Goal: Task Accomplishment & Management: Use online tool/utility

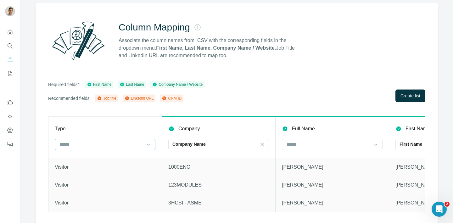
click at [113, 139] on div at bounding box center [101, 144] width 85 height 11
click at [112, 135] on th "Type" at bounding box center [104, 137] width 113 height 41
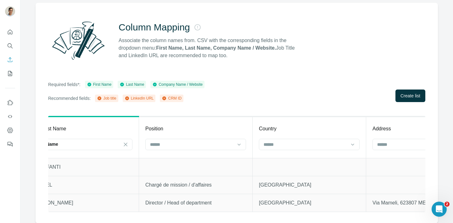
scroll to position [0, 565]
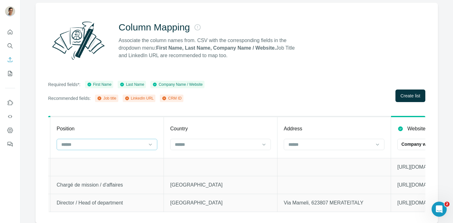
click at [135, 144] on input at bounding box center [103, 144] width 85 height 7
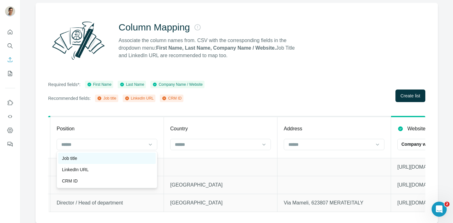
click at [129, 157] on div "Job title" at bounding box center [107, 158] width 90 height 6
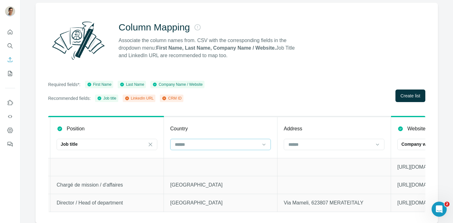
click at [208, 142] on input at bounding box center [216, 144] width 85 height 7
click at [238, 118] on th "Country" at bounding box center [220, 137] width 113 height 41
click at [302, 144] on input at bounding box center [330, 144] width 85 height 7
click at [305, 128] on div "Address" at bounding box center [333, 129] width 101 height 8
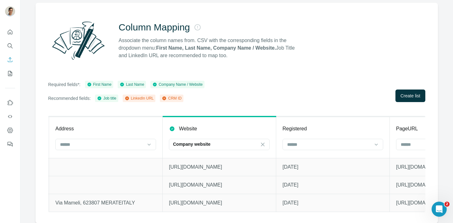
scroll to position [0, 872]
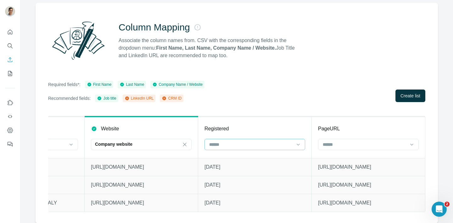
click at [278, 142] on input at bounding box center [250, 144] width 85 height 7
click at [283, 128] on div "Registered" at bounding box center [254, 129] width 101 height 8
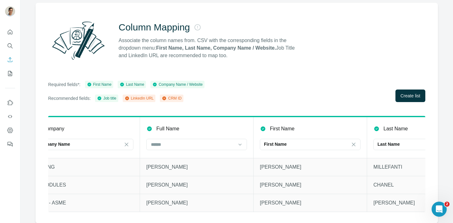
scroll to position [0, 0]
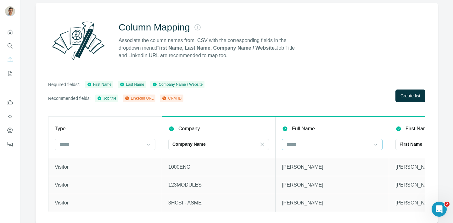
click at [316, 146] on input at bounding box center [328, 144] width 85 height 7
click at [320, 134] on th "Full Name" at bounding box center [331, 137] width 113 height 41
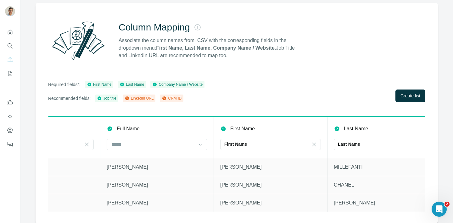
scroll to position [0, 186]
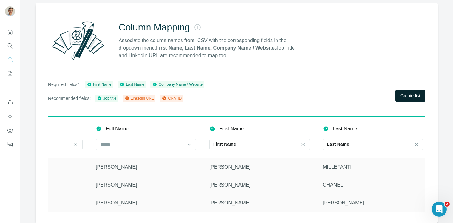
click at [411, 95] on span "Create list" at bounding box center [410, 96] width 20 height 6
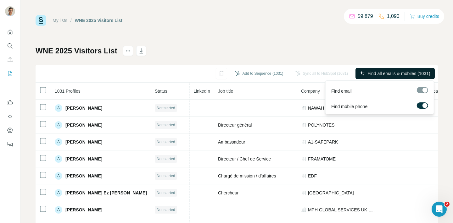
click at [380, 74] on span "Find all emails & mobiles (1031)" at bounding box center [398, 73] width 63 height 6
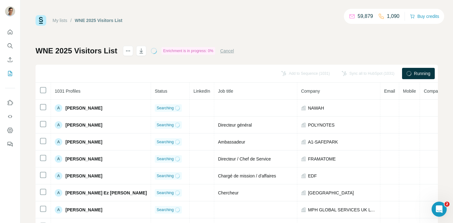
click at [420, 73] on span "Running" at bounding box center [422, 73] width 16 height 6
click at [408, 74] on icon at bounding box center [408, 73] width 7 height 7
click at [380, 18] on icon at bounding box center [381, 16] width 6 height 6
click at [392, 49] on div "WNE 2025 Visitors List Enrichment is in progress: 0% Cancel Add to Sequence (10…" at bounding box center [237, 147] width 402 height 203
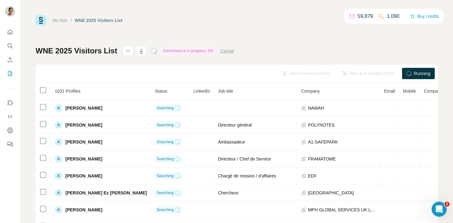
click at [412, 78] on div "Running" at bounding box center [418, 73] width 33 height 11
click at [413, 76] on div "Running" at bounding box center [418, 73] width 33 height 11
click at [407, 74] on icon at bounding box center [408, 73] width 7 height 7
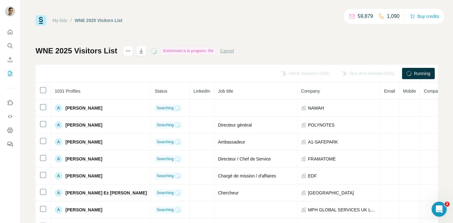
click at [391, 65] on div "Add to Sequence (1031) Sync all to HubSpot (1031) Running" at bounding box center [237, 74] width 402 height 18
click at [234, 52] on button "Cancel" at bounding box center [227, 51] width 14 height 6
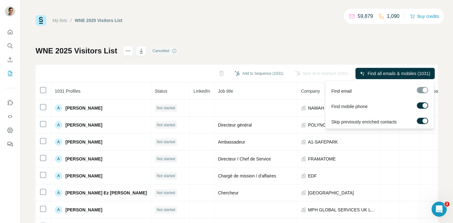
click at [423, 105] on div at bounding box center [424, 105] width 5 height 5
click at [416, 73] on span "Find all emails (1031)" at bounding box center [409, 73] width 42 height 6
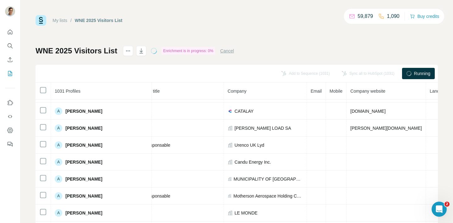
scroll to position [0, 74]
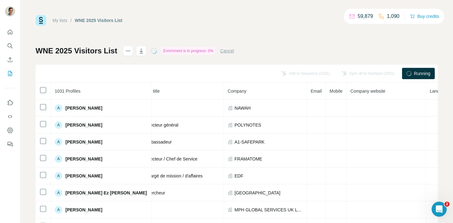
click at [184, 50] on div "Enrichment is in progress: 0%" at bounding box center [188, 51] width 54 height 8
click at [203, 30] on div "My lists / WNE 2025 Visitors List 59,879 1,090 Buy credits WNE 2025 Visitors Li…" at bounding box center [237, 132] width 402 height 234
click at [128, 54] on icon "actions" at bounding box center [128, 51] width 6 height 6
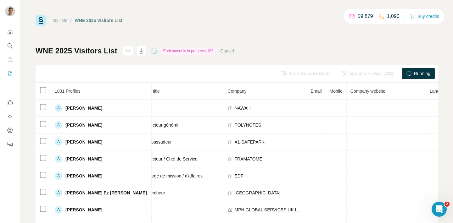
click at [214, 22] on div "My lists / WNE 2025 Visitors List 59,879 1,090 Buy credits" at bounding box center [237, 20] width 402 height 11
click at [234, 52] on button "Cancel" at bounding box center [227, 51] width 14 height 6
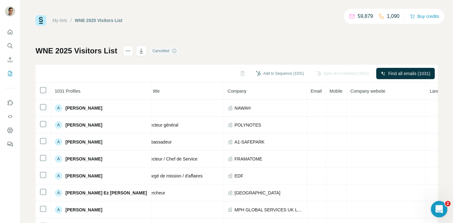
click at [436, 204] on icon "Open Intercom Messenger" at bounding box center [438, 208] width 10 height 10
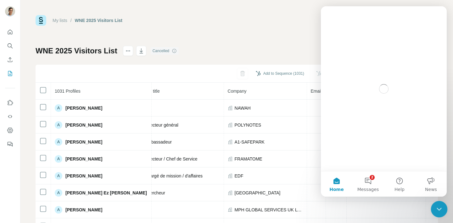
scroll to position [0, 0]
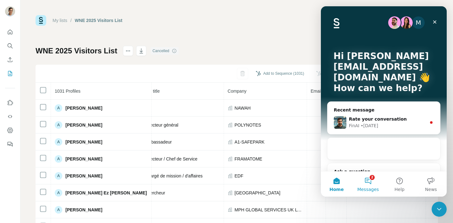
click at [372, 180] on button "2 Messages" at bounding box center [367, 184] width 31 height 25
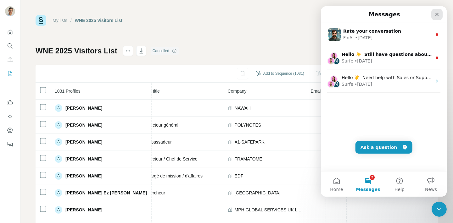
click at [437, 13] on icon "Close" at bounding box center [436, 14] width 5 height 5
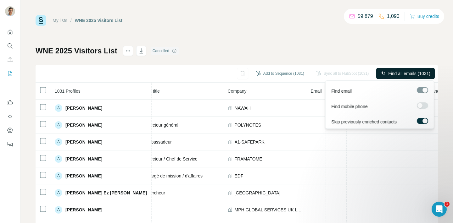
click at [397, 73] on span "Find all emails (1031)" at bounding box center [409, 73] width 42 height 6
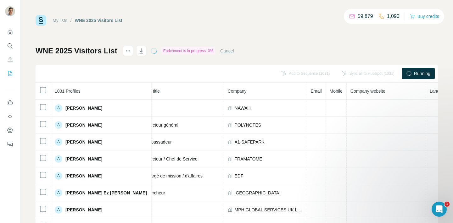
click at [233, 47] on div "WNE 2025 Visitors List Enrichment is in progress: 0% Cancel" at bounding box center [135, 51] width 198 height 10
click at [228, 50] on button "Cancel" at bounding box center [227, 51] width 14 height 6
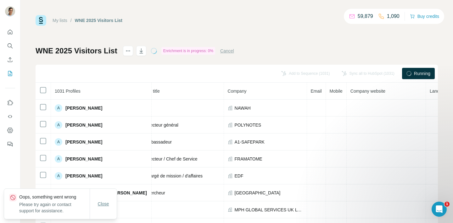
click at [106, 200] on button "Close" at bounding box center [103, 203] width 20 height 11
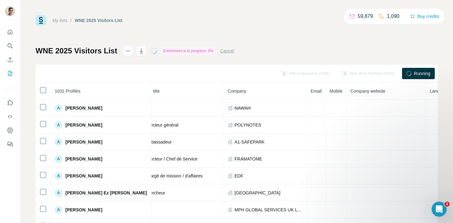
click at [228, 48] on button "Cancel" at bounding box center [227, 51] width 14 height 6
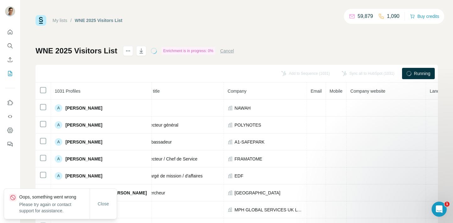
click at [228, 51] on button "Cancel" at bounding box center [227, 51] width 14 height 6
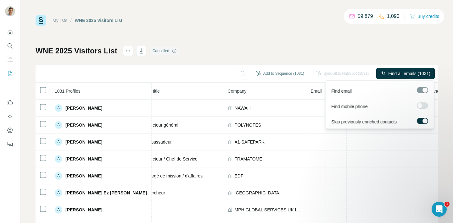
click at [422, 119] on label at bounding box center [421, 121] width 11 height 6
click at [422, 106] on div at bounding box center [419, 105] width 5 height 5
click at [423, 105] on div at bounding box center [424, 105] width 5 height 5
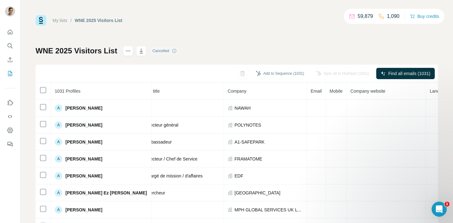
click at [448, 70] on div "My lists / WNE 2025 Visitors List 59,879 1,090 Buy credits WNE 2025 Visitors Li…" at bounding box center [236, 111] width 432 height 223
click at [383, 35] on div "My lists / WNE 2025 Visitors List 59,879 1,090 Buy credits WNE 2025 Visitors Li…" at bounding box center [237, 132] width 402 height 234
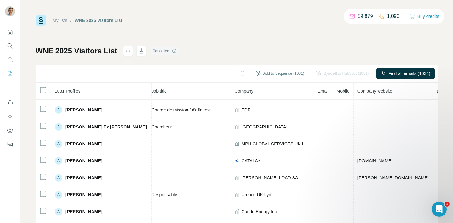
scroll to position [66, 0]
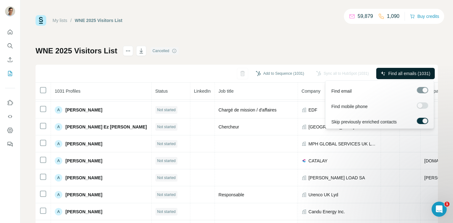
click at [402, 73] on span "Find all emails (1031)" at bounding box center [409, 73] width 42 height 6
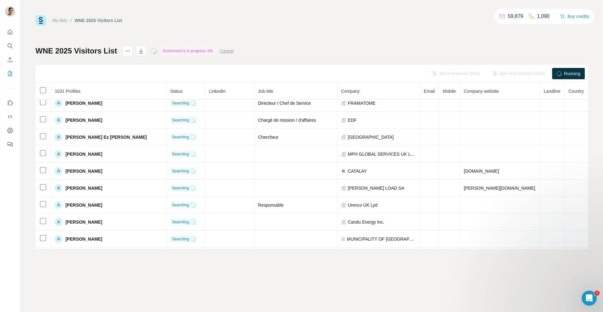
scroll to position [0, 0]
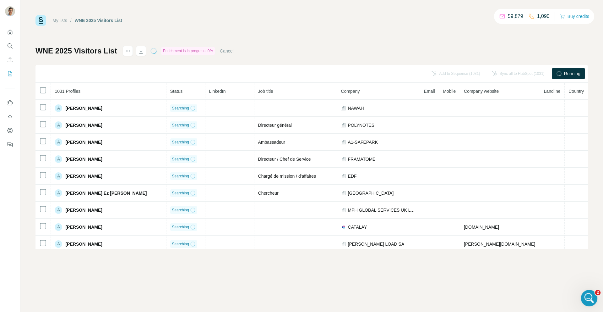
click at [452, 223] on icon "Open Intercom Messenger" at bounding box center [589, 297] width 10 height 10
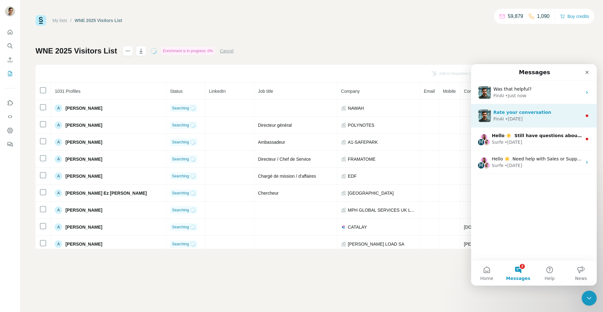
click at [452, 108] on div "Rate your conversation FinAI • 6d ago" at bounding box center [534, 115] width 126 height 23
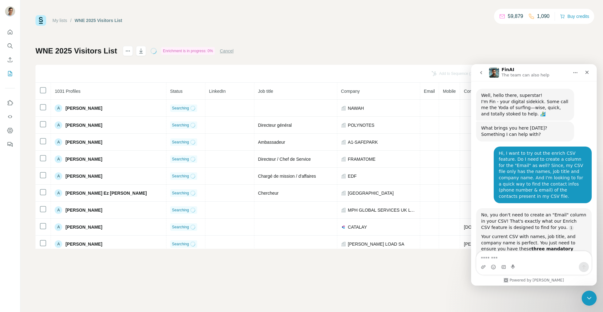
scroll to position [6, 0]
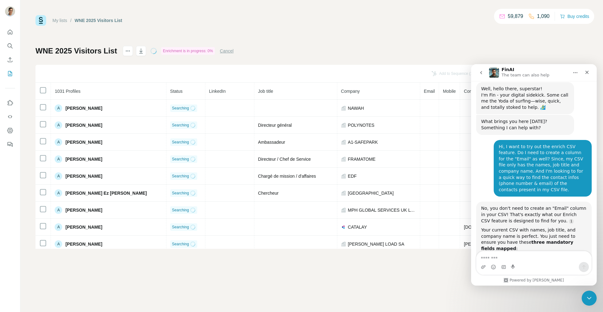
click at [452, 223] on div "My lists / WNE 2025 Visitors List 59,879 1,090 Buy credits WNE 2025 Visitors Li…" at bounding box center [311, 156] width 583 height 312
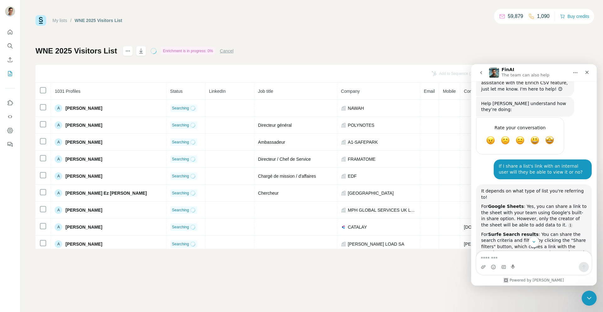
scroll to position [371, 0]
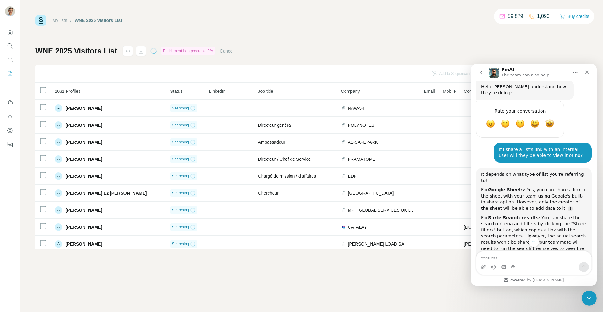
click at [452, 73] on icon "go back" at bounding box center [482, 72] width 2 height 3
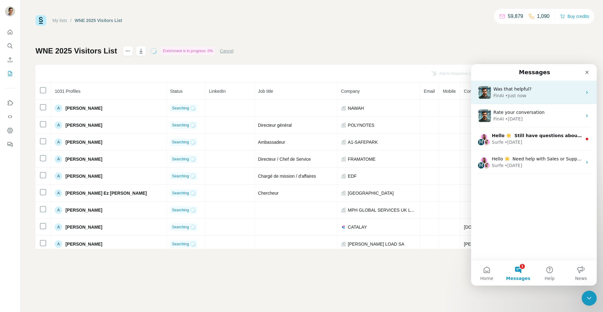
scroll to position [0, 0]
click at [452, 91] on div "Was that helpful?" at bounding box center [538, 89] width 89 height 7
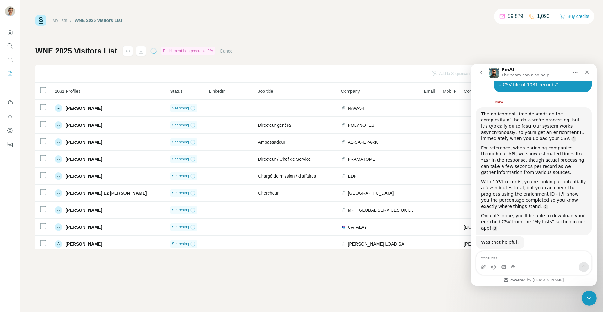
scroll to position [73, 0]
type textarea "**********"
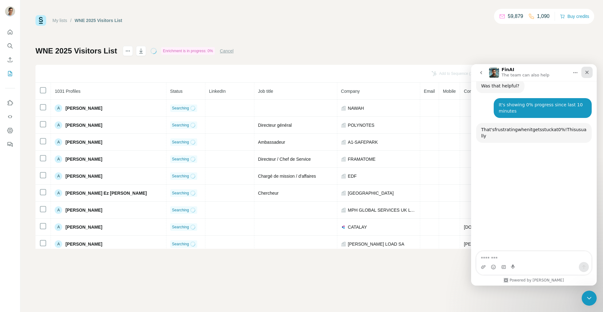
scroll to position [239, 0]
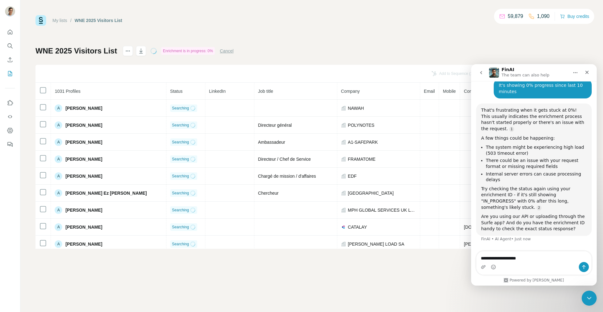
type textarea "**********"
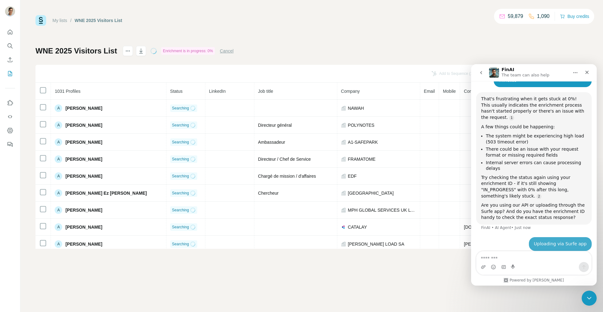
scroll to position [271, 0]
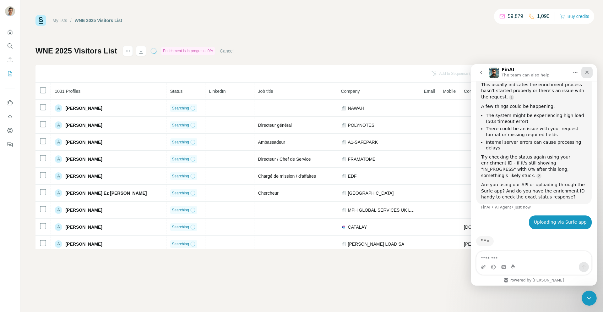
click at [452, 73] on icon "Close" at bounding box center [587, 72] width 3 height 3
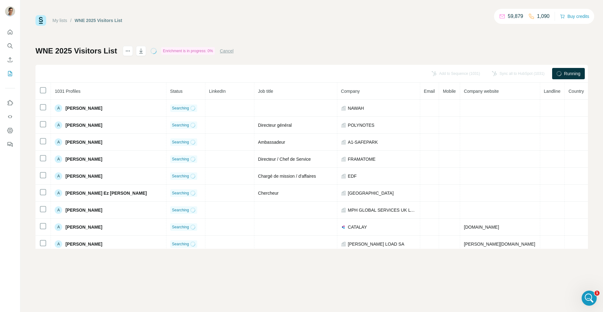
scroll to position [395, 0]
click at [452, 39] on div "My lists / WNE 2025 Visitors List 59,879 1,090 Buy credits WNE 2025 Visitors Li…" at bounding box center [312, 132] width 553 height 234
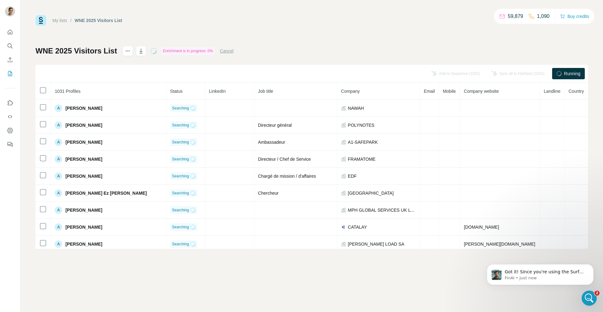
scroll to position [0, 0]
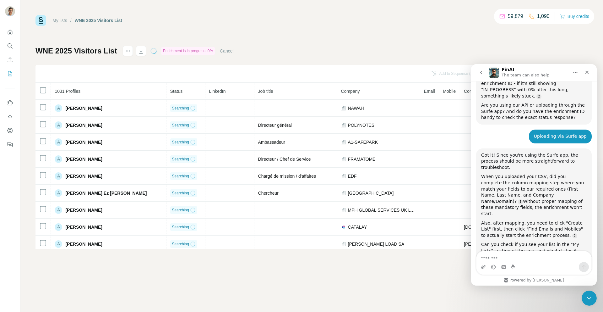
scroll to position [358, 0]
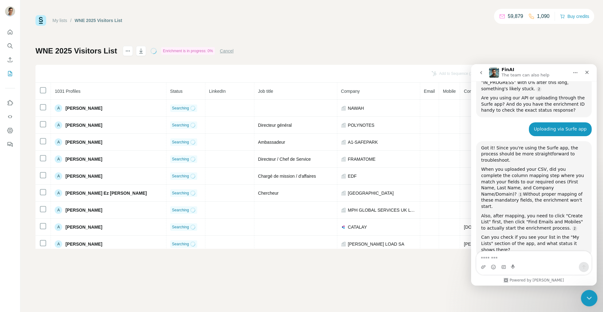
click at [452, 223] on icon "Close Intercom Messenger" at bounding box center [589, 297] width 8 height 8
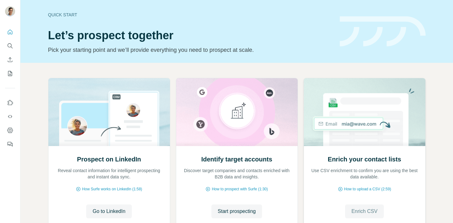
click at [374, 214] on span "Enrich CSV" at bounding box center [364, 212] width 26 height 8
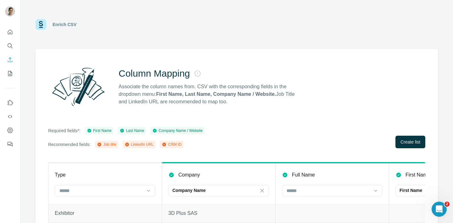
scroll to position [46, 0]
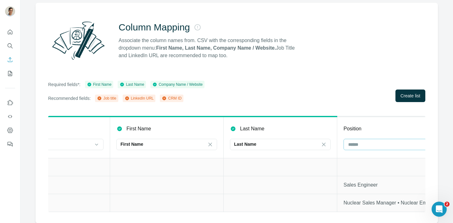
click at [355, 143] on input at bounding box center [389, 144] width 85 height 7
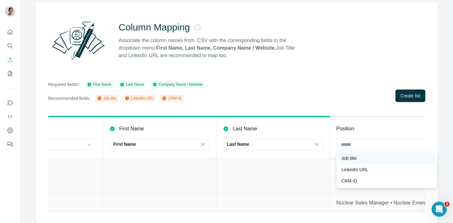
click at [358, 158] on div "Job title" at bounding box center [386, 158] width 90 height 6
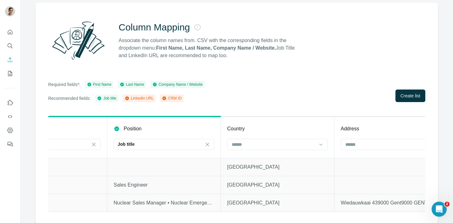
scroll to position [0, 525]
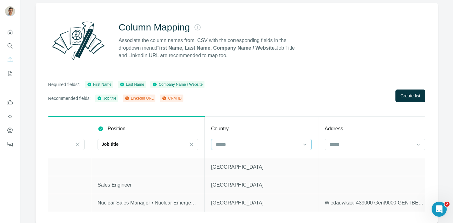
click at [284, 146] on input at bounding box center [257, 144] width 85 height 7
click at [317, 100] on div "Required fields*: First Name Last Name Company Name / Website Recommended field…" at bounding box center [236, 91] width 377 height 21
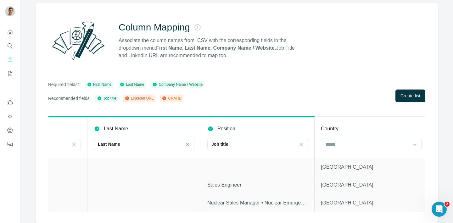
scroll to position [0, 178]
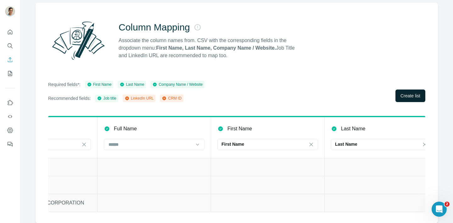
click at [409, 96] on span "Create list" at bounding box center [410, 96] width 20 height 6
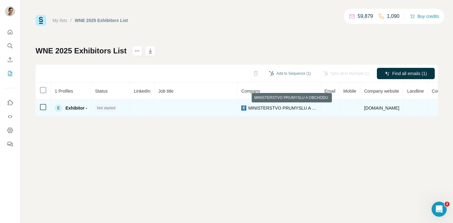
scroll to position [0, 3]
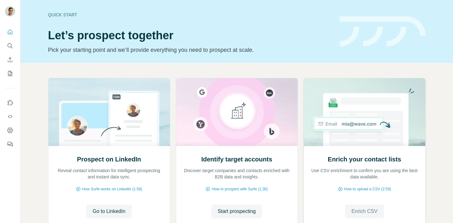
drag, startPoint x: 0, startPoint y: 0, endPoint x: 361, endPoint y: 209, distance: 417.7
click at [361, 209] on span "Enrich CSV" at bounding box center [364, 212] width 26 height 8
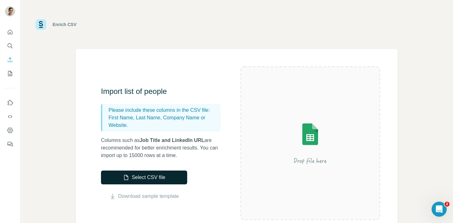
click at [171, 179] on button "Select CSV file" at bounding box center [144, 178] width 86 height 14
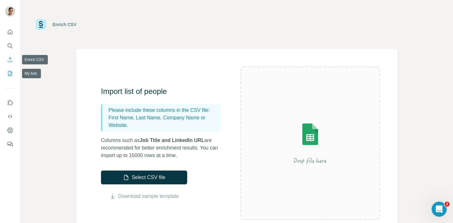
click at [10, 70] on button "My lists" at bounding box center [10, 73] width 10 height 11
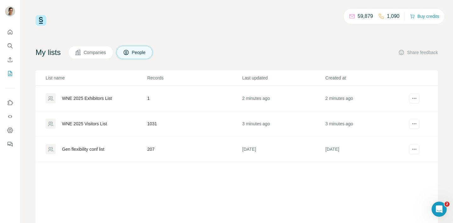
click at [419, 96] on div at bounding box center [414, 98] width 12 height 10
click at [416, 124] on icon "actions" at bounding box center [414, 124] width 6 height 6
click at [269, 122] on td "3 minutes ago" at bounding box center [283, 123] width 83 height 25
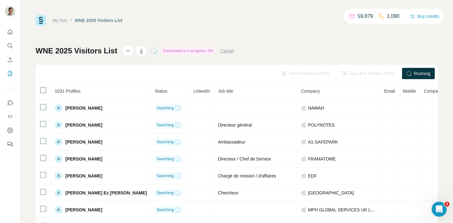
click at [206, 51] on div "Enrichment is in progress: 0%" at bounding box center [188, 51] width 54 height 8
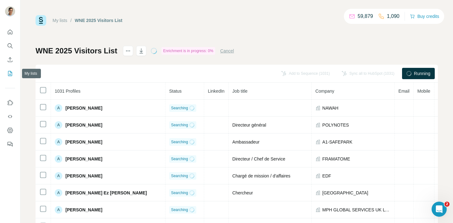
click at [9, 68] on button "My lists" at bounding box center [10, 73] width 10 height 11
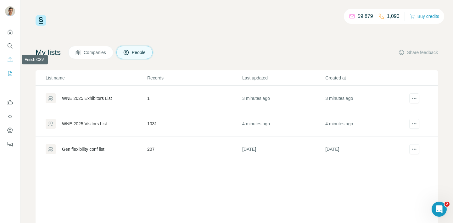
click at [9, 62] on icon "Enrich CSV" at bounding box center [10, 60] width 6 height 6
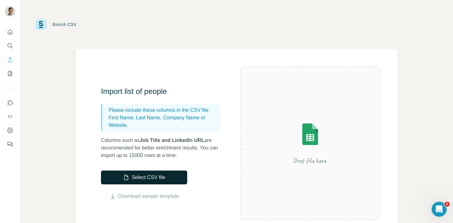
click at [150, 180] on button "Select CSV file" at bounding box center [144, 178] width 86 height 14
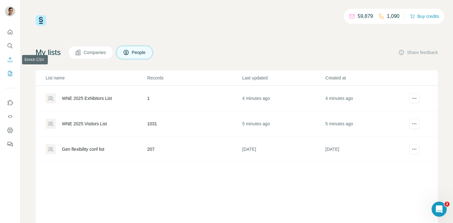
click at [12, 63] on button "Enrich CSV" at bounding box center [10, 59] width 10 height 11
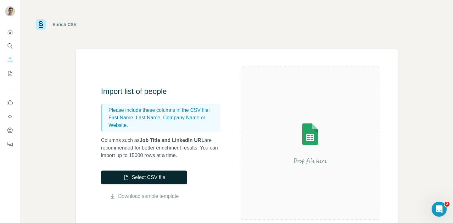
click at [164, 176] on button "Select CSV file" at bounding box center [144, 178] width 86 height 14
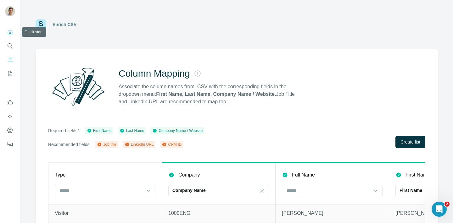
click at [8, 34] on icon "Quick start" at bounding box center [10, 32] width 6 height 6
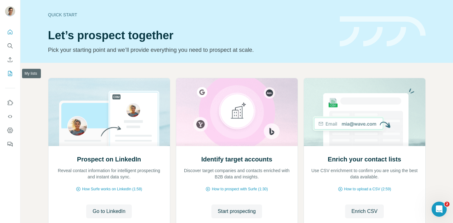
click at [10, 73] on icon "My lists" at bounding box center [10, 73] width 3 height 4
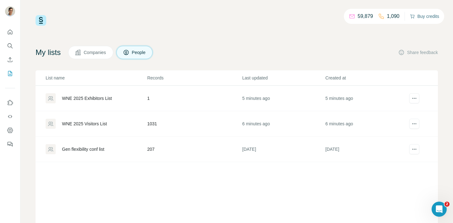
click at [421, 17] on button "Buy credits" at bounding box center [424, 16] width 29 height 9
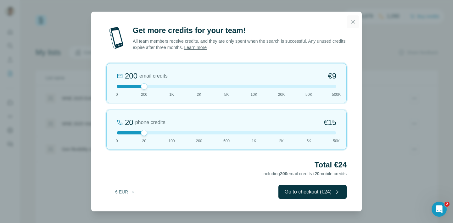
click at [350, 19] on icon "button" at bounding box center [352, 22] width 6 height 6
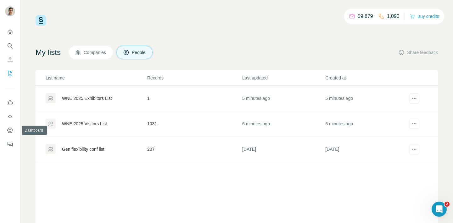
click at [4, 129] on div at bounding box center [10, 86] width 20 height 127
click at [6, 130] on button "Dashboard" at bounding box center [10, 130] width 10 height 11
click at [349, 14] on icon at bounding box center [352, 16] width 6 height 6
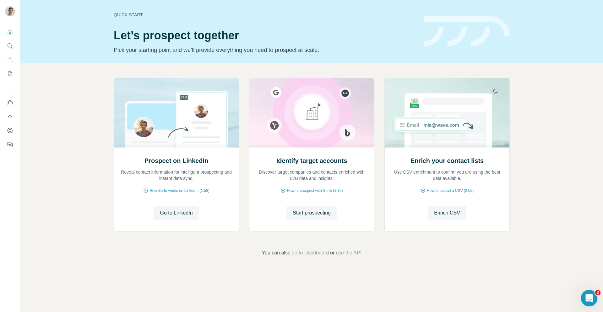
click at [588, 290] on div "Open Intercom Messenger" at bounding box center [588, 297] width 21 height 21
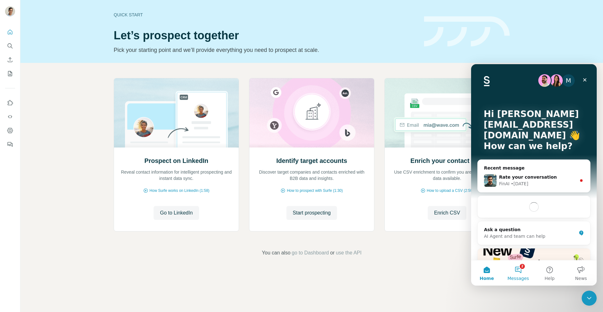
click at [523, 273] on button "2 Messages" at bounding box center [518, 272] width 31 height 25
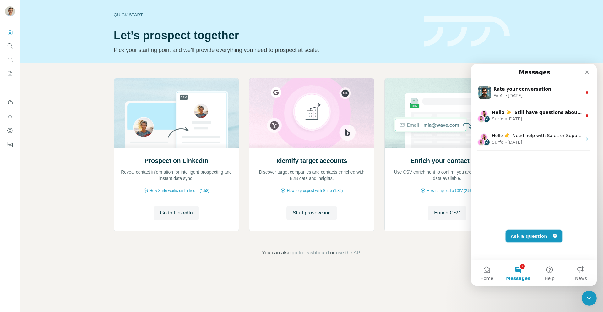
click at [529, 230] on button "Ask a question" at bounding box center [534, 236] width 57 height 13
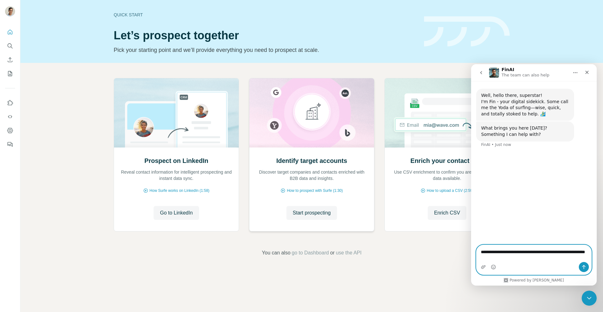
type textarea "**********"
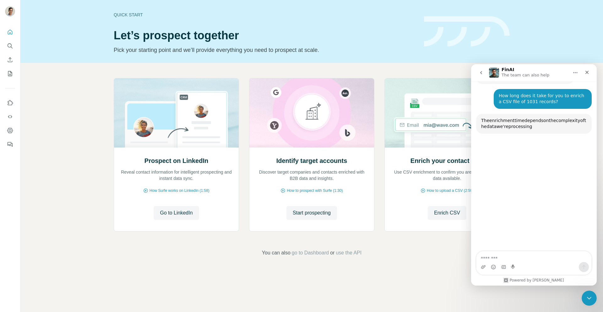
scroll to position [67, 0]
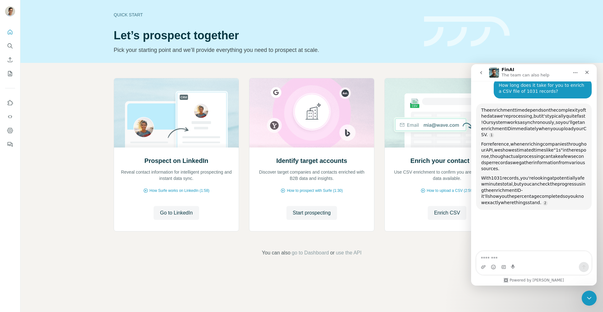
click at [548, 123] on span "asynchronously," at bounding box center [538, 122] width 36 height 5
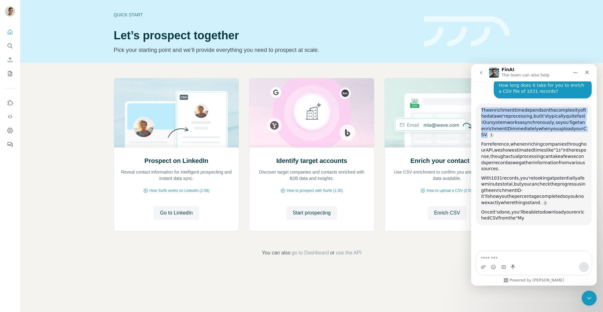
click at [548, 123] on span "asynchronously," at bounding box center [538, 122] width 36 height 5
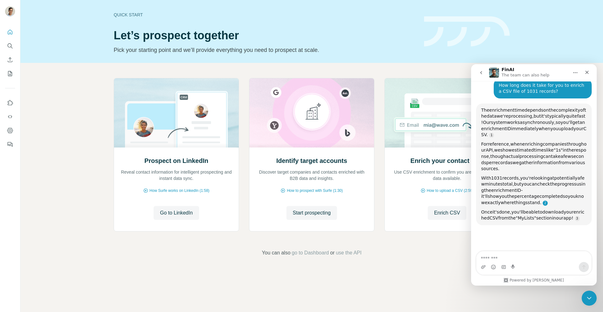
click at [543, 204] on link "FinAI says…" at bounding box center [545, 203] width 5 height 5
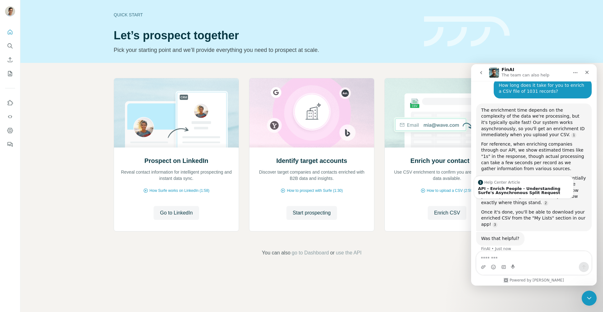
scroll to position [75, 0]
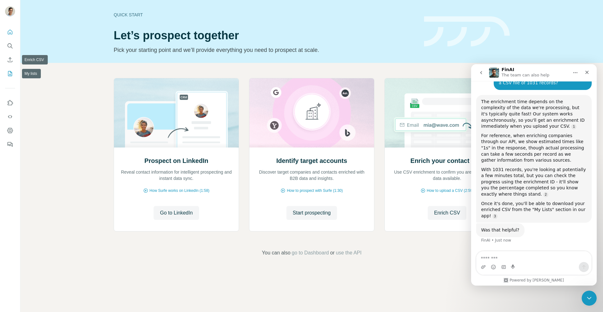
click at [10, 70] on icon "My lists" at bounding box center [10, 73] width 6 height 6
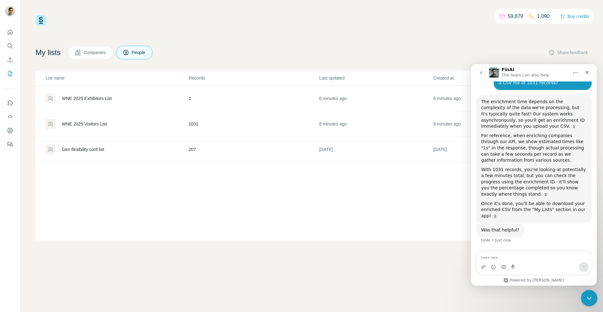
click at [586, 300] on icon "Close Intercom Messenger" at bounding box center [589, 297] width 8 height 8
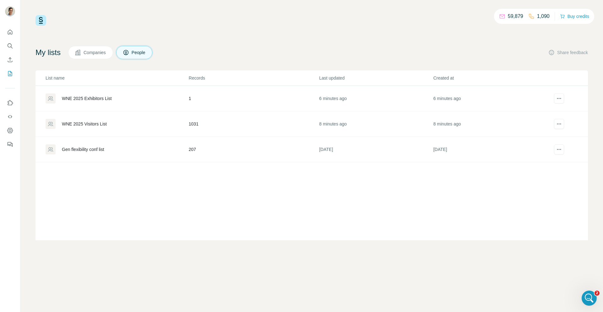
scroll to position [75, 0]
click at [557, 102] on button "actions" at bounding box center [559, 98] width 10 height 10
click at [542, 122] on div "Delete list" at bounding box center [543, 122] width 78 height 11
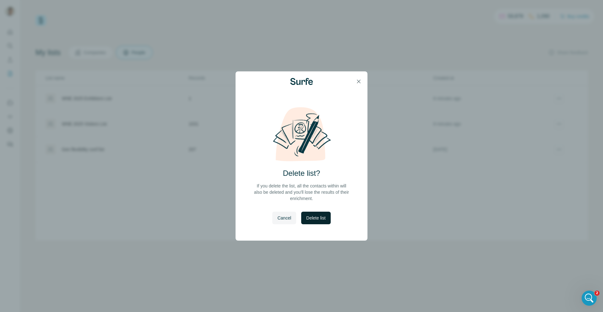
click at [324, 219] on span "Delete list" at bounding box center [315, 218] width 19 height 6
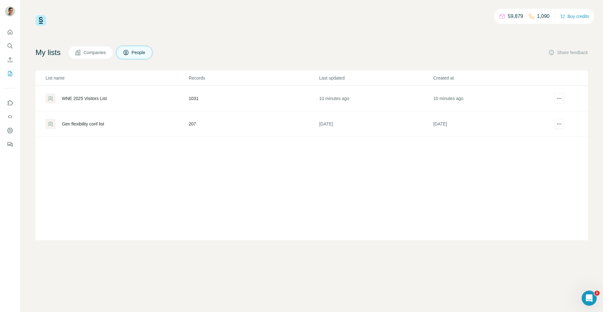
click at [509, 18] on p "59,879" at bounding box center [515, 17] width 15 height 8
click at [389, 38] on div "59,879 1,090 Buy credits My lists Companies People Share feedback List name Rec…" at bounding box center [312, 127] width 553 height 225
click at [10, 61] on icon "Enrich CSV" at bounding box center [10, 60] width 6 height 6
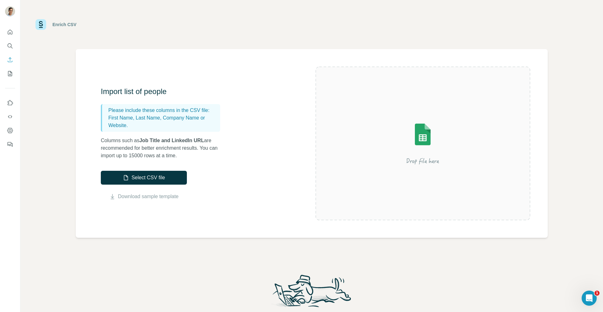
click at [418, 127] on img at bounding box center [422, 143] width 113 height 75
click at [182, 173] on button "Select CSV file" at bounding box center [144, 178] width 86 height 14
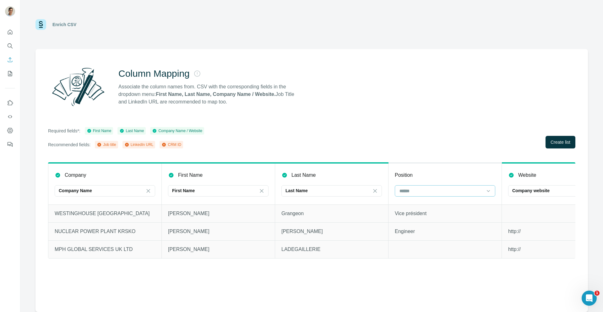
click at [422, 193] on input at bounding box center [441, 190] width 85 height 7
click at [421, 206] on div "Job title" at bounding box center [445, 205] width 90 height 6
drag, startPoint x: 1164, startPoint y: 583, endPoint x: 582, endPoint y: 292, distance: 650.2
click at [581, 291] on div "Open Intercom Messenger" at bounding box center [588, 296] width 15 height 15
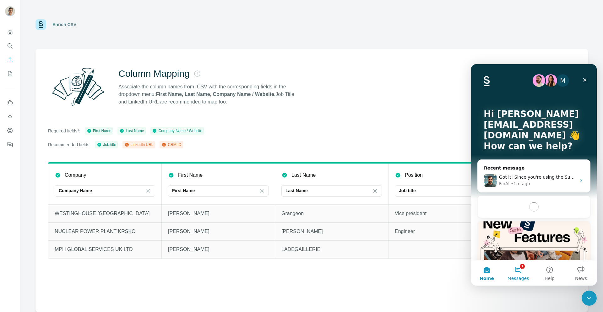
click at [519, 265] on button "1 Messages" at bounding box center [518, 272] width 31 height 25
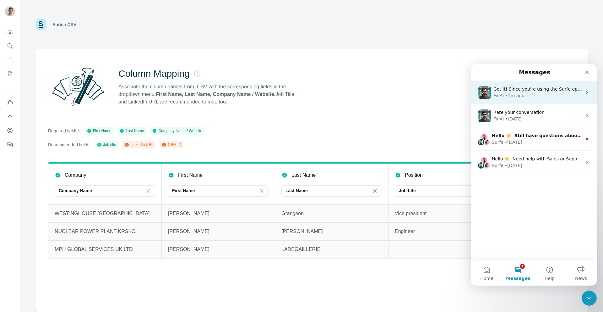
click at [522, 96] on div "• 1m ago" at bounding box center [515, 95] width 19 height 7
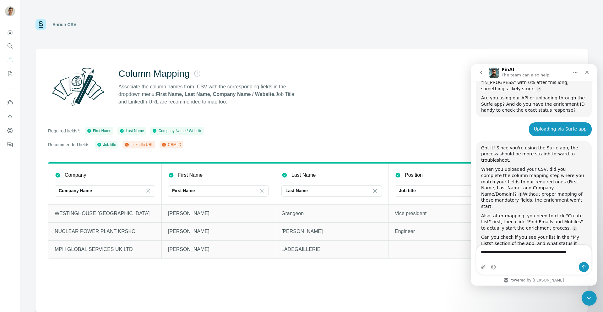
scroll to position [365, 0]
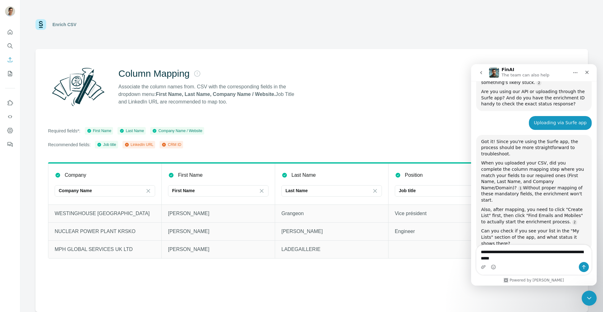
type textarea "**********"
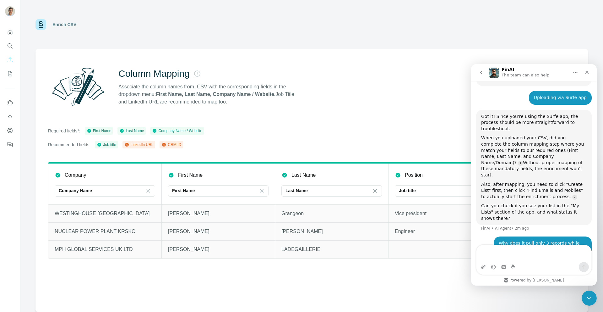
scroll to position [410, 0]
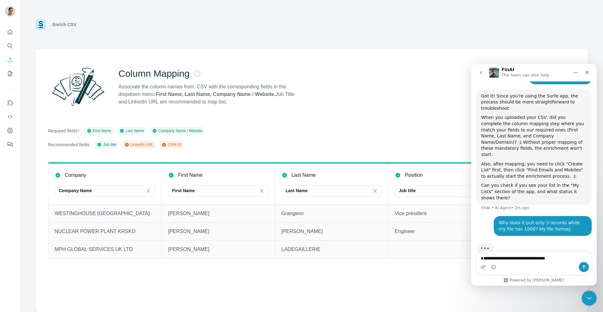
type textarea "**********"
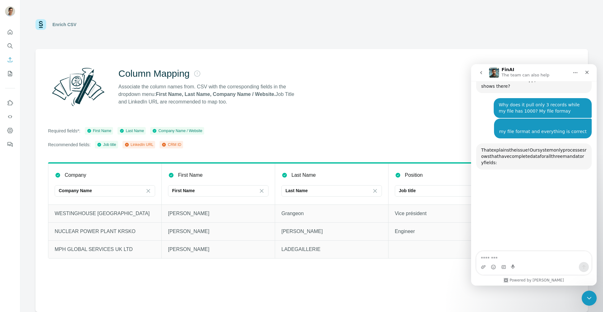
scroll to position [522, 0]
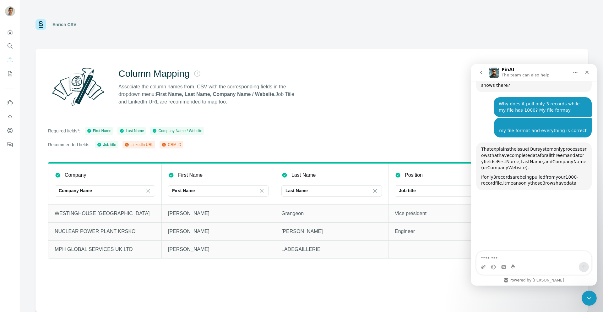
click at [553, 146] on span "system" at bounding box center [546, 148] width 16 height 5
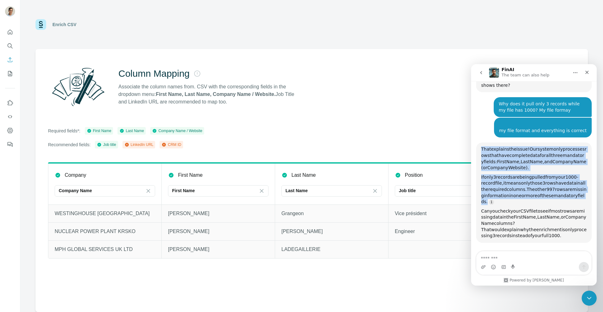
drag, startPoint x: 553, startPoint y: 132, endPoint x: 544, endPoint y: 173, distance: 41.6
click at [544, 173] on div "That explains the issue! Our system only processes rows that have complete data…" at bounding box center [535, 192] width 106 height 92
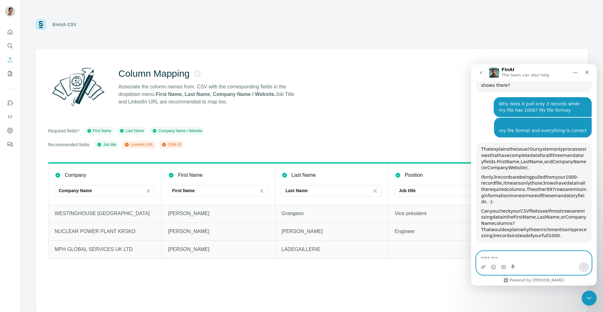
click at [501, 255] on textarea "Message…" at bounding box center [534, 256] width 115 height 11
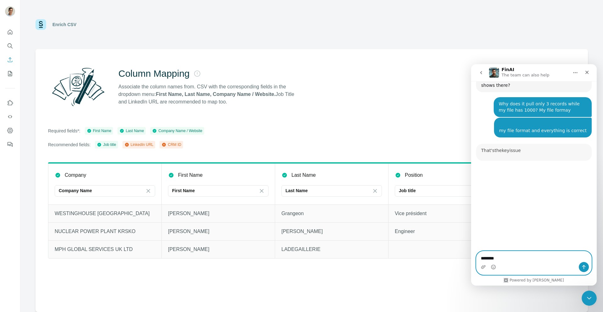
scroll to position [536, 0]
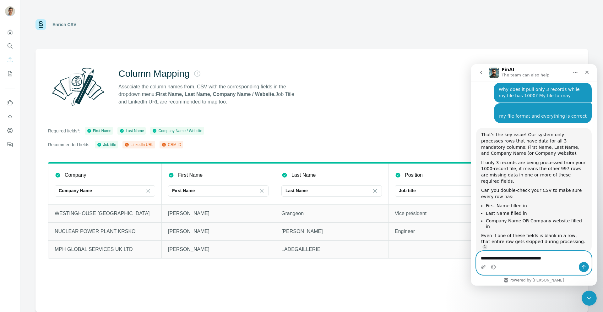
click at [521, 255] on textarea "**********" at bounding box center [534, 256] width 115 height 11
click at [531, 258] on textarea "**********" at bounding box center [534, 256] width 115 height 11
type textarea "**********"
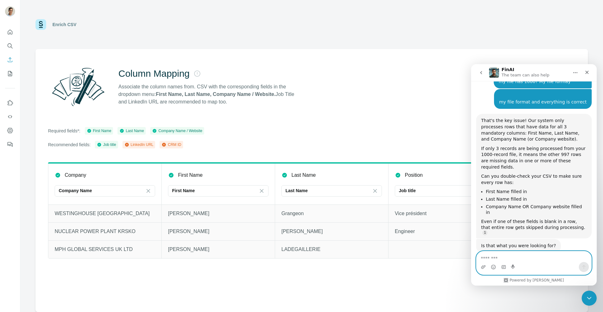
scroll to position [571, 0]
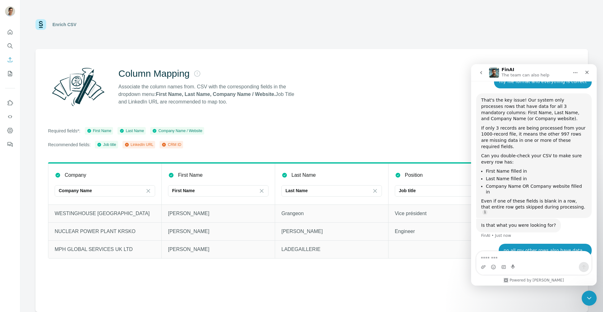
click at [550, 218] on div "Is that what you were looking for? FinAI • Just now" at bounding box center [534, 230] width 116 height 25
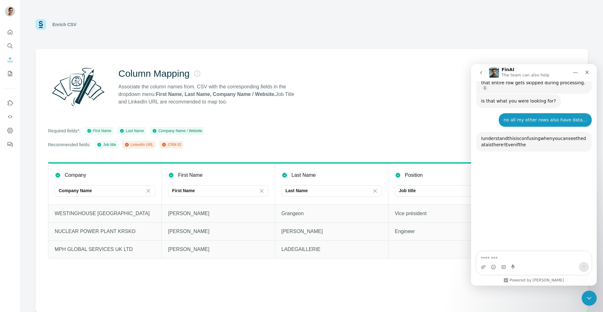
scroll to position [695, 0]
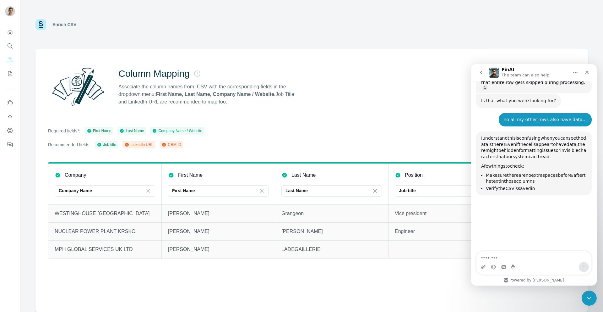
click at [529, 131] on div "I understand this is confusing when you can see the data is there! Even if the …" at bounding box center [534, 163] width 116 height 64
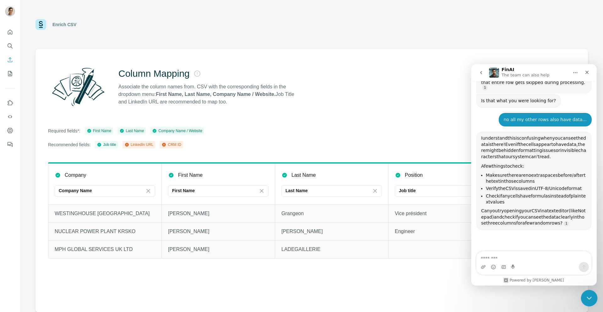
click at [586, 300] on icon "Close Intercom Messenger" at bounding box center [589, 297] width 8 height 8
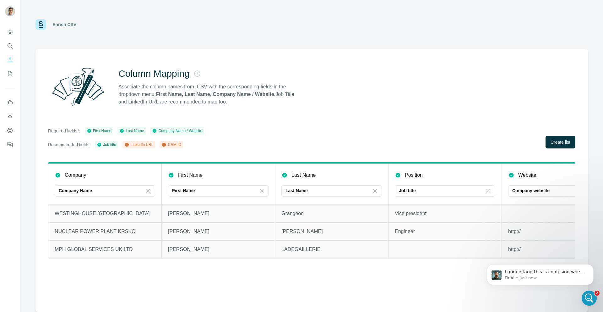
scroll to position [664, 0]
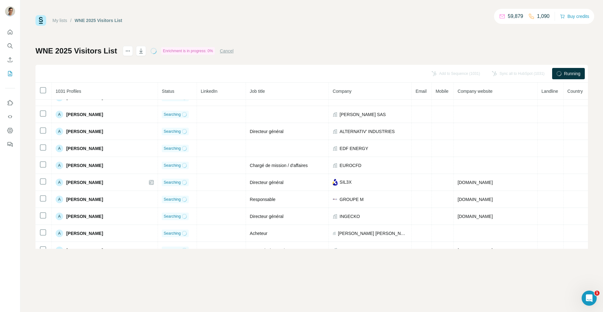
scroll to position [1361, 0]
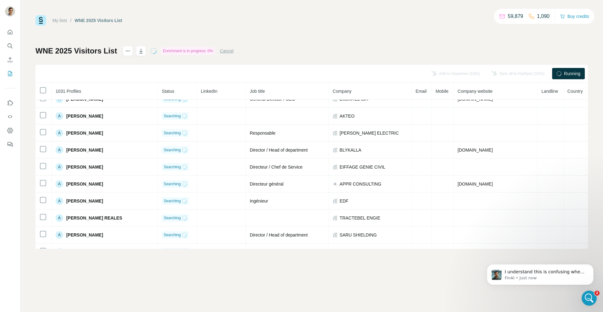
scroll to position [1548, 0]
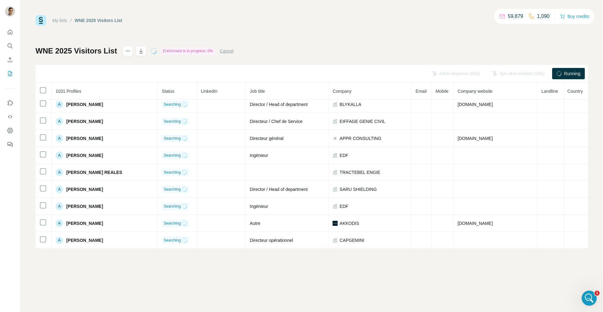
click at [53, 18] on link "My lists" at bounding box center [59, 20] width 15 height 5
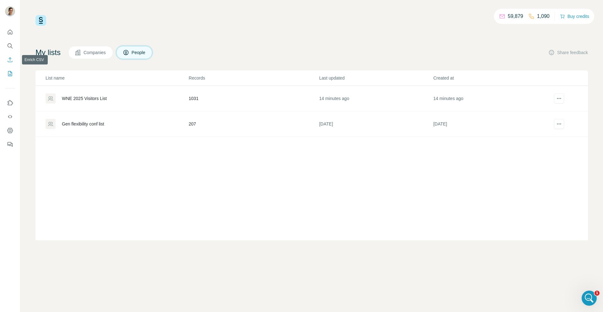
click at [7, 59] on icon "Enrich CSV" at bounding box center [10, 60] width 6 height 6
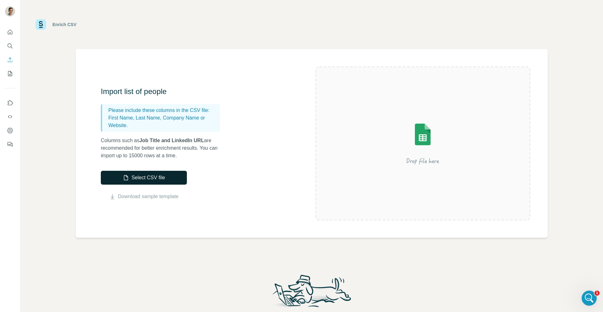
click at [127, 176] on icon "button" at bounding box center [126, 177] width 6 height 6
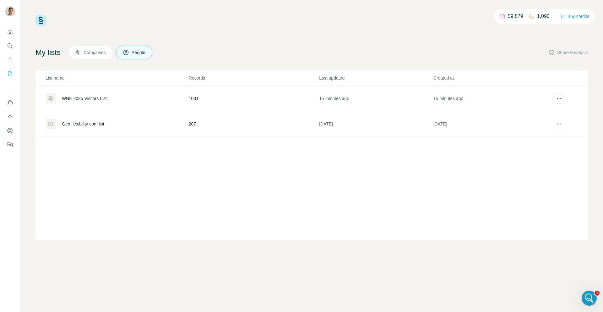
click at [95, 50] on span "Companies" at bounding box center [95, 52] width 23 height 6
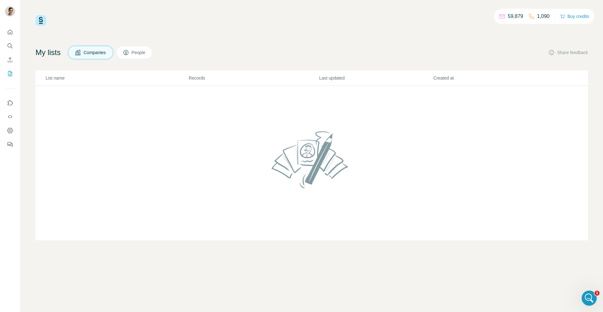
click at [139, 53] on span "People" at bounding box center [139, 52] width 14 height 6
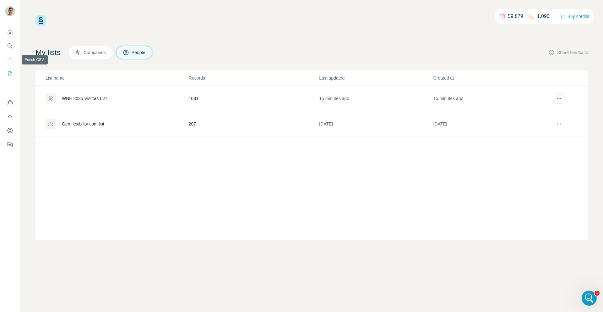
click at [11, 60] on icon "Enrich CSV" at bounding box center [10, 60] width 6 height 6
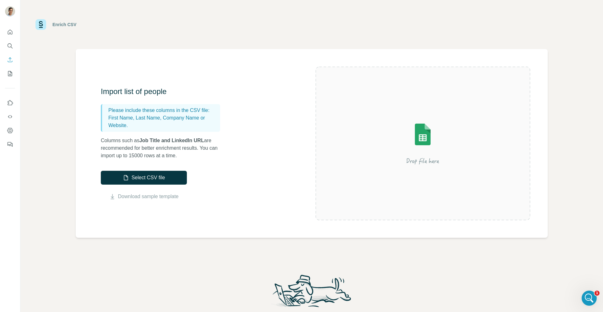
click at [116, 170] on div "Import list of people Please include these columns in the CSV file: First Name,…" at bounding box center [208, 143] width 215 height 114
click at [130, 181] on button "Select CSV file" at bounding box center [144, 178] width 86 height 14
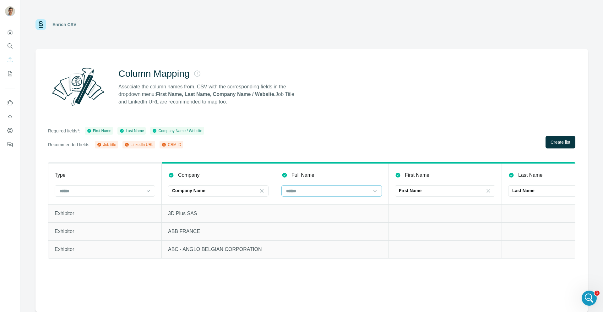
click at [315, 189] on input at bounding box center [328, 190] width 85 height 7
click at [346, 160] on div "Column Mapping Associate the column names from. CSV with the corresponding fiel…" at bounding box center [312, 180] width 553 height 263
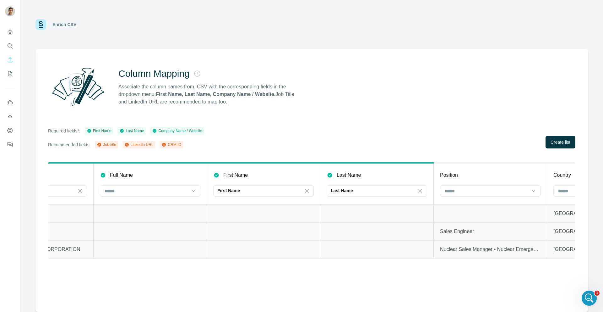
scroll to position [0, 211]
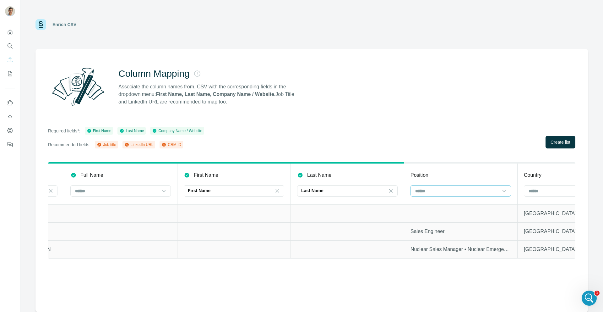
click at [422, 189] on input at bounding box center [457, 190] width 85 height 7
click at [442, 206] on div "Job title" at bounding box center [461, 205] width 90 height 6
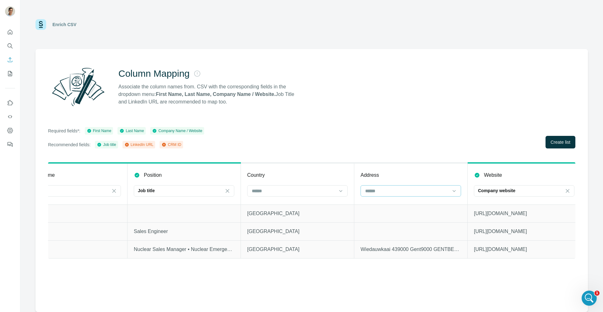
scroll to position [0, 721]
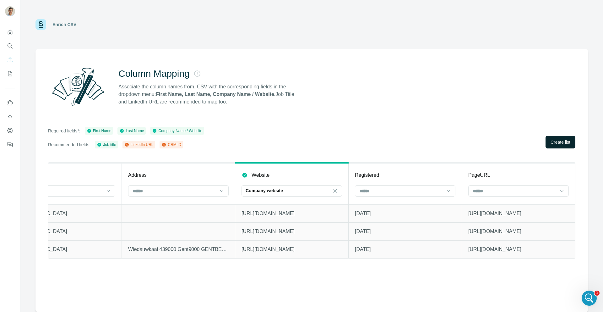
click at [561, 144] on span "Create list" at bounding box center [561, 142] width 20 height 6
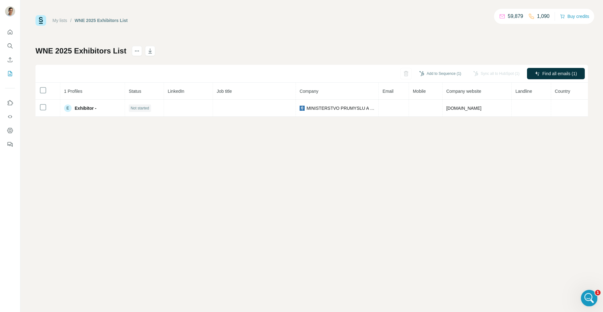
click at [596, 299] on html at bounding box center [588, 296] width 15 height 15
click at [592, 298] on icon "Open Intercom Messenger" at bounding box center [589, 297] width 10 height 10
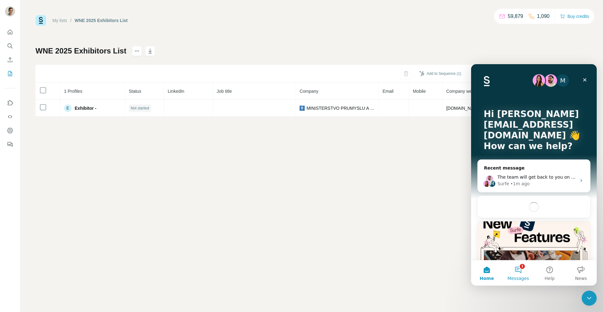
click at [521, 263] on button "1 Messages" at bounding box center [518, 272] width 31 height 25
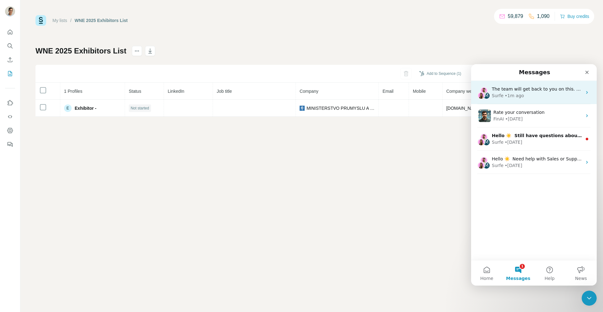
click at [548, 91] on span "The team will get back to you on this. Surfe typically replies in a few hours." at bounding box center [575, 88] width 166 height 5
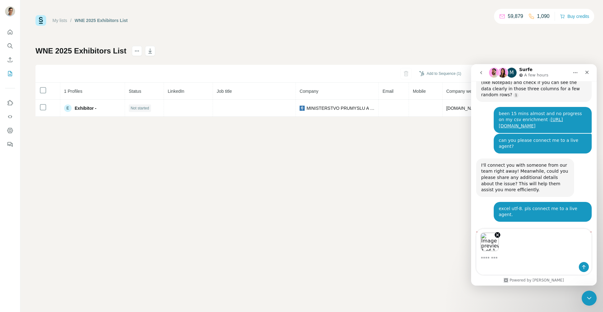
scroll to position [843, 0]
type textarea "**********"
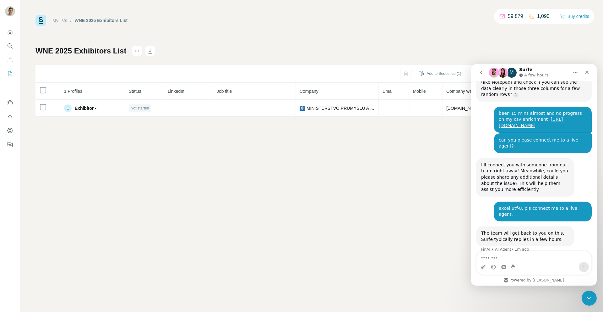
scroll to position [869, 0]
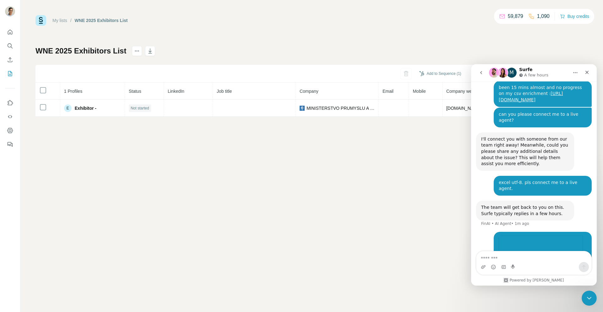
click at [451, 242] on div "My lists / WNE 2025 Exhibitors List 59,879 1,090 Buy credits WNE 2025 Exhibitor…" at bounding box center [311, 156] width 583 height 312
click at [583, 289] on div "Close Intercom Messenger" at bounding box center [588, 296] width 15 height 15
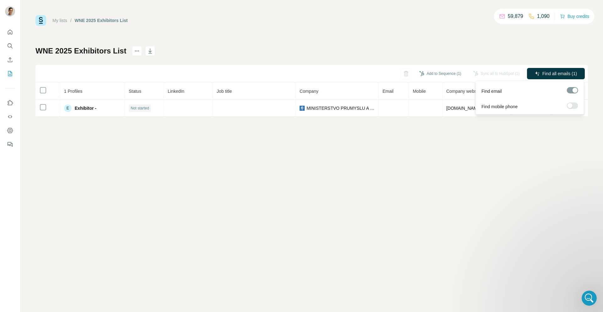
click at [571, 105] on div at bounding box center [570, 105] width 5 height 5
click at [573, 105] on div at bounding box center [575, 105] width 5 height 5
click at [563, 73] on span "Find all emails (1)" at bounding box center [560, 73] width 35 height 6
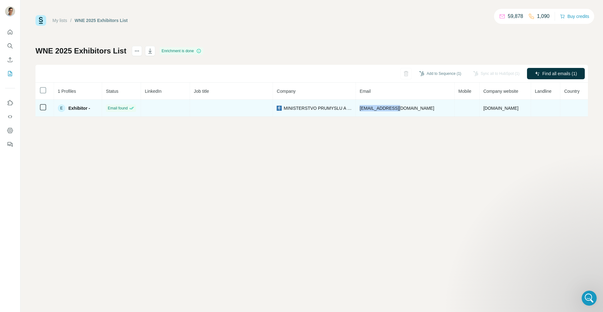
drag, startPoint x: 410, startPoint y: 107, endPoint x: 367, endPoint y: 107, distance: 42.4
click at [367, 107] on td "exhibitor@mpo.cz" at bounding box center [405, 108] width 99 height 17
copy span "exhibitor@mpo.cz"
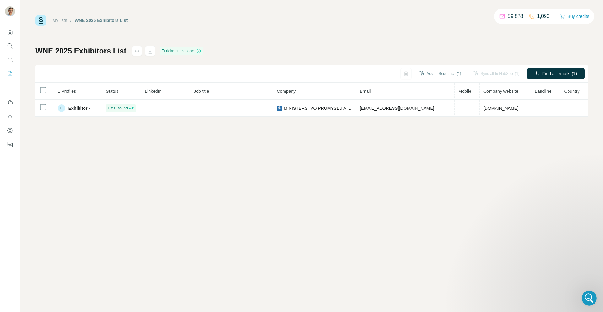
click at [336, 173] on div "My lists / WNE 2025 Exhibitors List 59,878 1,090 Buy credits WNE 2025 Exhibitor…" at bounding box center [311, 156] width 583 height 312
click at [42, 21] on img at bounding box center [41, 20] width 11 height 11
click at [10, 62] on icon "Enrich CSV" at bounding box center [10, 59] width 5 height 5
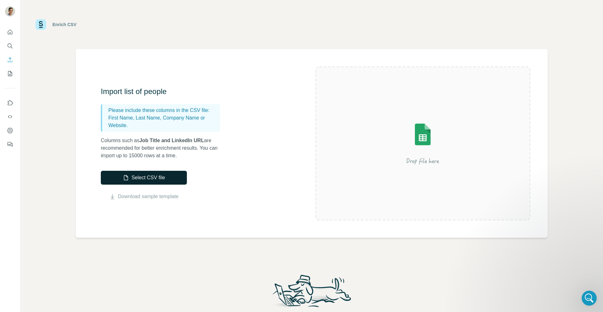
click at [171, 171] on button "Select CSV file" at bounding box center [144, 178] width 86 height 14
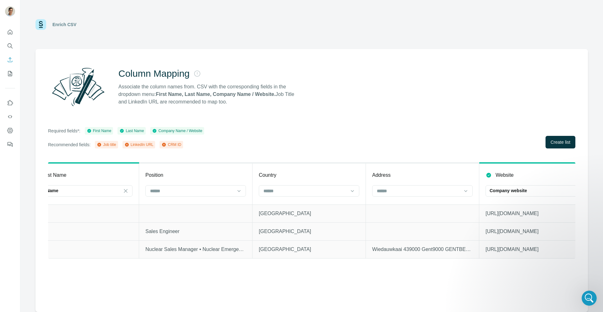
scroll to position [0, 482]
click at [223, 187] on input at bounding box center [187, 190] width 85 height 7
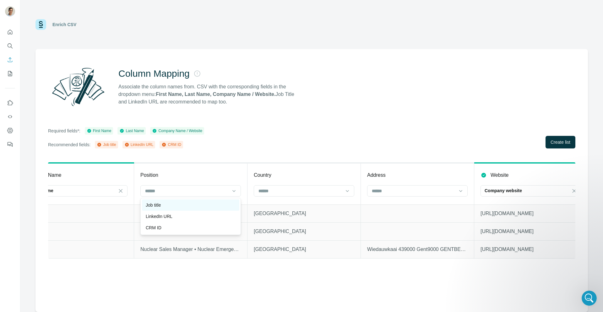
click at [215, 200] on div "Job title" at bounding box center [190, 204] width 97 height 11
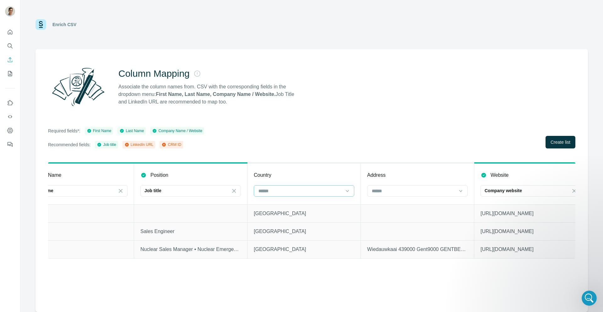
click at [291, 191] on input at bounding box center [300, 190] width 85 height 7
click at [341, 177] on div "Country" at bounding box center [304, 175] width 101 height 8
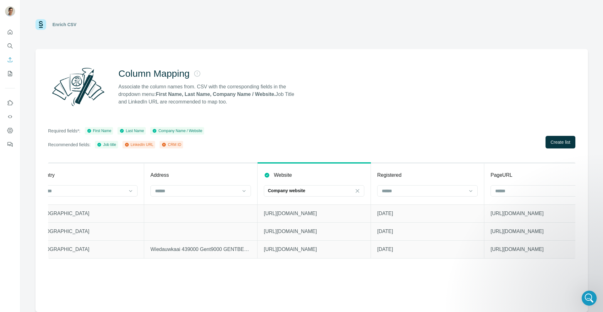
scroll to position [0, 721]
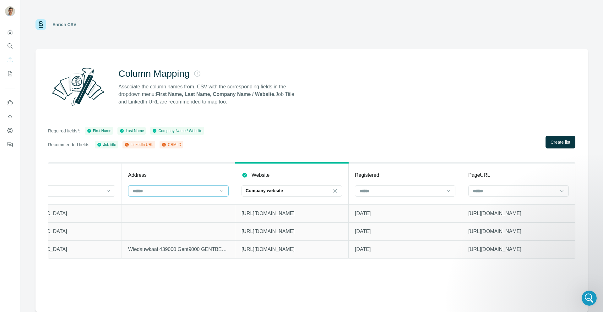
click at [220, 193] on icon at bounding box center [222, 191] width 6 height 6
click at [366, 144] on div "Required fields*: First Name Last Name Company Name / Website Recommended field…" at bounding box center [312, 137] width 528 height 21
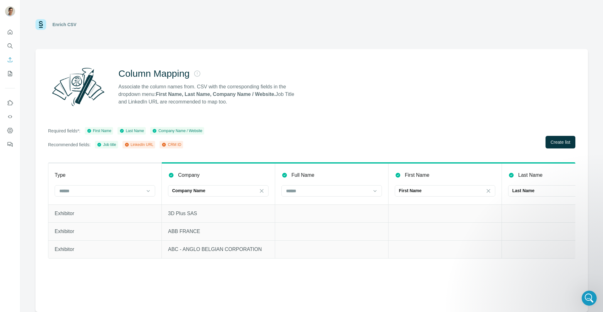
scroll to position [869, 0]
click at [209, 193] on div "Company Name" at bounding box center [214, 190] width 85 height 6
click at [307, 197] on th "Full Name" at bounding box center [331, 183] width 113 height 41
click at [299, 190] on input at bounding box center [328, 190] width 85 height 7
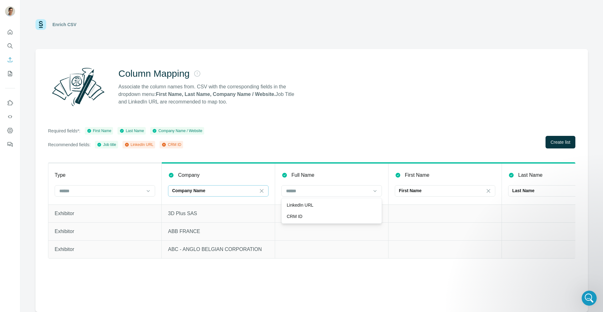
click at [272, 228] on td "ABB FRANCE" at bounding box center [218, 231] width 113 height 18
click at [295, 221] on td at bounding box center [331, 213] width 113 height 18
click at [103, 130] on div "First Name" at bounding box center [99, 131] width 25 height 6
drag, startPoint x: 103, startPoint y: 130, endPoint x: 171, endPoint y: 133, distance: 68.3
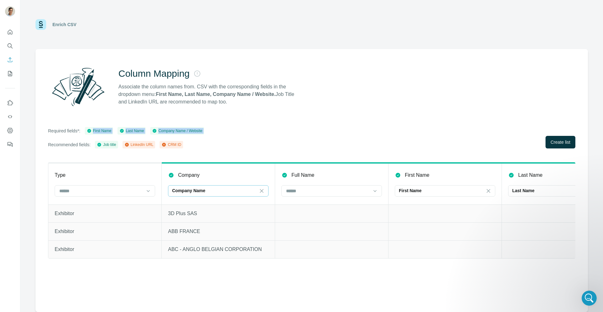
click at [171, 133] on div "First Name Last Name Company Name / Website" at bounding box center [145, 131] width 120 height 8
click at [171, 133] on div "Company Name / Website" at bounding box center [177, 131] width 50 height 6
drag, startPoint x: 171, startPoint y: 133, endPoint x: 122, endPoint y: 133, distance: 49.0
click at [122, 133] on div "First Name Last Name Company Name / Website" at bounding box center [145, 131] width 120 height 8
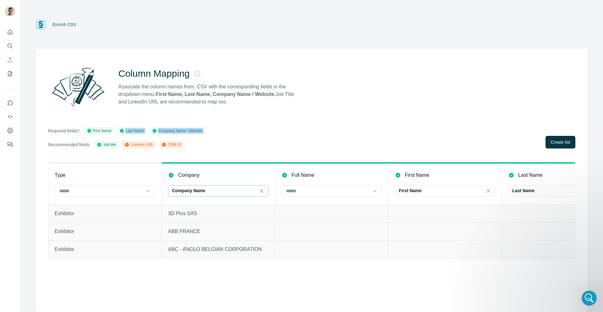
scroll to position [869, 0]
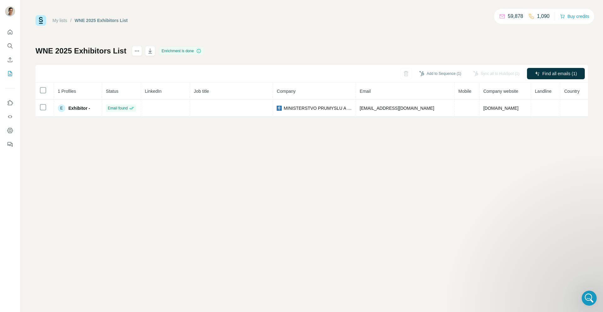
click at [42, 20] on img at bounding box center [41, 20] width 11 height 11
click at [9, 61] on icon "Enrich CSV" at bounding box center [10, 60] width 6 height 6
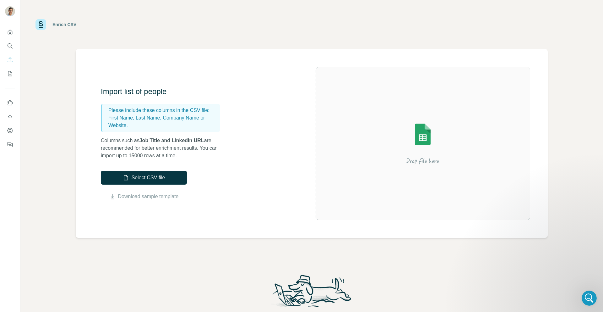
scroll to position [917, 0]
click at [131, 173] on button "Select CSV file" at bounding box center [144, 178] width 86 height 14
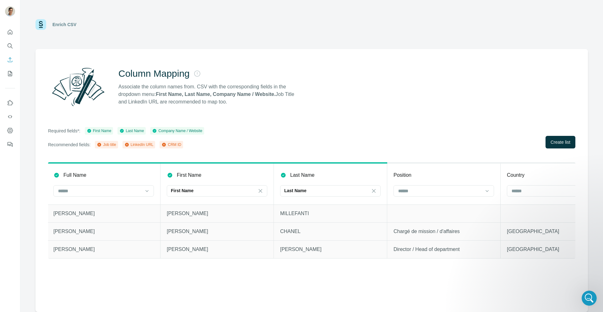
scroll to position [0, 343]
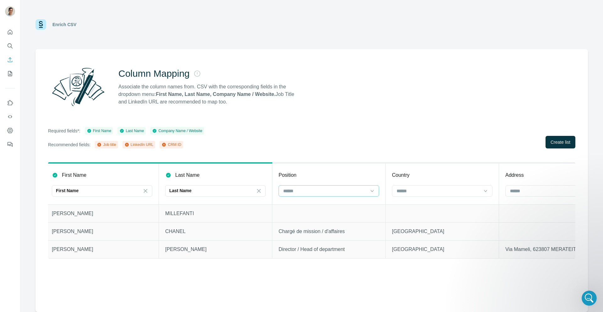
click at [300, 194] on div at bounding box center [325, 190] width 85 height 11
click at [310, 206] on div "Job title" at bounding box center [329, 205] width 90 height 6
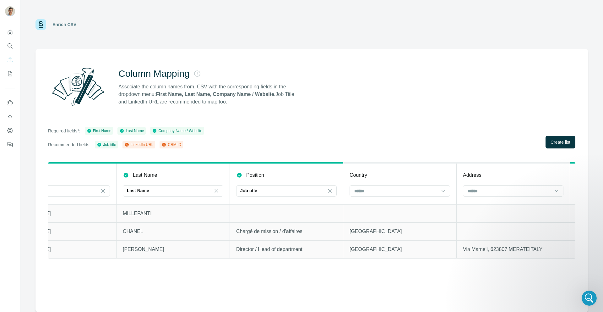
scroll to position [0, 419]
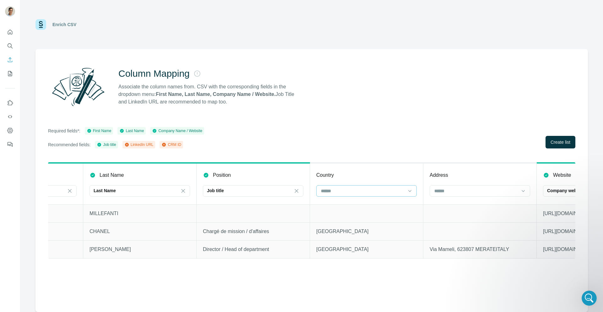
click at [364, 193] on input at bounding box center [363, 190] width 85 height 7
click at [371, 177] on div "Country" at bounding box center [366, 175] width 101 height 8
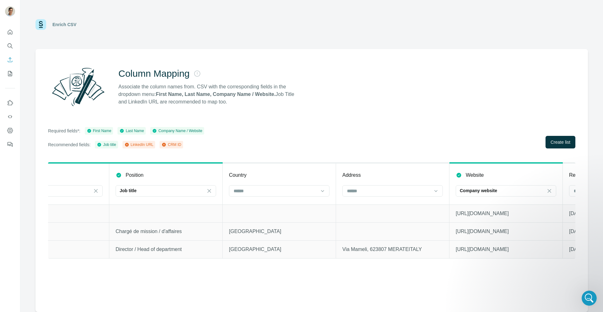
scroll to position [0, 721]
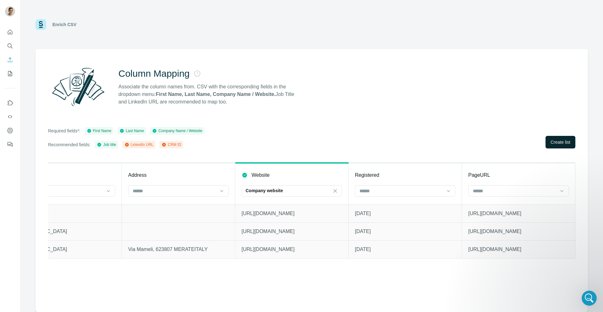
click at [547, 143] on button "Create list" at bounding box center [561, 142] width 30 height 13
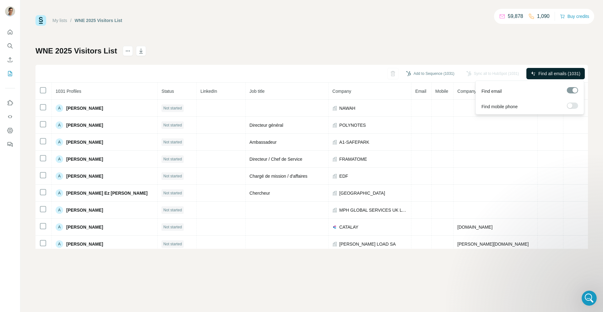
click at [555, 73] on span "Find all emails (1031)" at bounding box center [560, 73] width 42 height 6
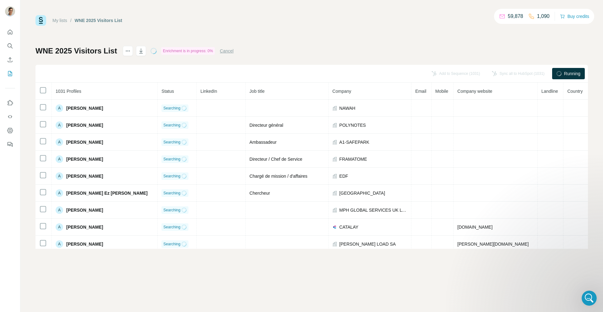
click at [244, 29] on div "My lists / WNE 2025 Visitors List 59,878 1,090 Buy credits WNE 2025 Visitors Li…" at bounding box center [312, 132] width 553 height 234
click at [590, 297] on icon "Open Intercom Messenger" at bounding box center [589, 297] width 10 height 10
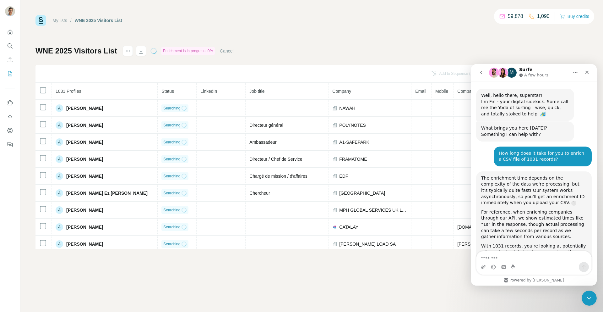
scroll to position [917, 0]
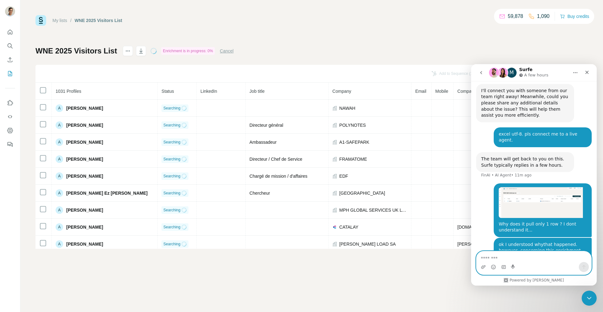
click at [500, 256] on textarea "Message…" at bounding box center [534, 256] width 115 height 11
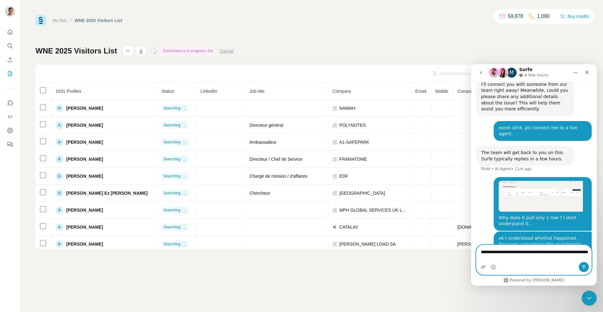
paste textarea "**********"
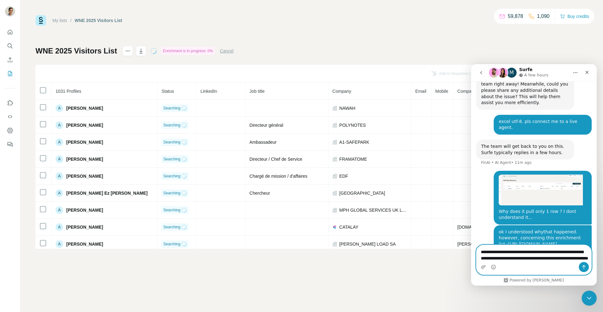
click at [508, 250] on textarea "**********" at bounding box center [534, 256] width 115 height 23
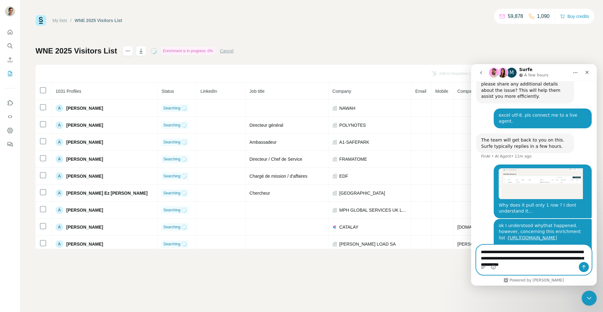
type textarea "**********"
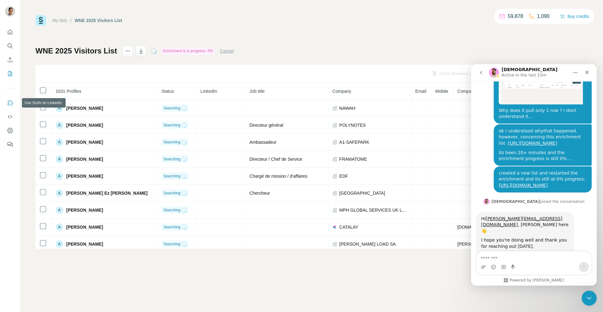
scroll to position [1048, 0]
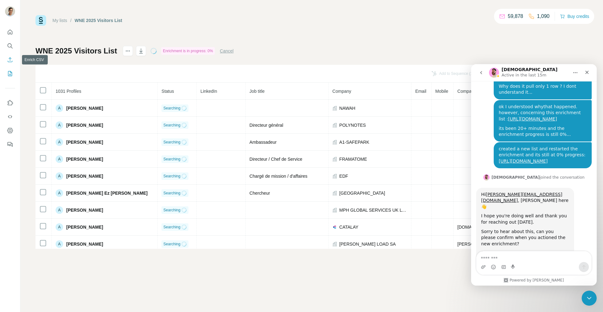
click at [9, 69] on button "My lists" at bounding box center [10, 73] width 10 height 11
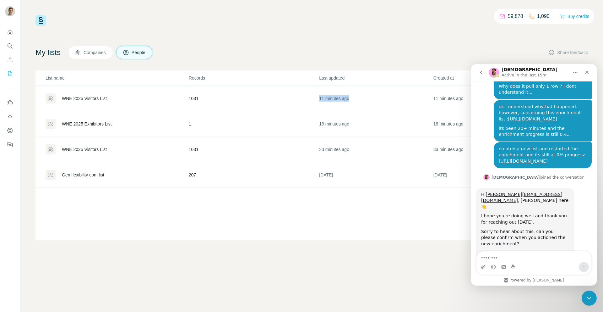
drag, startPoint x: 313, startPoint y: 99, endPoint x: 380, endPoint y: 99, distance: 66.3
click at [380, 99] on tr "WNE 2025 Visitors List 1031 11 minutes ago 11 minutes ago" at bounding box center [312, 98] width 553 height 25
copy tr "11 minutes ago"
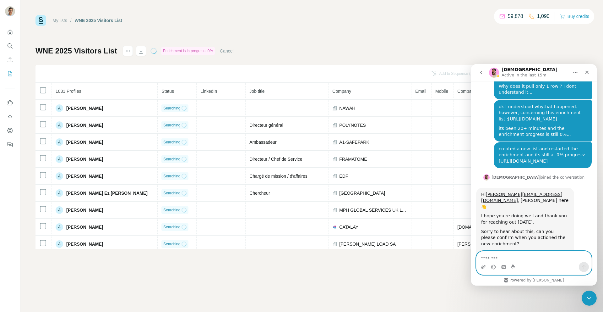
click at [524, 252] on textarea "Message…" at bounding box center [534, 256] width 115 height 11
paste textarea "**********"
type textarea "**********"
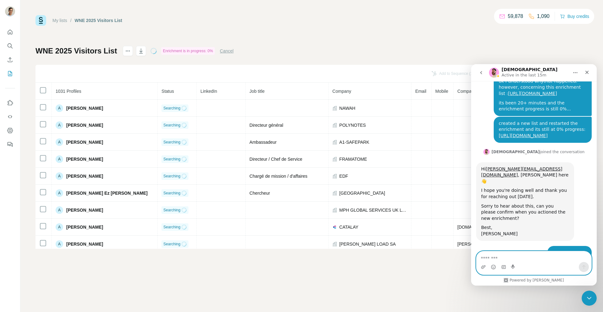
scroll to position [1093, 0]
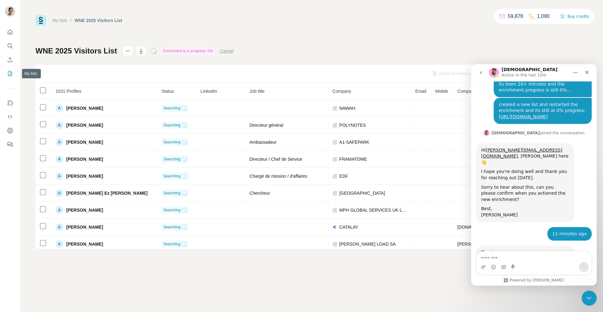
click at [11, 71] on icon "My lists" at bounding box center [10, 73] width 6 height 6
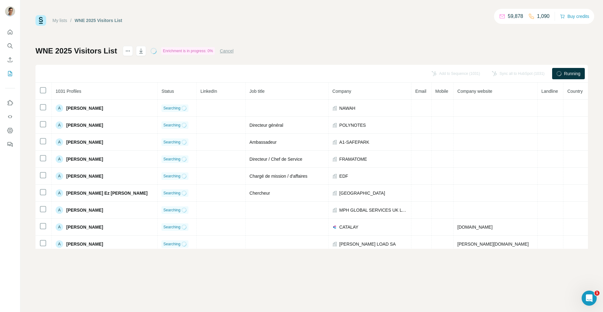
click at [134, 53] on div at bounding box center [134, 51] width 23 height 10
click at [128, 50] on icon "actions" at bounding box center [128, 51] width 6 height 6
click at [588, 290] on div "My lists / WNE 2025 Visitors List 59,878 1,090 Buy credits WNE 2025 Visitors Li…" at bounding box center [311, 156] width 583 height 312
click at [588, 296] on icon "Open Intercom Messenger" at bounding box center [589, 297] width 10 height 10
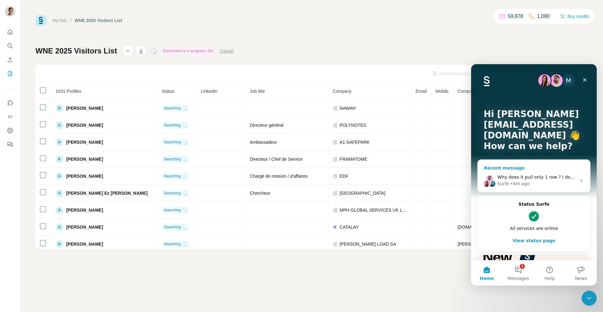
click at [539, 176] on span "Why does it pull only 1 row ? I dont understand it..." at bounding box center [554, 176] width 113 height 5
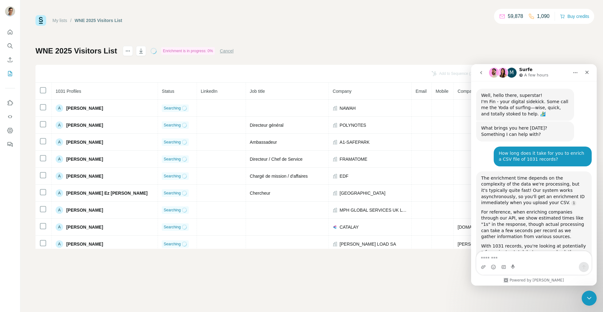
scroll to position [869, 0]
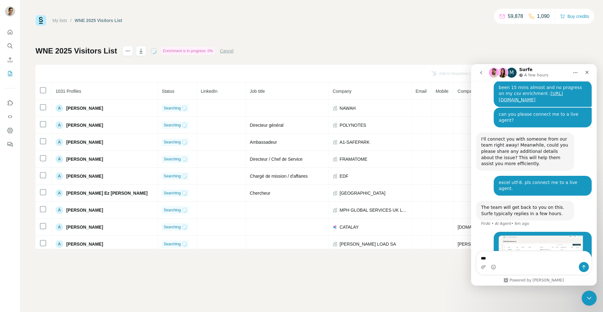
type textarea "**"
click at [491, 264] on button "Emoji picker" at bounding box center [493, 266] width 5 height 5
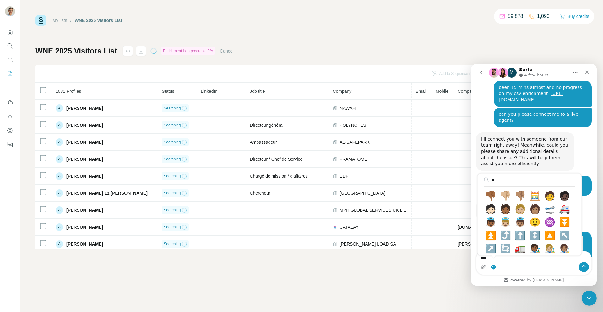
type input "*"
click at [522, 264] on div "* 1837 Search results for "u" 👎🏾 👎🏼 👎🏽 🧮 🧑 🧑🏿 🧑🏻 🧑🏾 🧑🏼 🧑🏽 🛫 🚑 👼🏾 👼🏼 👼🏽 😧 ♒ ⏬ ⏫ …" at bounding box center [534, 267] width 115 height 10
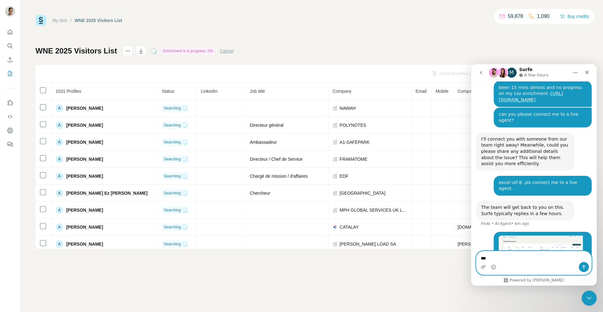
click at [498, 259] on textarea "**" at bounding box center [534, 256] width 115 height 11
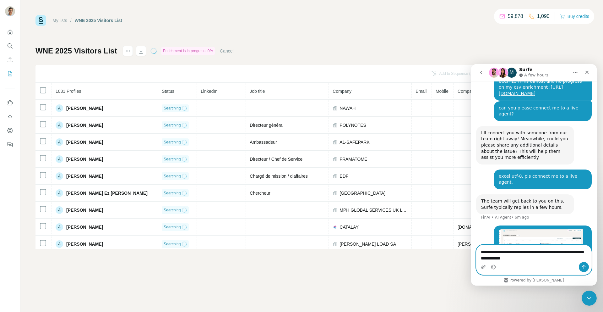
click at [559, 257] on textarea "**********" at bounding box center [534, 253] width 115 height 17
paste textarea "**********"
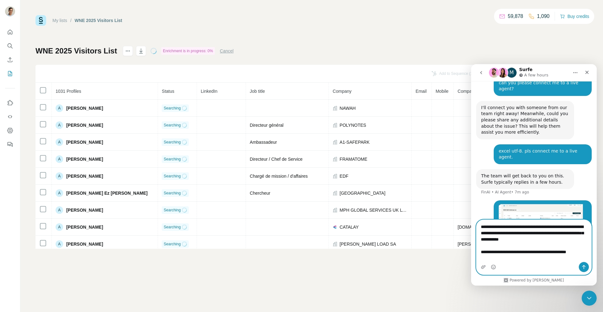
scroll to position [906, 0]
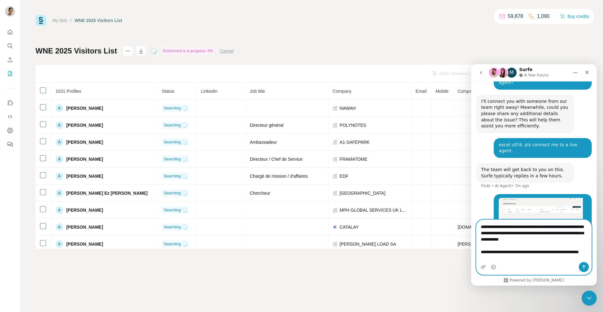
type textarea "**********"
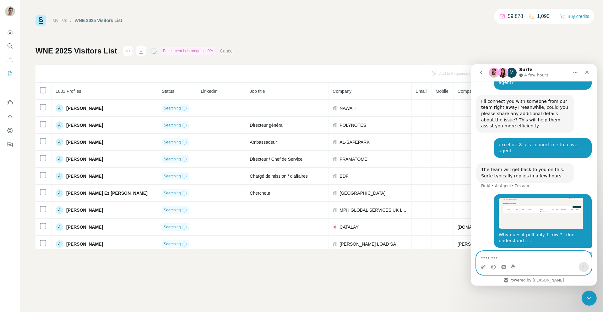
scroll to position [917, 0]
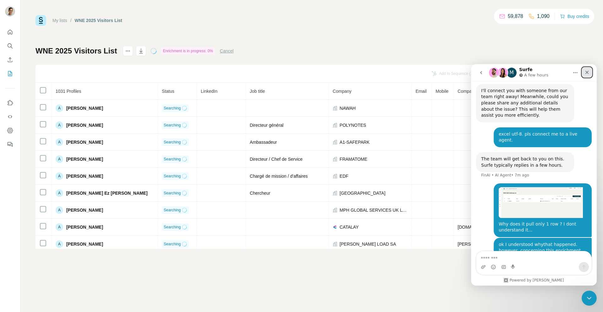
click at [587, 70] on icon "Close" at bounding box center [587, 72] width 5 height 5
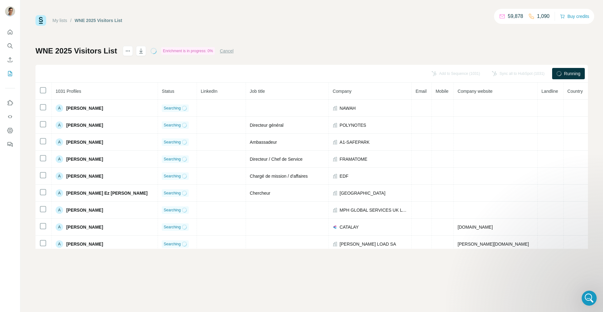
click at [231, 52] on button "Cancel" at bounding box center [227, 51] width 14 height 6
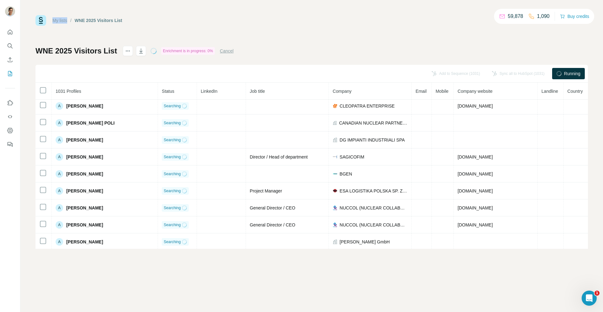
scroll to position [1077, 0]
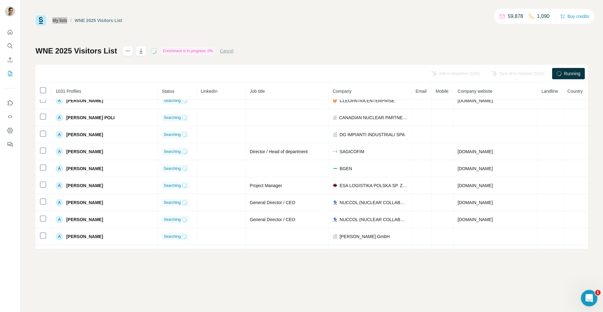
click at [590, 297] on icon "Open Intercom Messenger" at bounding box center [589, 297] width 10 height 10
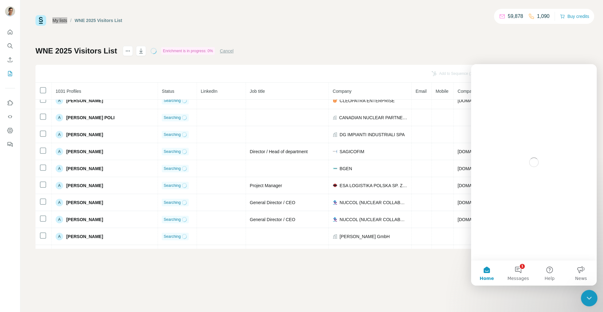
scroll to position [0, 0]
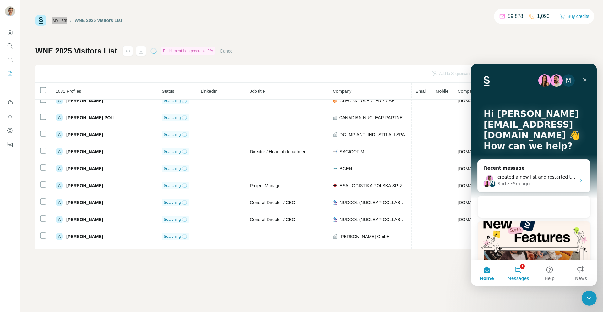
click at [524, 270] on button "1 Messages" at bounding box center [518, 272] width 31 height 25
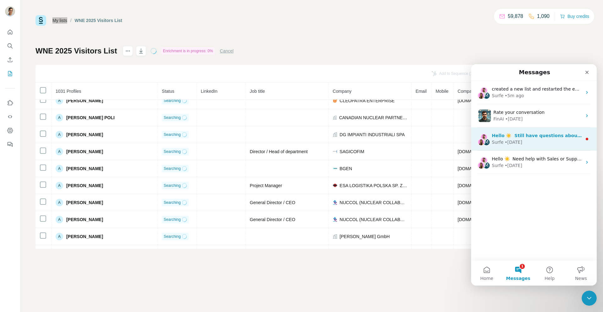
click at [540, 131] on div "M Hello ☀️ ​ Still have questions about the Surfe plans and pricing shown? ​ Vi…" at bounding box center [534, 138] width 126 height 23
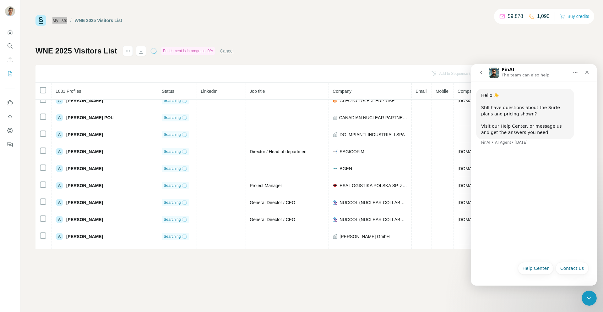
click at [482, 74] on icon "go back" at bounding box center [481, 72] width 5 height 5
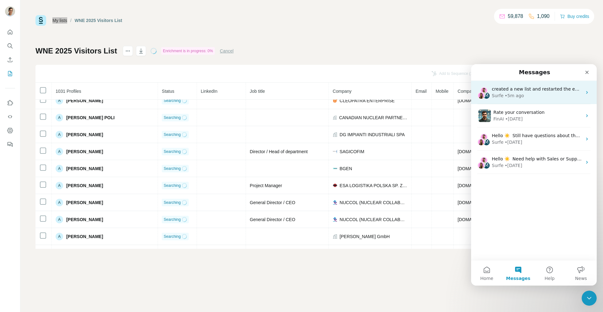
click at [528, 101] on div "M created a new list and restarted the enrichment and its still at 0% progress:…" at bounding box center [534, 92] width 126 height 23
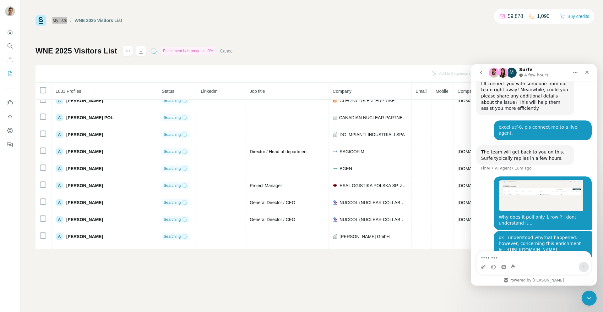
scroll to position [916, 0]
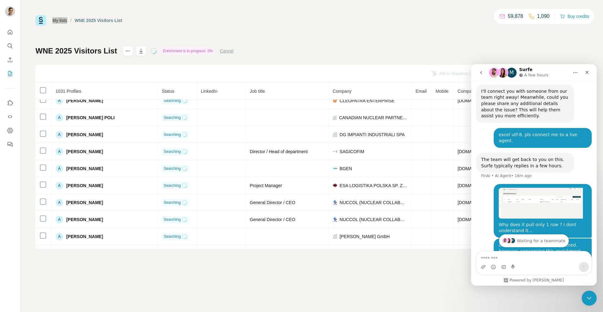
click at [533, 188] on img "yuvraj.sharma@metroscope.tech says…" at bounding box center [541, 203] width 84 height 31
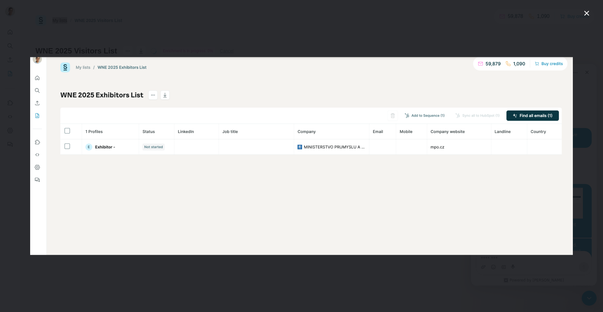
click at [587, 15] on icon "Close" at bounding box center [587, 13] width 8 height 8
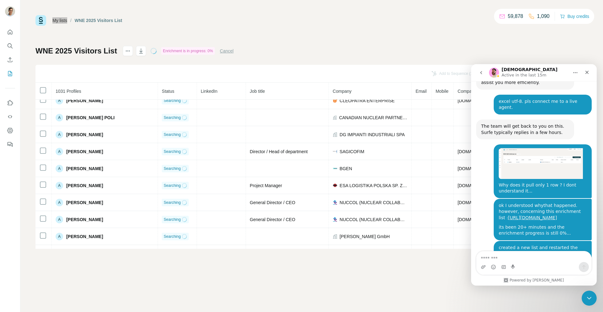
scroll to position [1024, 0]
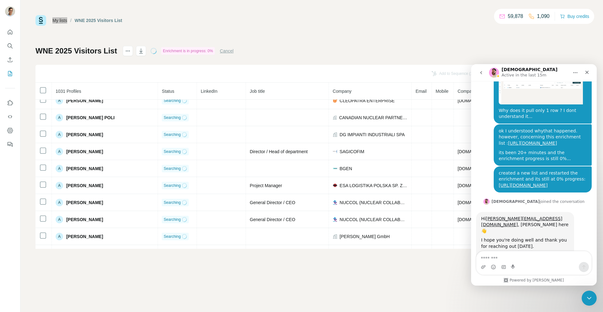
click at [522, 253] on div "Sorry to hear about this, can you please confirm when you actioned the new enri…" at bounding box center [526, 262] width 88 height 19
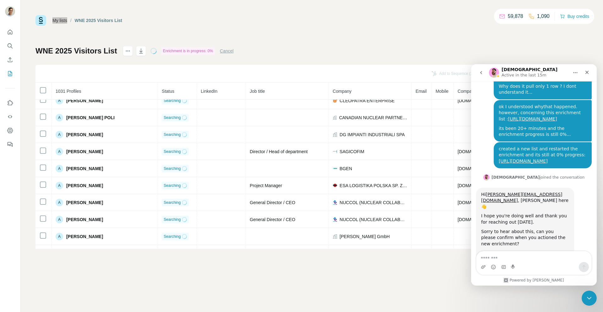
scroll to position [1067, 0]
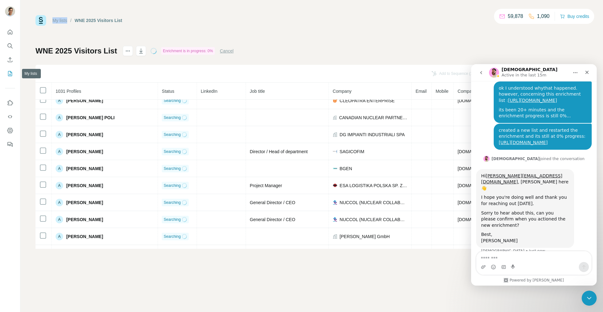
click at [9, 73] on icon "My lists" at bounding box center [10, 73] width 6 height 6
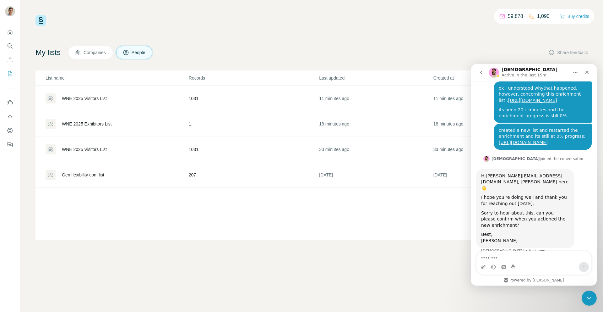
click at [99, 96] on div "WNE 2025 Visitors List" at bounding box center [84, 98] width 45 height 6
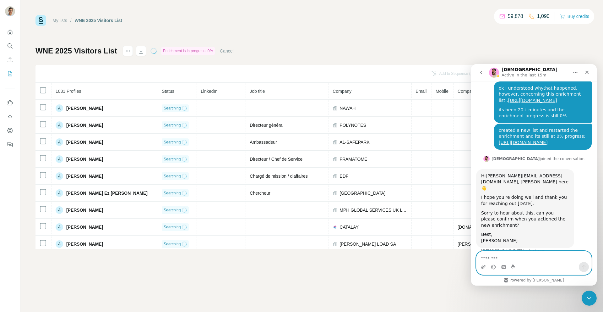
click at [529, 255] on textarea "Message…" at bounding box center [534, 256] width 115 height 11
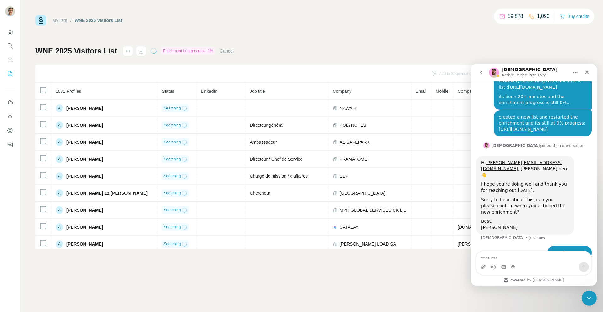
click at [526, 264] on div "Thank you. Please could you cancel and re-do this now, it should now enrich dat…" at bounding box center [525, 277] width 98 height 26
click at [516, 259] on textarea "Message…" at bounding box center [534, 256] width 115 height 11
click at [505, 255] on textarea "**********" at bounding box center [534, 256] width 115 height 11
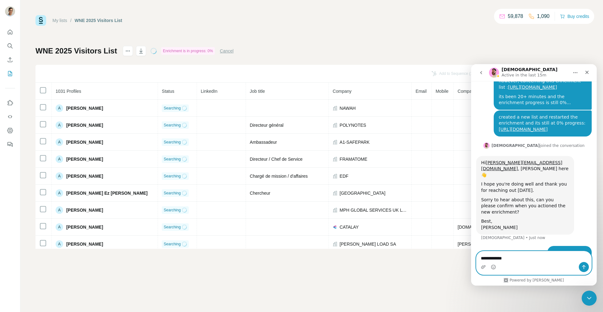
type textarea "**********"
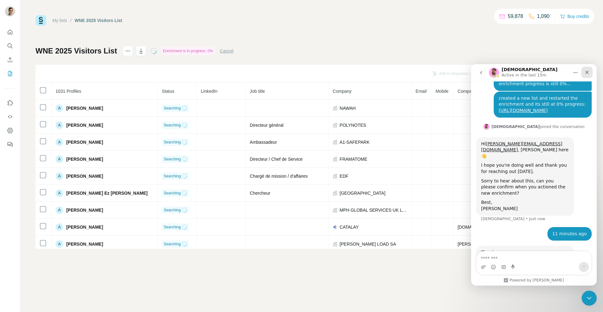
click at [589, 75] on div "Close" at bounding box center [587, 72] width 11 height 11
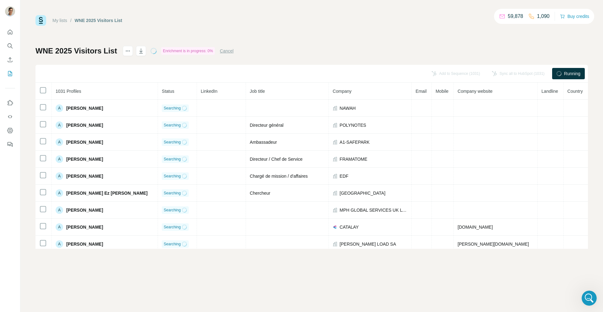
scroll to position [1093, 0]
click at [400, 30] on div "My lists / WNE 2025 Visitors List 59,878 1,090 Buy credits WNE 2025 Visitors Li…" at bounding box center [312, 132] width 553 height 234
click at [226, 52] on button "Cancel" at bounding box center [227, 51] width 14 height 6
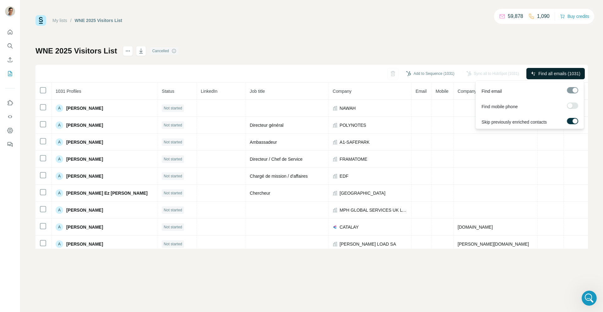
click at [557, 73] on span "Find all emails (1031)" at bounding box center [560, 73] width 42 height 6
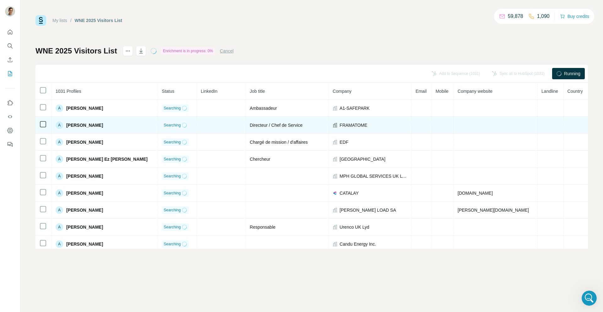
scroll to position [0, 0]
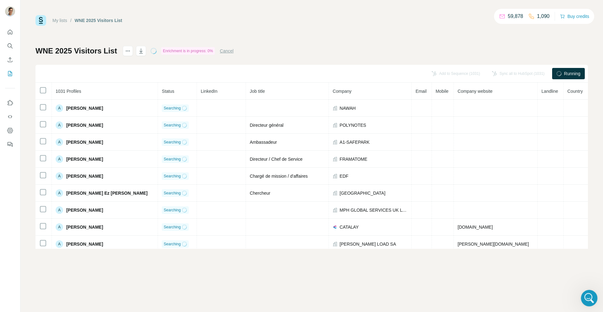
click at [590, 298] on icon "Open Intercom Messenger" at bounding box center [589, 297] width 10 height 10
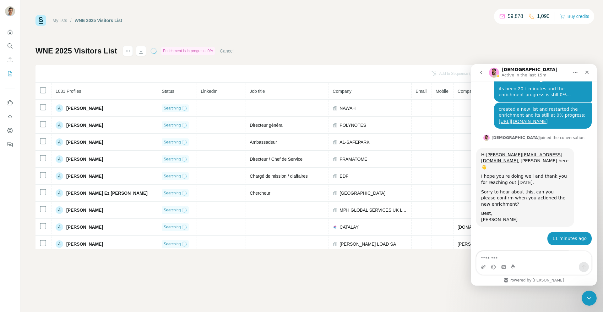
scroll to position [1093, 0]
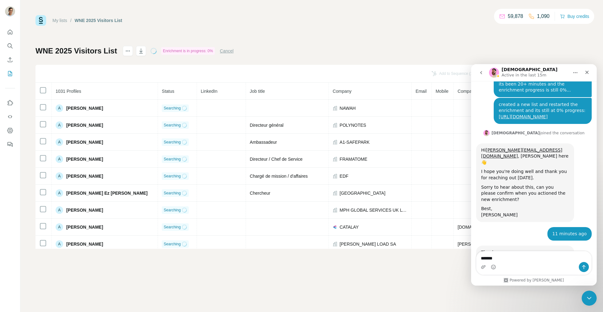
type textarea "********"
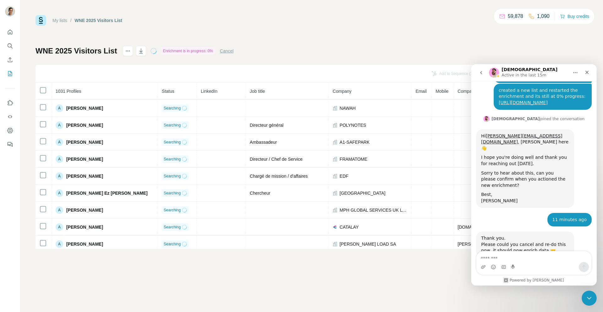
click at [541, 231] on div "Thank you. Please could you cancel and re-do this now, it should now enrich dat…" at bounding box center [525, 244] width 98 height 26
click at [588, 71] on icon "Close" at bounding box center [587, 72] width 5 height 5
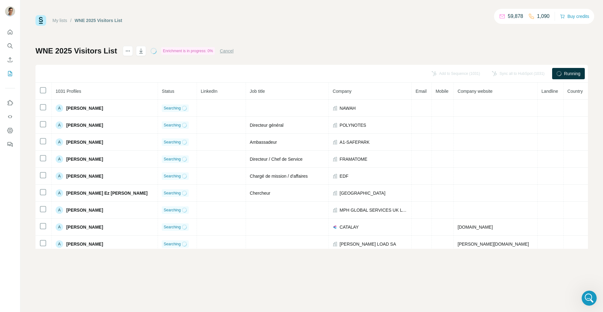
click at [579, 294] on div "My lists / WNE 2025 Visitors List 59,878 1,090 Buy credits WNE 2025 Visitors Li…" at bounding box center [311, 156] width 583 height 312
drag, startPoint x: 1162, startPoint y: 584, endPoint x: 591, endPoint y: 295, distance: 639.5
click at [592, 294] on icon "Open Intercom Messenger" at bounding box center [589, 297] width 10 height 10
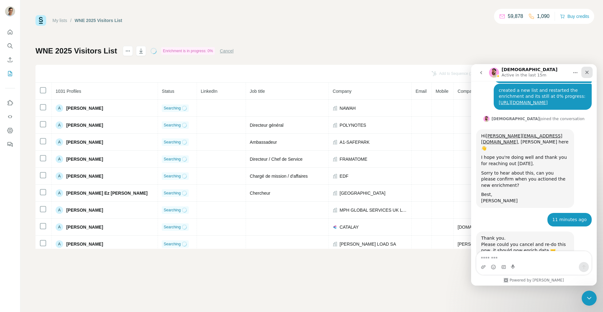
click at [588, 74] on icon "Close" at bounding box center [587, 72] width 5 height 5
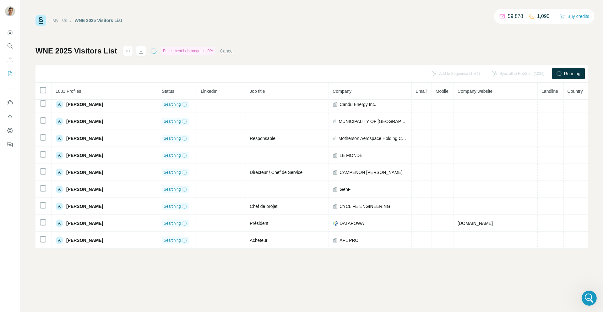
scroll to position [0, 0]
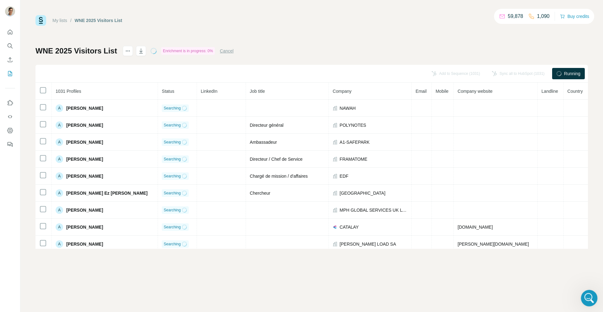
click at [586, 295] on icon "Open Intercom Messenger" at bounding box center [589, 297] width 10 height 10
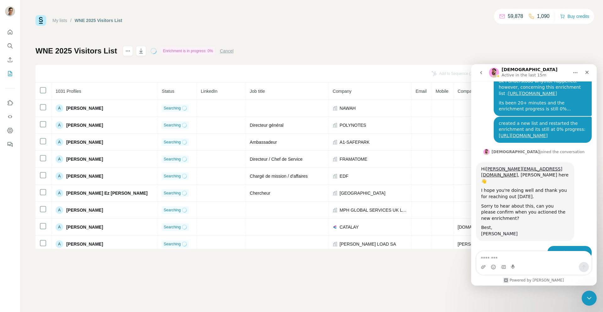
scroll to position [1107, 0]
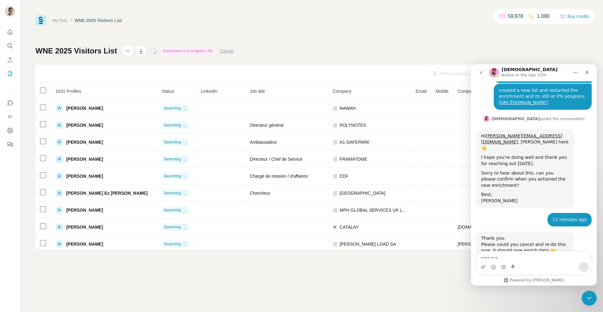
click at [531, 283] on div "Still 0% yuvraj.sharma@metroscope.tech • 1m ago" at bounding box center [534, 293] width 116 height 21
click at [592, 72] on div "Close" at bounding box center [587, 72] width 11 height 11
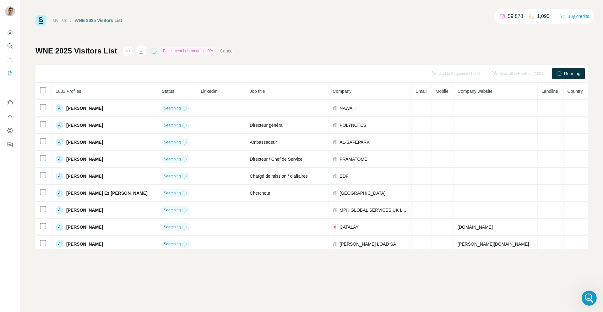
click at [233, 51] on button "Cancel" at bounding box center [227, 51] width 14 height 6
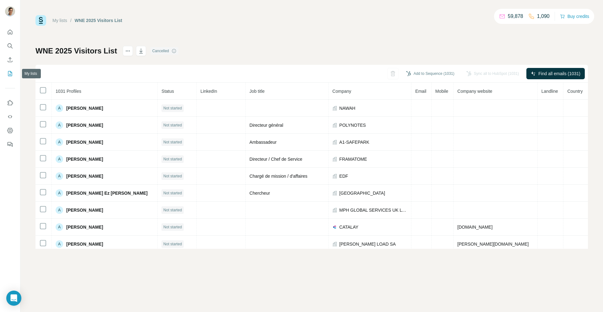
click at [8, 73] on icon "My lists" at bounding box center [10, 73] width 6 height 6
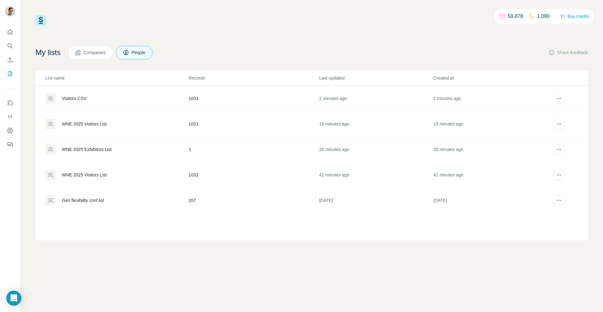
click at [68, 100] on div "Visitors CSV" at bounding box center [74, 98] width 25 height 6
click at [560, 290] on div "59,878 1,090 Buy credits My lists Companies People Share feedback List name Rec…" at bounding box center [311, 156] width 583 height 312
click at [538, 259] on div "59,878 1,090 Buy credits My lists Companies People Share feedback List name Rec…" at bounding box center [311, 156] width 583 height 312
click at [18, 291] on div "Open Intercom Messenger" at bounding box center [14, 298] width 17 height 17
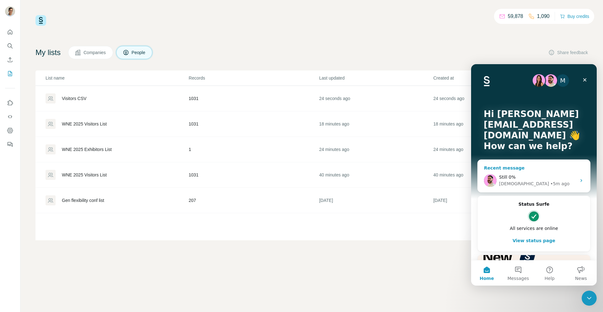
click at [552, 180] on div "[DEMOGRAPHIC_DATA] • 5m ago" at bounding box center [537, 183] width 77 height 7
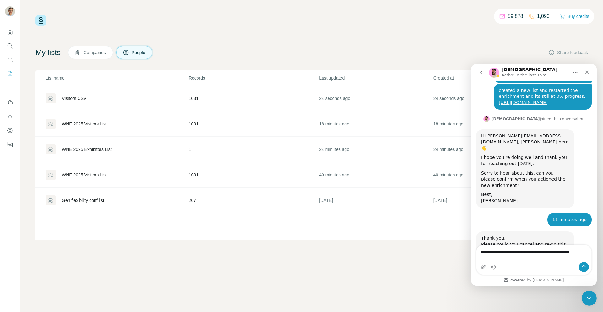
scroll to position [1113, 0]
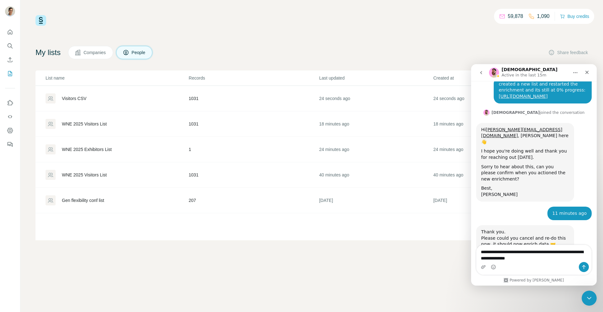
click at [509, 260] on textarea "**********" at bounding box center [534, 253] width 115 height 17
click at [543, 261] on textarea "**********" at bounding box center [534, 253] width 115 height 17
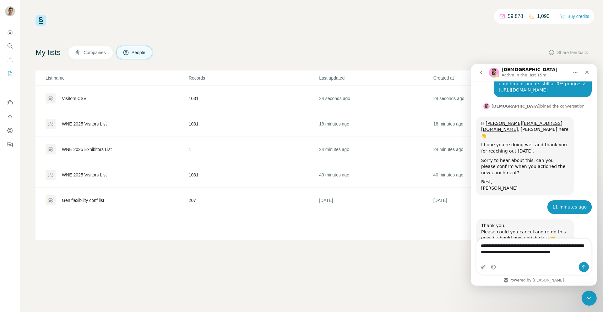
click at [529, 255] on textarea "**********" at bounding box center [534, 250] width 115 height 23
click at [506, 248] on textarea "**********" at bounding box center [534, 250] width 115 height 23
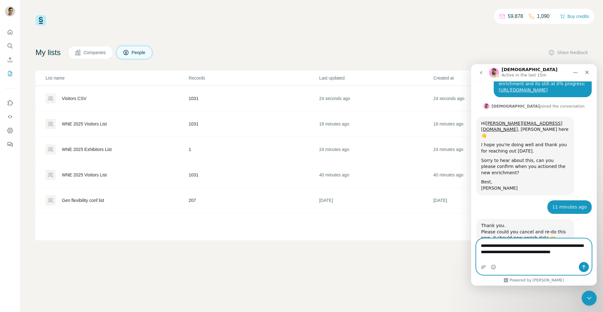
click at [506, 248] on textarea "**********" at bounding box center [534, 250] width 115 height 23
paste textarea "**********"
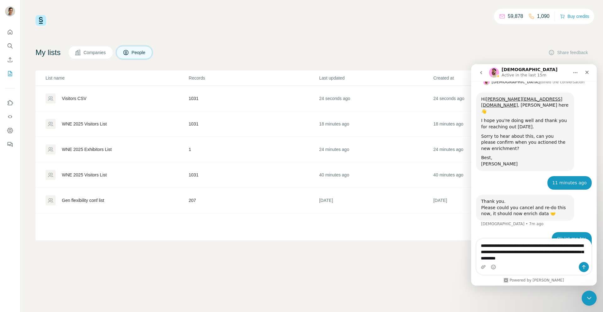
click at [508, 267] on div "Typing" at bounding box center [534, 279] width 116 height 24
click at [560, 242] on textarea "**********" at bounding box center [534, 250] width 115 height 23
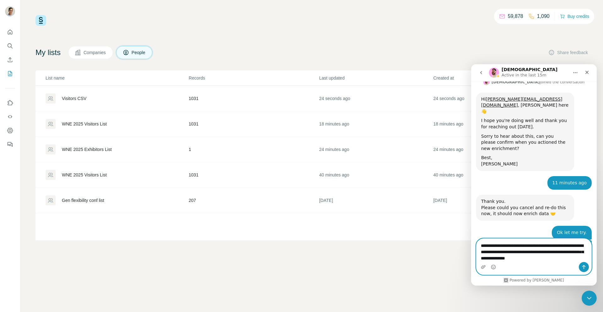
scroll to position [1145, 0]
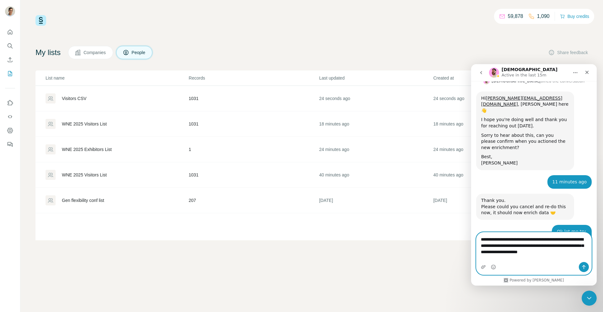
type textarea "**********"
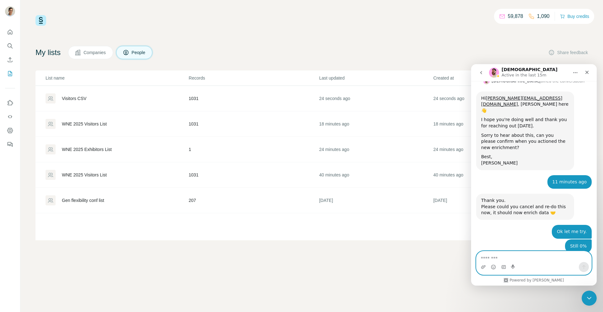
scroll to position [1169, 0]
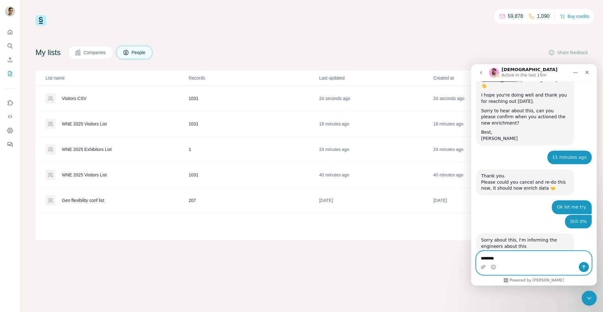
type textarea "*********"
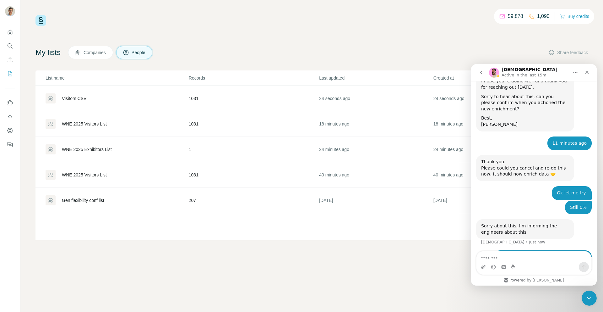
click at [535, 250] on div "just started a new CSV enrichment run 2 minutes back, but it’s still showing 0%…" at bounding box center [543, 266] width 98 height 32
click at [589, 71] on icon "Close" at bounding box center [587, 72] width 5 height 5
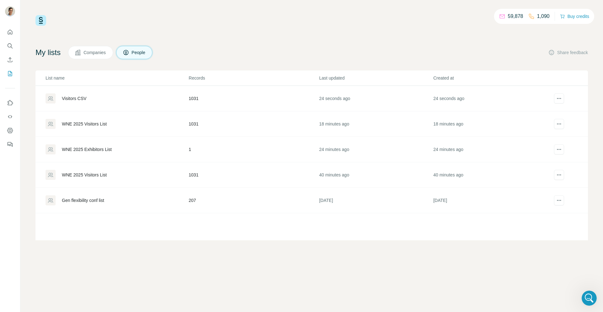
click at [84, 96] on div "Visitors CSV" at bounding box center [74, 98] width 25 height 6
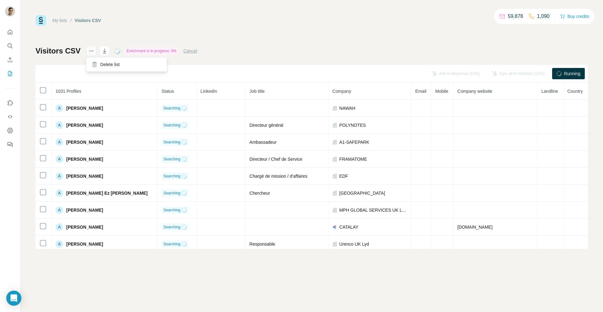
click at [89, 48] on icon "actions" at bounding box center [91, 51] width 6 height 6
click at [61, 20] on link "My lists" at bounding box center [59, 20] width 15 height 5
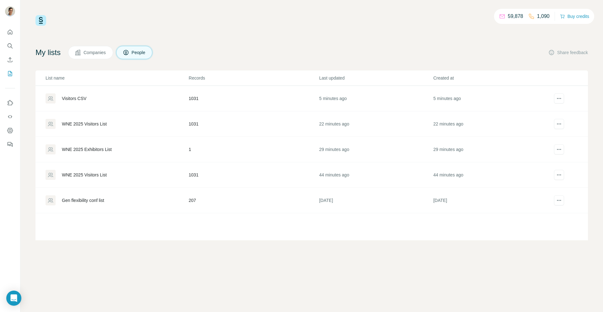
click at [81, 92] on td "Visitors CSV" at bounding box center [112, 98] width 153 height 25
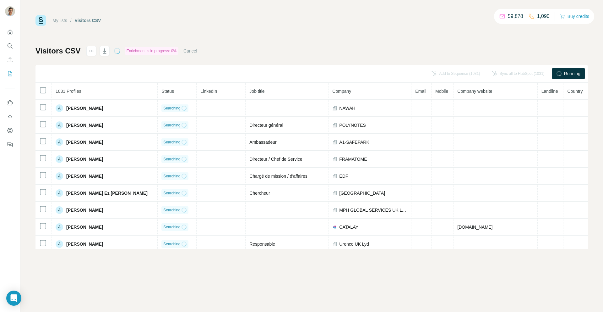
click at [22, 301] on div "My lists / Visitors CSV 59,878 1,090 Buy credits Visitors CSV Enrichment is in …" at bounding box center [311, 156] width 583 height 312
click at [12, 300] on icon "Open Intercom Messenger" at bounding box center [13, 298] width 7 height 8
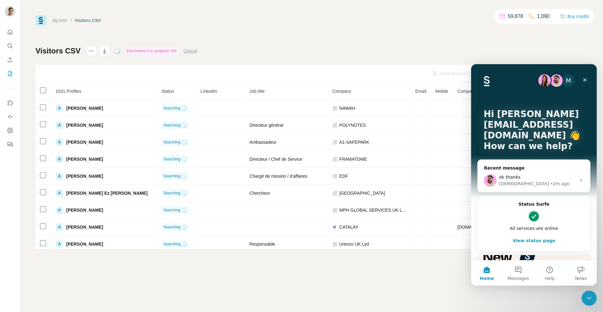
click at [524, 238] on button "View status page" at bounding box center [534, 240] width 100 height 13
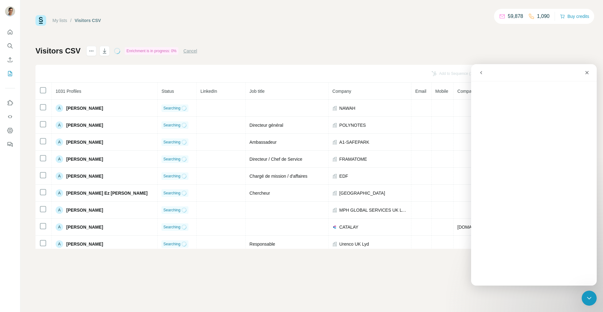
click at [483, 70] on icon "go back" at bounding box center [481, 72] width 5 height 5
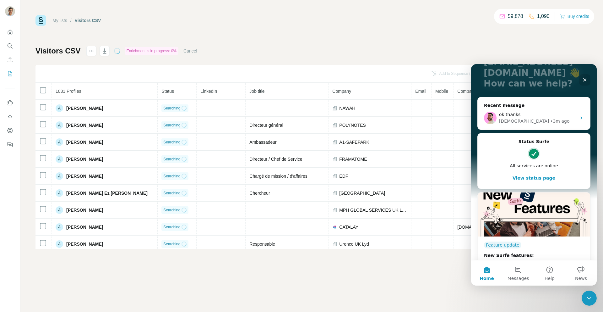
scroll to position [78, 0]
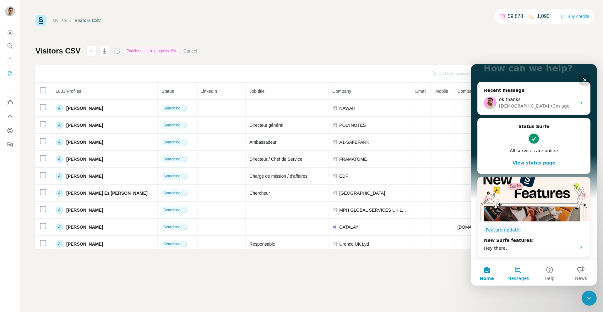
click at [523, 269] on button "Messages" at bounding box center [518, 272] width 31 height 25
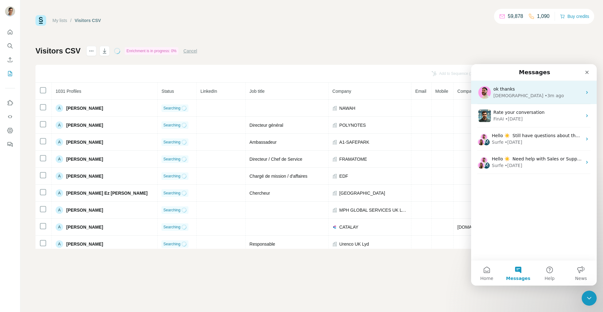
click at [553, 97] on div "Christian • 3m ago" at bounding box center [538, 95] width 89 height 7
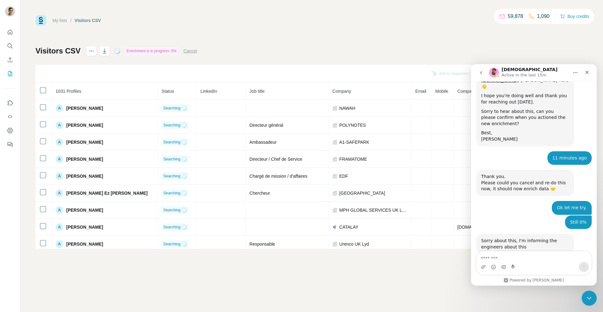
scroll to position [1183, 0]
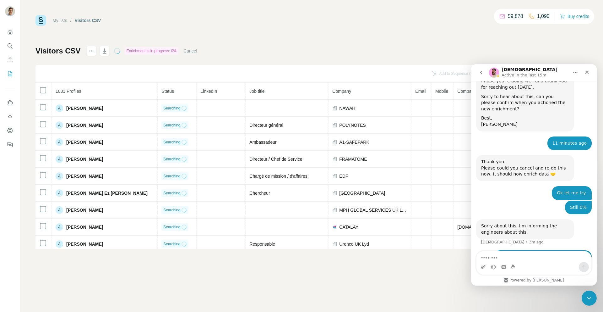
click at [540, 165] on div "Please could you cancel and re-do this now, it should now enrich data 🤝" at bounding box center [526, 171] width 88 height 12
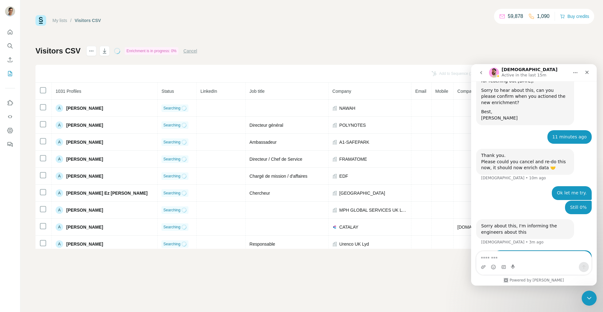
click at [546, 149] on div "Thank you. Please could you cancel and re-do this now, it should now enrich dat…" at bounding box center [525, 162] width 98 height 26
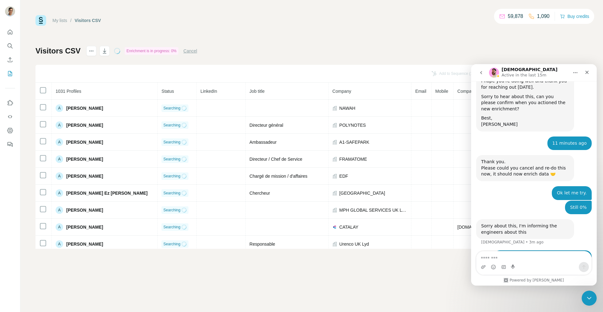
click at [509, 223] on div "Sorry about this, I'm informing the engineers about this" at bounding box center [526, 229] width 88 height 12
click at [526, 165] on div "Please could you cancel and re-do this now, it should now enrich data 🤝" at bounding box center [526, 171] width 88 height 12
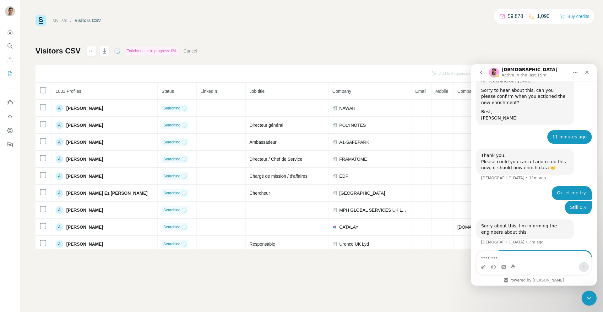
click at [529, 159] on div "Please could you cancel and re-do this now, it should now enrich data 🤝" at bounding box center [526, 165] width 88 height 12
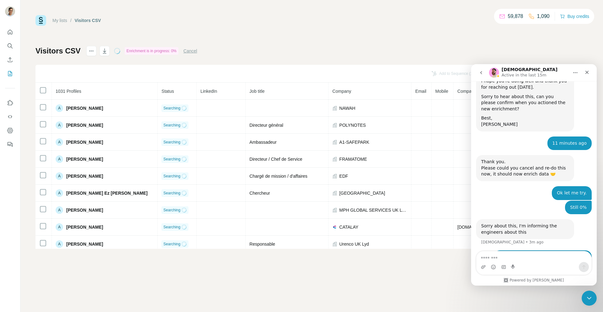
scroll to position [1127, 0]
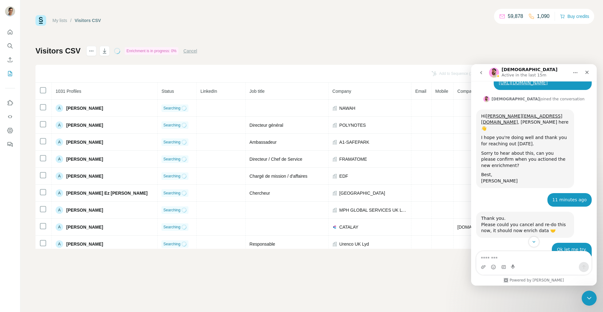
click at [529, 150] on div "Sorry to hear about this, can you please confirm when you actioned the new enri…" at bounding box center [526, 159] width 88 height 19
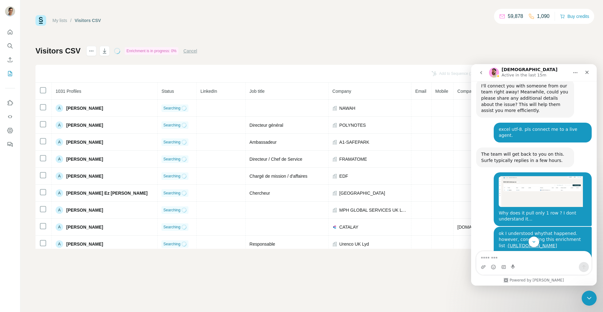
scroll to position [881, 0]
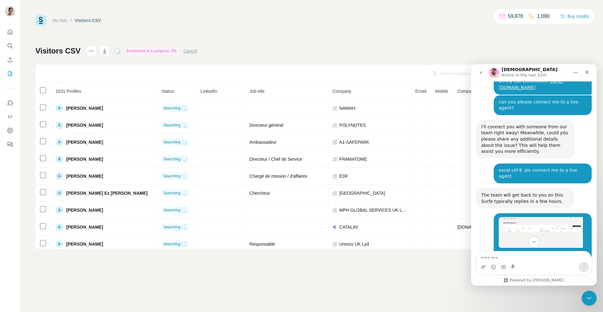
click at [516, 192] on div "The team will get back to you on this. Surfe typically replies in a few hours." at bounding box center [526, 198] width 88 height 12
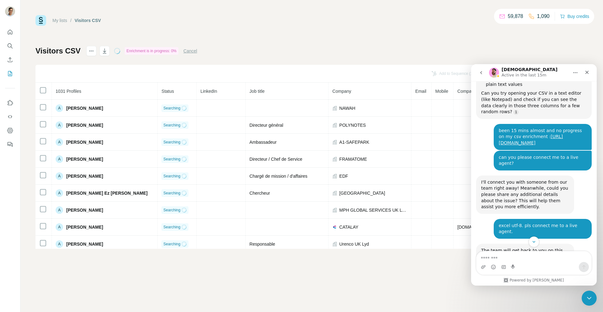
click at [516, 179] on div "I'll connect you with someone from our team right away! Meanwhile, could you pl…" at bounding box center [526, 194] width 88 height 31
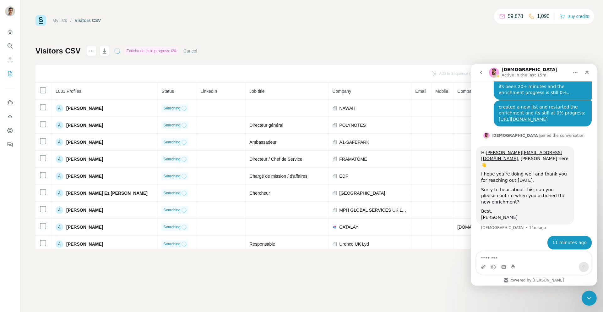
scroll to position [1202, 0]
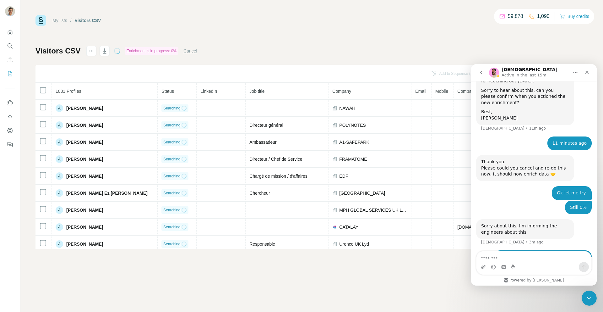
click at [516, 186] on div "Ok let me try. yuvraj.sharma@metroscope.tech • 10m ago" at bounding box center [534, 193] width 116 height 14
click at [507, 223] on div "Sorry about this, I'm informing the engineers about this" at bounding box center [526, 229] width 88 height 12
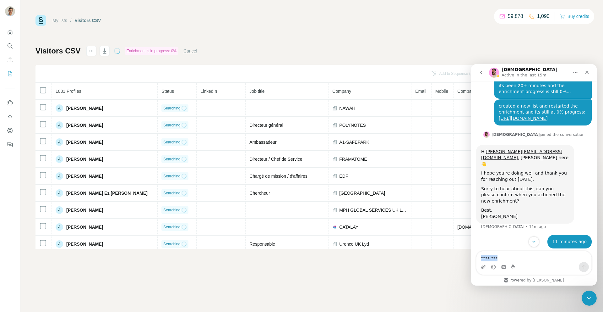
drag, startPoint x: 521, startPoint y: 280, endPoint x: 524, endPoint y: 235, distance: 44.7
click at [524, 235] on div "Well, hello there, superstar! I'm Fin - your digital sidekick. Some call me the…" at bounding box center [534, 183] width 126 height 204
click at [520, 284] on div "Ok let me try. yuvraj.sharma@metroscope.tech • 10m ago" at bounding box center [534, 291] width 116 height 14
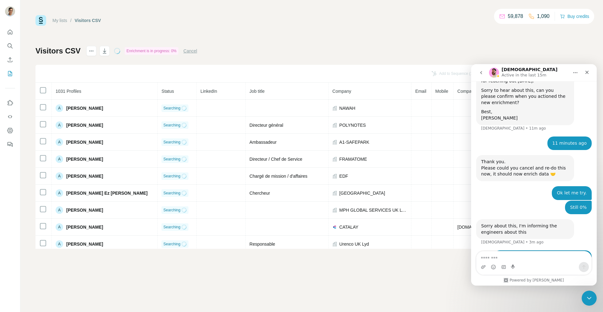
scroll to position [1026, 0]
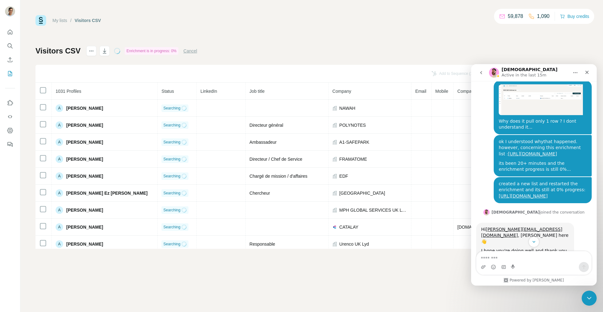
click at [574, 74] on icon "Home" at bounding box center [575, 72] width 5 height 5
click at [491, 135] on div "ok I understood whythat happened. however, concerning this enrichment list : ht…" at bounding box center [534, 156] width 116 height 42
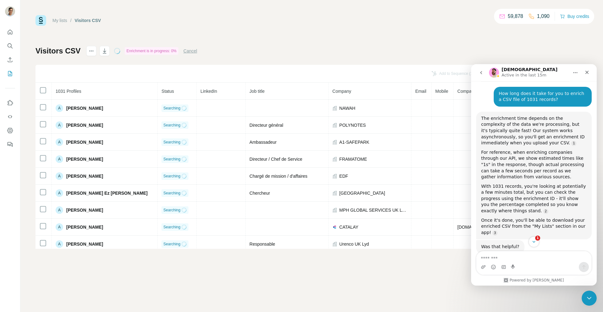
scroll to position [62, 0]
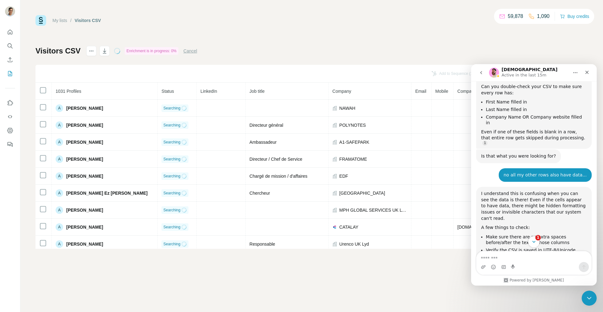
click at [534, 239] on icon "Scroll to bottom" at bounding box center [534, 242] width 6 height 6
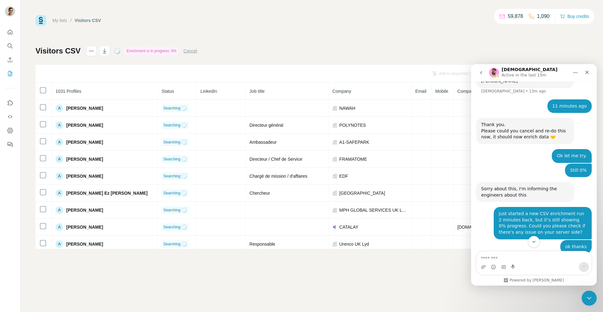
scroll to position [1244, 0]
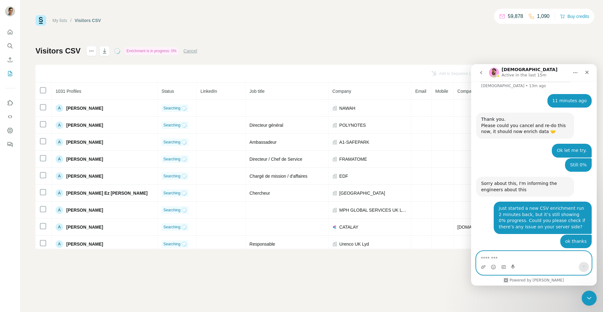
click at [518, 253] on textarea "Message…" at bounding box center [534, 256] width 115 height 11
type textarea "**"
click at [587, 269] on button "Send a message…" at bounding box center [584, 267] width 10 height 10
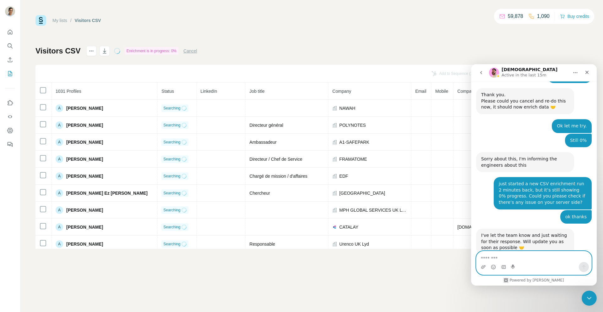
scroll to position [1269, 0]
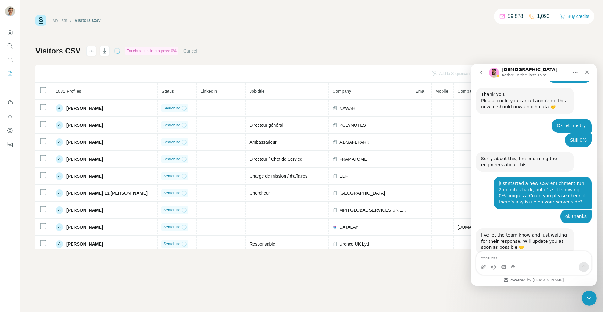
click at [540, 232] on div "I've let the team know and just waiting for their response. Will update you as …" at bounding box center [526, 241] width 88 height 19
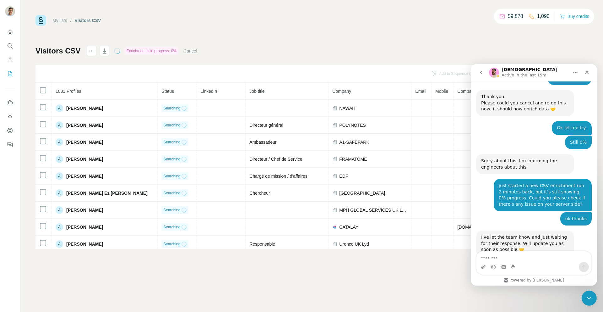
scroll to position [1250, 0]
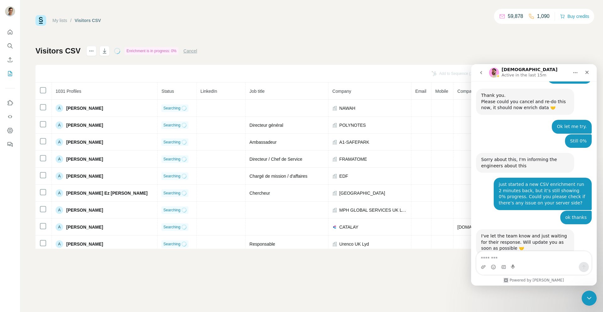
click at [512, 181] on div "just started a new CSV enrichment run 2 minutes back, but it’s still showing 0%…" at bounding box center [543, 193] width 88 height 25
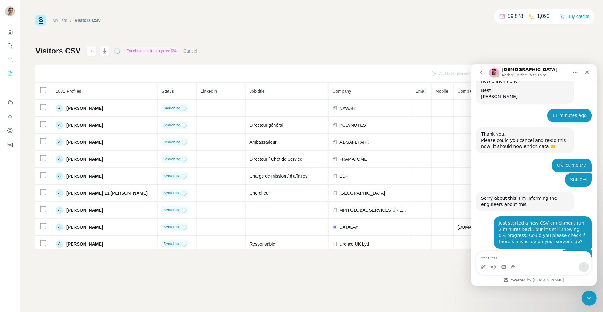
scroll to position [1181, 0]
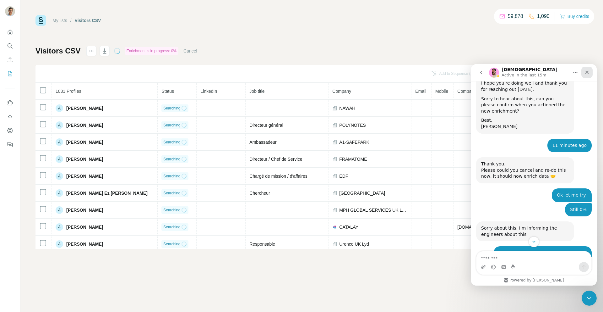
click at [586, 71] on icon "Close" at bounding box center [587, 72] width 5 height 5
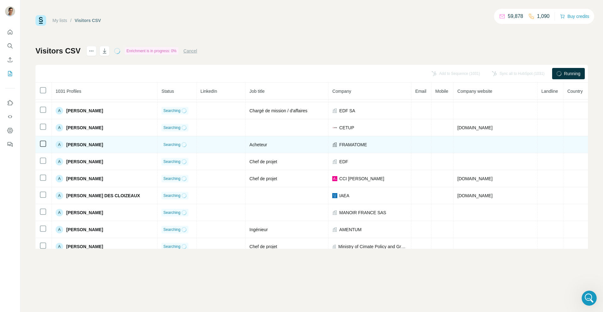
scroll to position [869, 0]
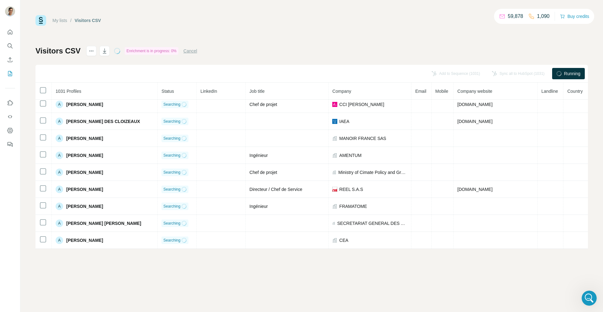
click at [194, 51] on button "Cancel" at bounding box center [191, 51] width 14 height 6
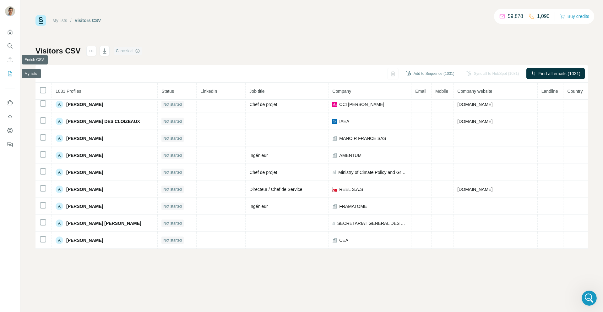
click at [8, 73] on icon "My lists" at bounding box center [10, 73] width 4 height 5
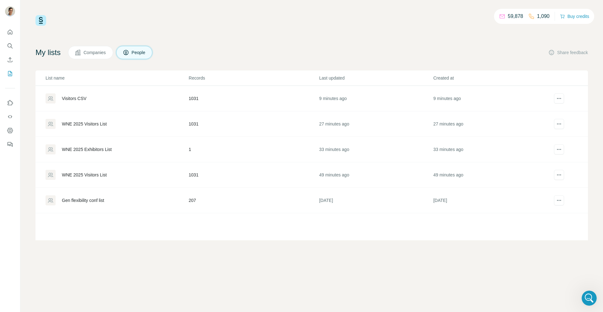
click at [74, 121] on div "WNE 2025 Visitors List" at bounding box center [84, 124] width 45 height 6
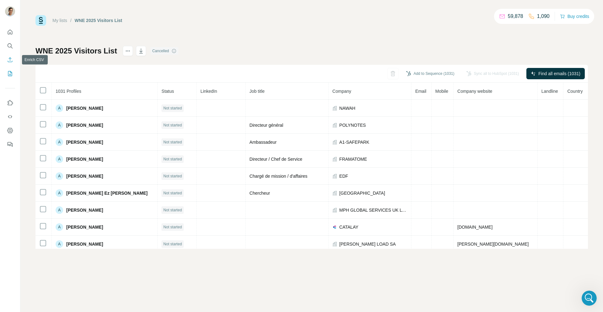
click at [10, 58] on icon "Enrich CSV" at bounding box center [10, 59] width 5 height 5
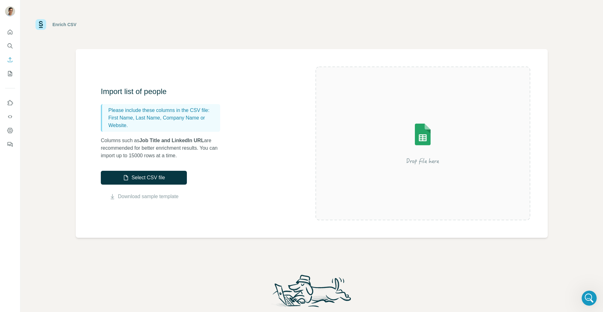
click at [111, 170] on div "Import list of people Please include these columns in the CSV file: First Name,…" at bounding box center [208, 143] width 215 height 114
click at [120, 179] on button "Select CSV file" at bounding box center [144, 178] width 86 height 14
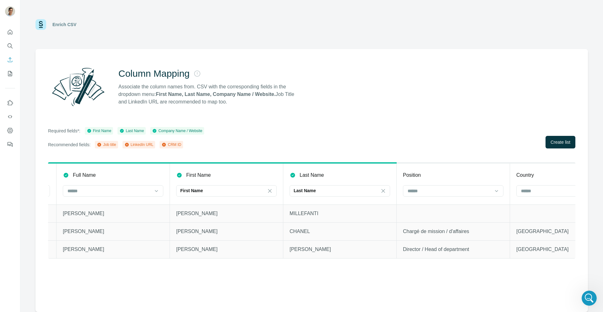
scroll to position [0, 223]
click at [411, 188] on input at bounding box center [446, 190] width 85 height 7
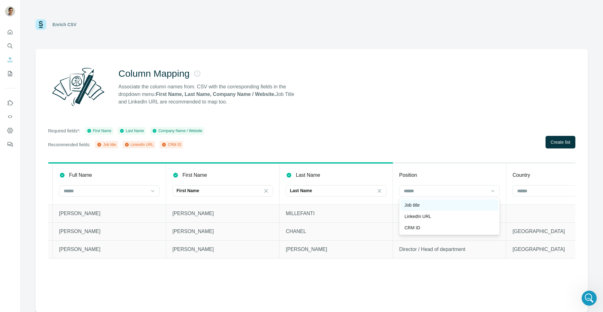
click at [422, 205] on div "Job title" at bounding box center [450, 205] width 90 height 6
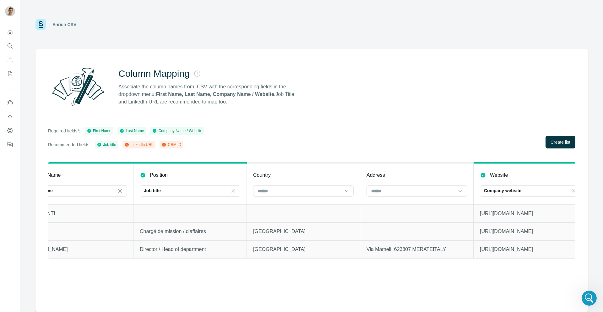
scroll to position [0, 669]
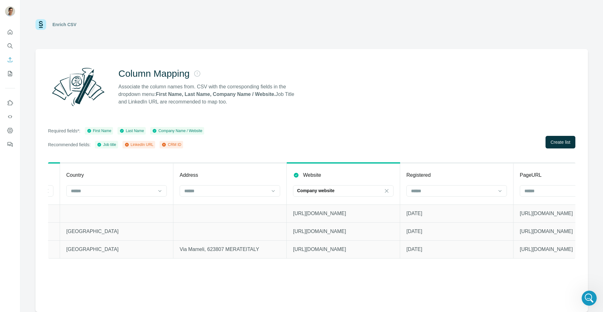
click at [259, 197] on div at bounding box center [230, 191] width 101 height 13
click at [299, 146] on div "Required fields*: First Name Last Name Company Name / Website Recommended field…" at bounding box center [312, 137] width 528 height 21
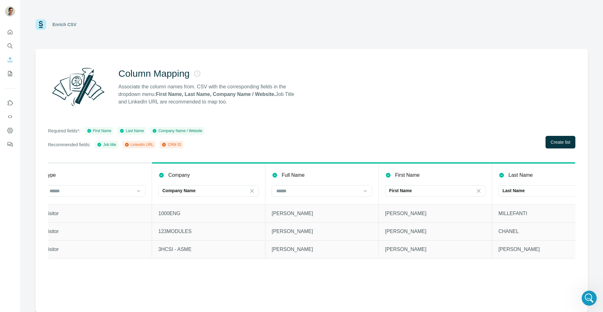
scroll to position [0, 0]
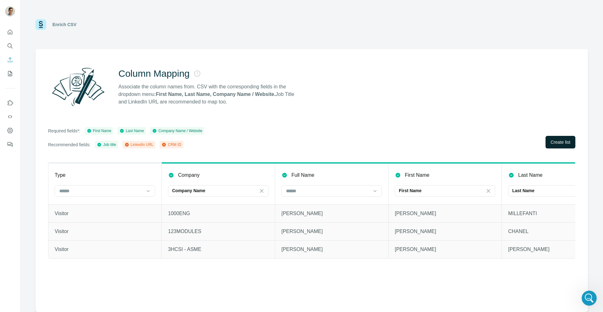
click at [552, 140] on span "Create list" at bounding box center [561, 142] width 20 height 6
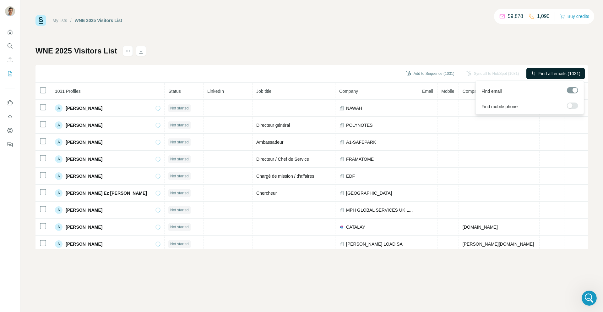
click at [542, 71] on span "Find all emails (1031)" at bounding box center [560, 73] width 42 height 6
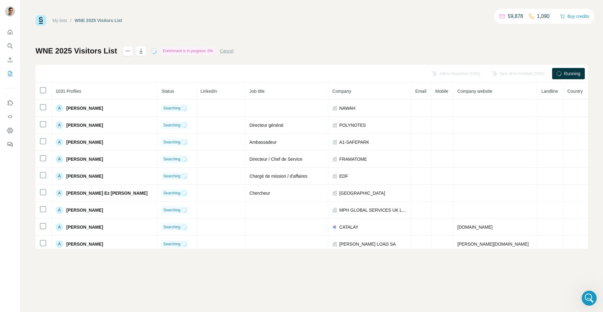
click at [386, 22] on div "My lists / WNE 2025 Visitors List 59,878 1,090 Buy credits" at bounding box center [312, 20] width 553 height 11
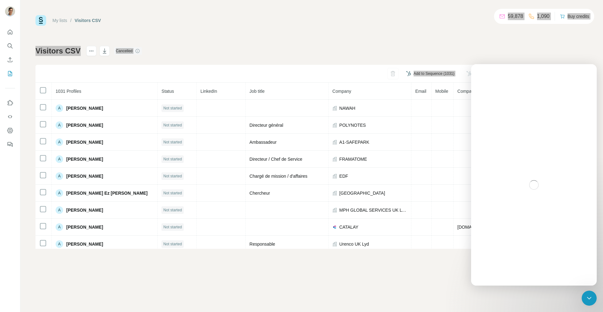
drag, startPoint x: 499, startPoint y: 16, endPoint x: 486, endPoint y: 35, distance: 22.8
click at [486, 35] on div "My lists / Visitors CSV 59,878 1,090 Buy credits Visitors CSV Cancelled Add to …" at bounding box center [312, 132] width 553 height 234
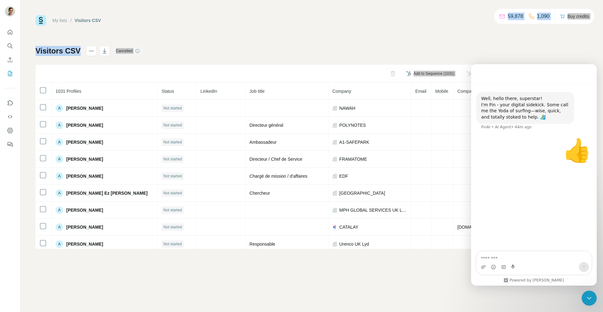
click at [486, 35] on div "My lists / Visitors CSV 59,878 1,090 Buy credits Visitors CSV Cancelled Add to …" at bounding box center [312, 132] width 553 height 234
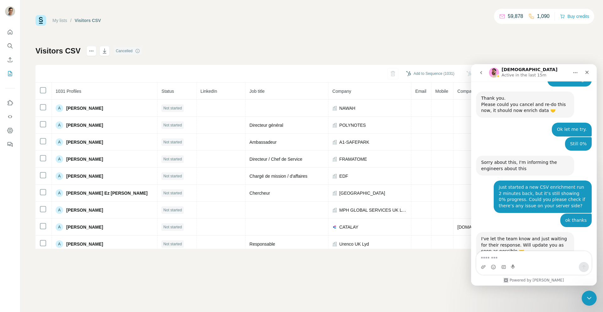
scroll to position [1250, 0]
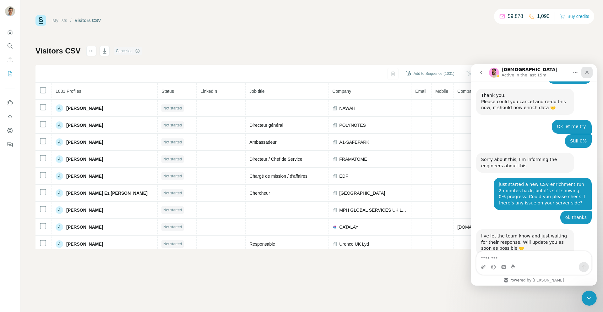
click at [583, 73] on div "Close" at bounding box center [587, 72] width 11 height 11
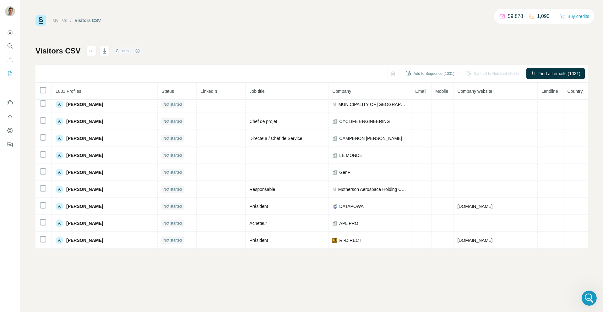
scroll to position [0, 0]
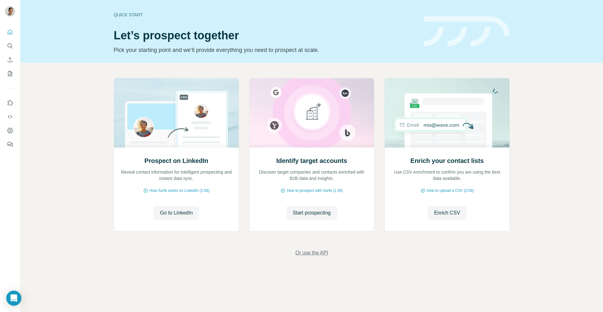
click at [300, 252] on span "Or use the API" at bounding box center [311, 253] width 33 height 8
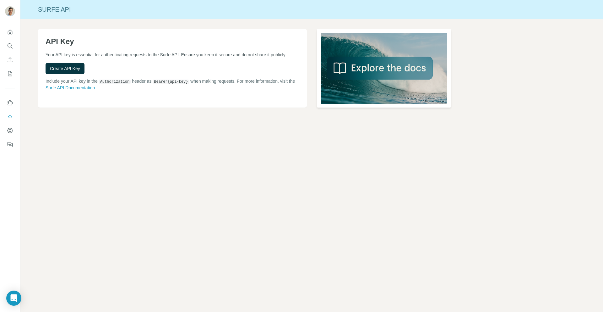
click at [349, 69] on img at bounding box center [384, 68] width 135 height 79
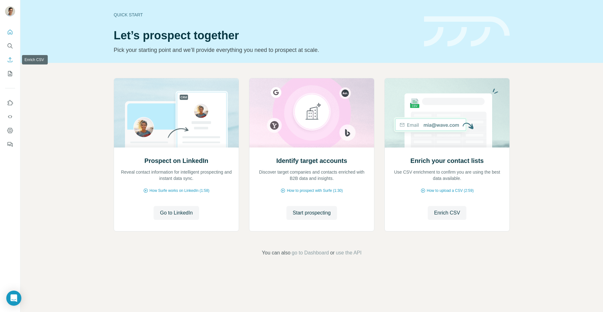
click at [7, 58] on icon "Enrich CSV" at bounding box center [10, 60] width 6 height 6
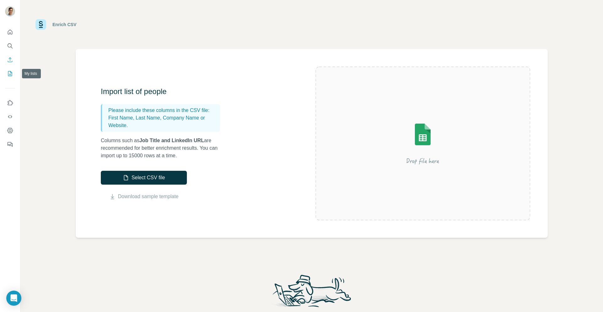
click at [9, 69] on button "My lists" at bounding box center [10, 73] width 10 height 11
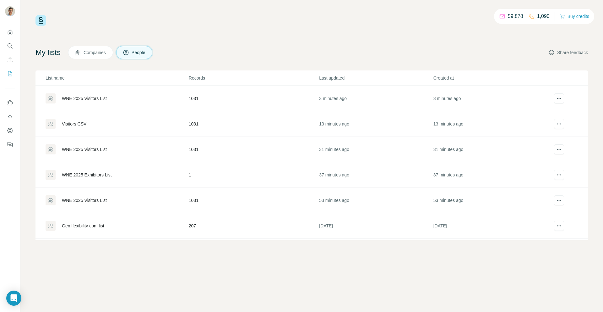
click at [559, 53] on button "Share feedback" at bounding box center [569, 52] width 40 height 6
click at [96, 95] on div "WNE 2025 Visitors List" at bounding box center [84, 98] width 45 height 6
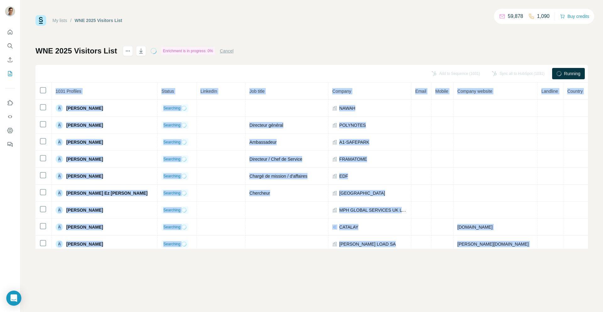
drag, startPoint x: 13, startPoint y: 304, endPoint x: 306, endPoint y: 280, distance: 294.2
click at [306, 280] on body "My lists / WNE 2025 Visitors List 59,878 1,090 Buy credits WNE 2025 Visitors Li…" at bounding box center [301, 156] width 603 height 312
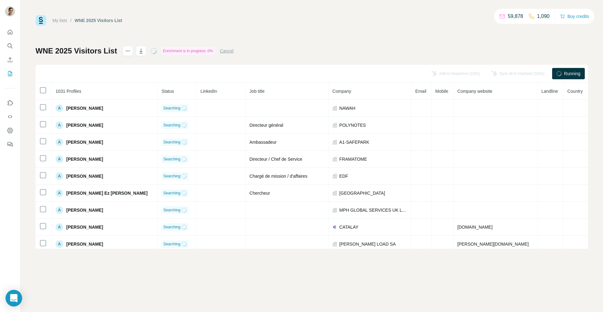
click at [21, 294] on body "My lists / WNE 2025 Visitors List 59,878 1,090 Buy credits WNE 2025 Visitors Li…" at bounding box center [301, 156] width 603 height 312
click at [9, 303] on div "Open Intercom Messenger" at bounding box center [14, 298] width 17 height 17
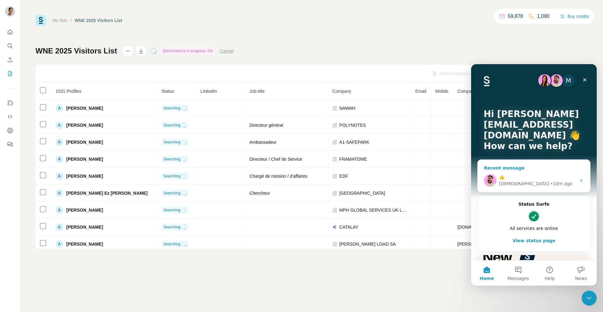
click at [531, 178] on div "👍" at bounding box center [537, 177] width 77 height 7
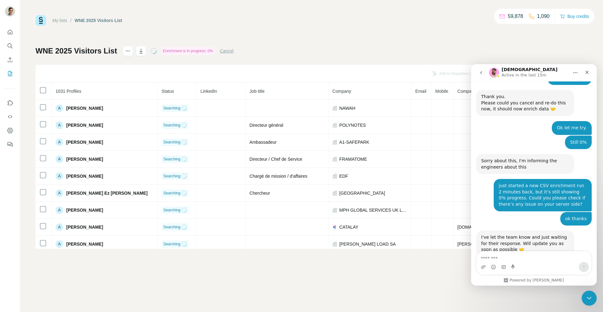
scroll to position [1250, 0]
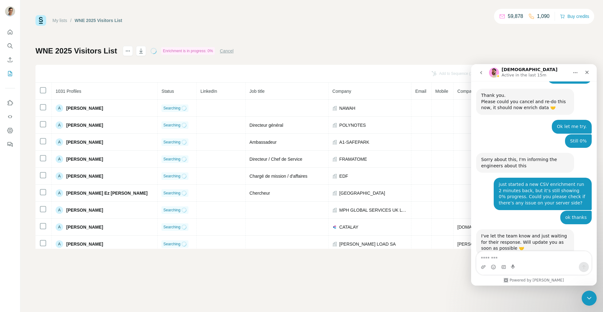
click at [531, 229] on div "I've let the team know and just waiting for their response. Will update you as …" at bounding box center [525, 242] width 98 height 26
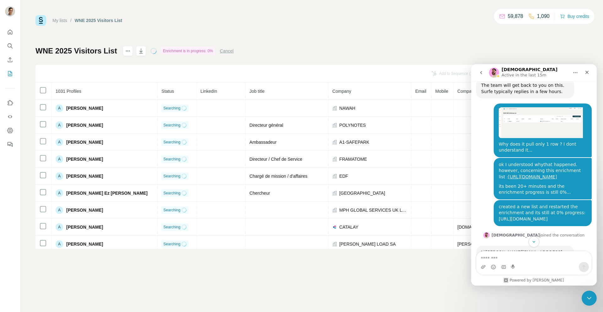
scroll to position [1070, 0]
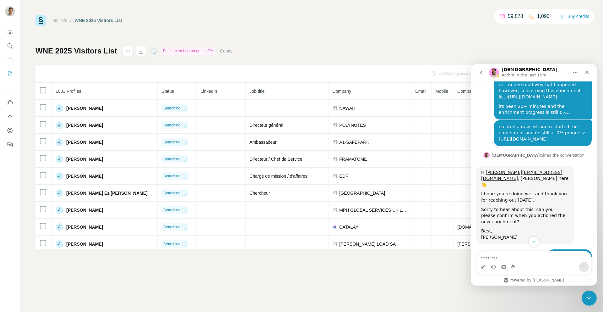
click at [510, 206] on div "Sorry to hear about this, can you please confirm when you actioned the new enri…" at bounding box center [526, 215] width 88 height 19
drag, startPoint x: 510, startPoint y: 160, endPoint x: 523, endPoint y: 183, distance: 26.2
click at [523, 183] on div "Hi [PERSON_NAME][EMAIL_ADDRESS][DOMAIN_NAME] , [PERSON_NAME] here 👋 I hope you'…" at bounding box center [526, 204] width 88 height 71
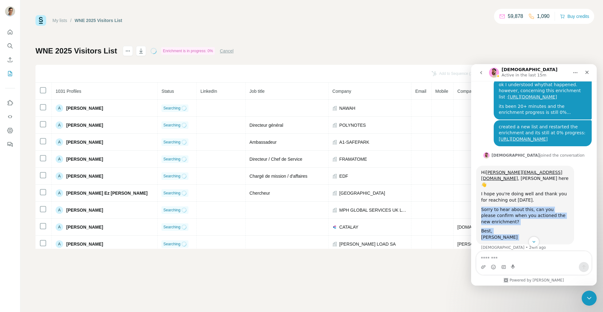
click at [523, 234] on div "[PERSON_NAME]" at bounding box center [526, 237] width 88 height 6
drag, startPoint x: 523, startPoint y: 183, endPoint x: 523, endPoint y: 156, distance: 27.3
click at [523, 169] on div "Hi [PERSON_NAME][EMAIL_ADDRESS][DOMAIN_NAME] , [PERSON_NAME] here 👋 I hope you'…" at bounding box center [526, 204] width 88 height 71
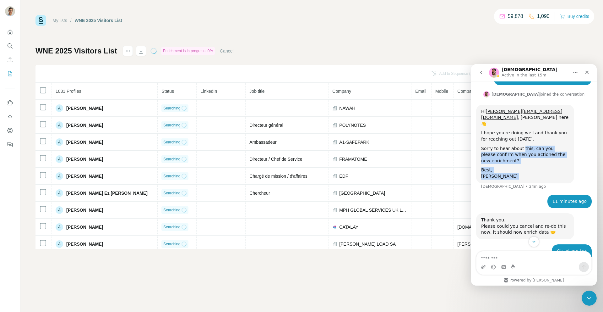
scroll to position [1134, 0]
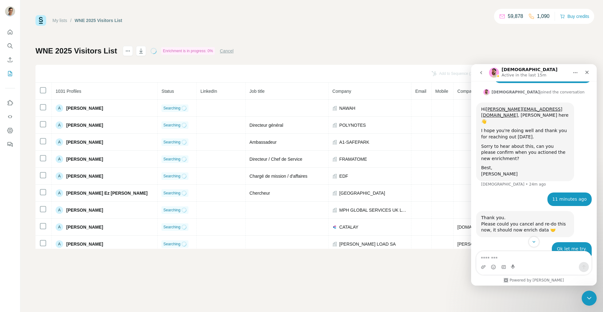
click at [518, 211] on div "Thank you. Please could you cancel and re-do this now, it should now enrich dat…" at bounding box center [525, 224] width 98 height 26
drag, startPoint x: 518, startPoint y: 162, endPoint x: 524, endPoint y: 174, distance: 13.9
click at [524, 211] on div "Thank you. Please could you cancel and re-do this now, it should now enrich dat…" at bounding box center [525, 224] width 98 height 26
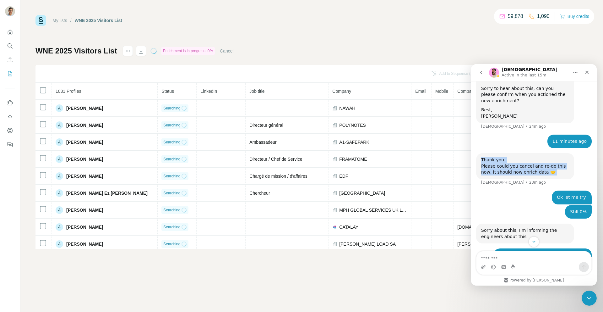
scroll to position [1197, 0]
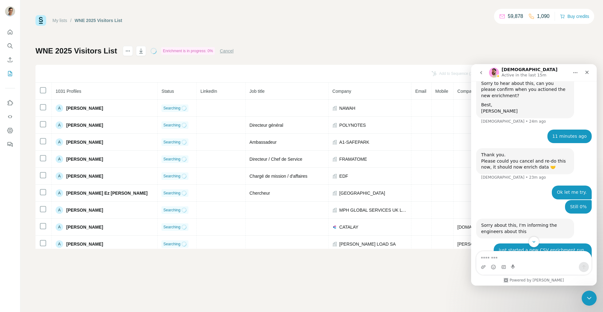
click at [524, 222] on div "Sorry about this, I'm informing the engineers about this" at bounding box center [526, 228] width 88 height 12
click at [516, 250] on div "just started a new CSV enrichment run 2 minutes back, but it’s still showing 0%…" at bounding box center [543, 266] width 98 height 32
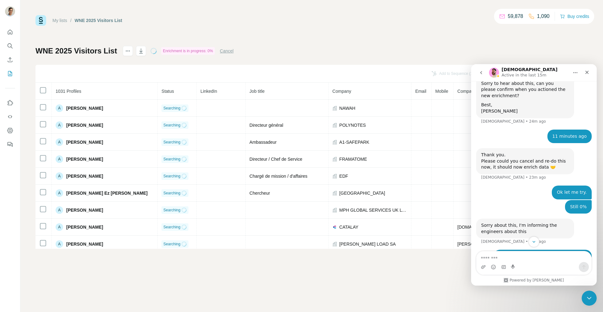
drag, startPoint x: 516, startPoint y: 200, endPoint x: 535, endPoint y: 221, distance: 27.8
click at [535, 250] on div "just started a new CSV enrichment run 2 minutes back, but it’s still showing 0%…" at bounding box center [543, 266] width 98 height 32
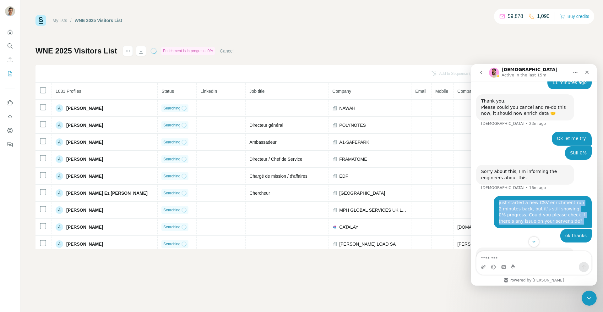
scroll to position [1269, 0]
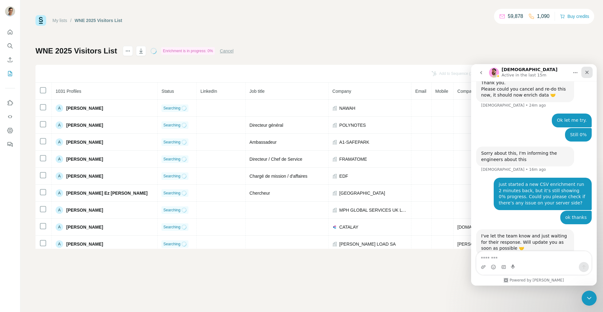
click at [590, 75] on div "Close" at bounding box center [587, 72] width 11 height 11
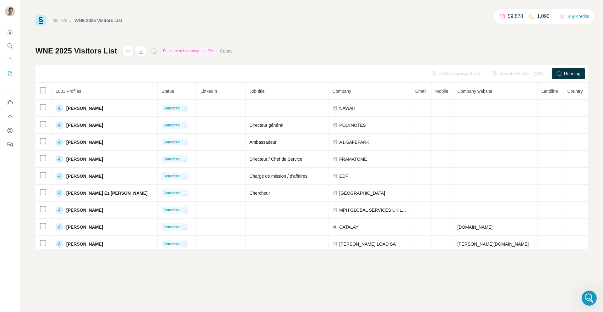
scroll to position [1250, 0]
click at [166, 49] on div "Enrichment is in progress: 0%" at bounding box center [188, 51] width 54 height 8
click at [60, 20] on link "My lists" at bounding box center [59, 20] width 15 height 5
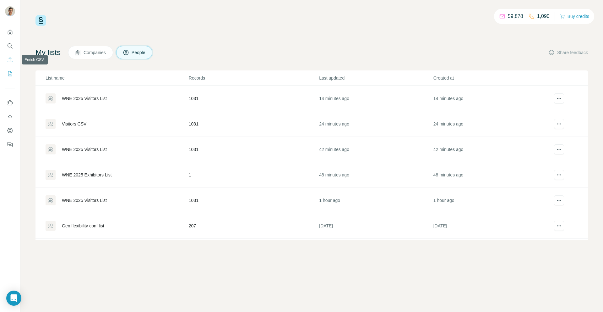
click at [10, 57] on icon "Enrich CSV" at bounding box center [10, 60] width 6 height 6
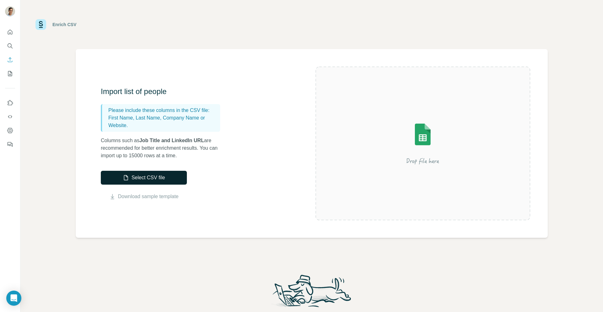
click at [136, 179] on button "Select CSV file" at bounding box center [144, 178] width 86 height 14
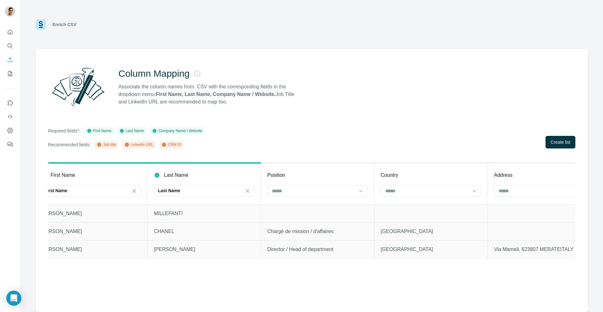
scroll to position [0, 384]
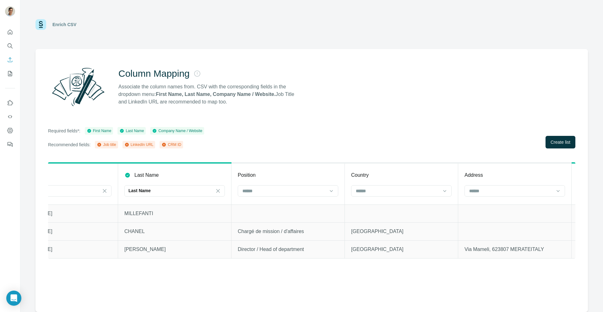
click at [268, 197] on div at bounding box center [288, 191] width 101 height 13
click at [271, 195] on div at bounding box center [284, 190] width 85 height 11
click at [273, 191] on input at bounding box center [284, 190] width 85 height 7
click at [273, 199] on div "Job title" at bounding box center [287, 204] width 97 height 11
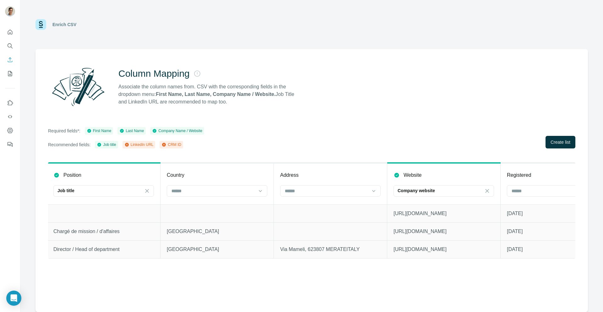
scroll to position [0, 721]
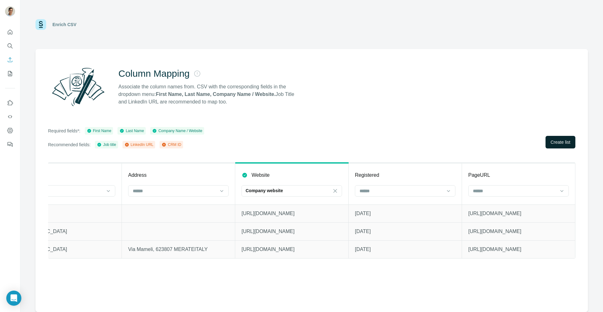
click at [548, 145] on button "Create list" at bounding box center [561, 142] width 30 height 13
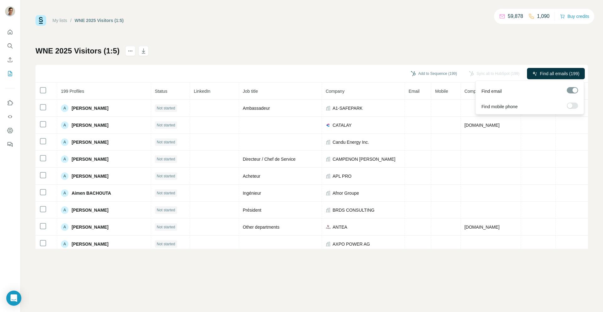
click at [541, 74] on span "Find all emails (199)" at bounding box center [560, 73] width 40 height 6
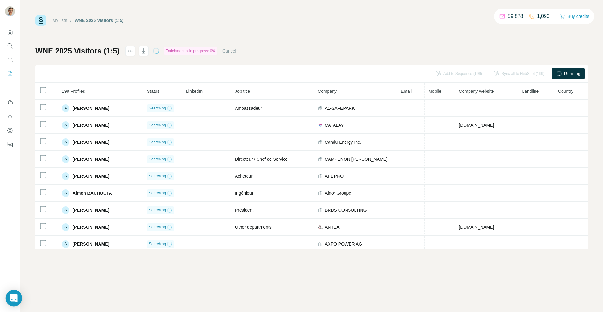
click at [14, 296] on icon "Open Intercom Messenger" at bounding box center [13, 298] width 7 height 8
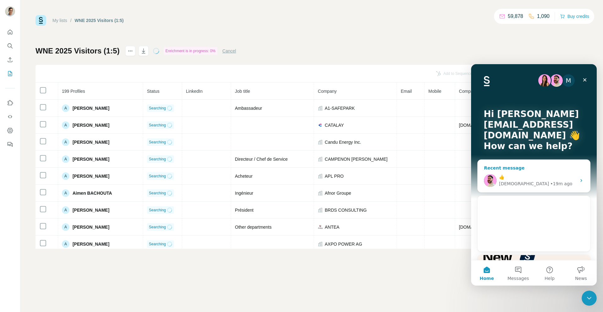
click at [555, 184] on div "Christian • 19m ago" at bounding box center [537, 183] width 77 height 7
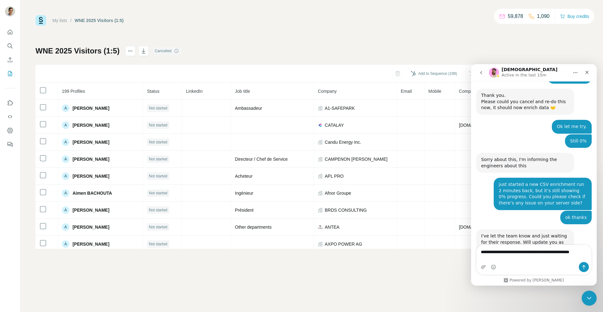
scroll to position [1256, 0]
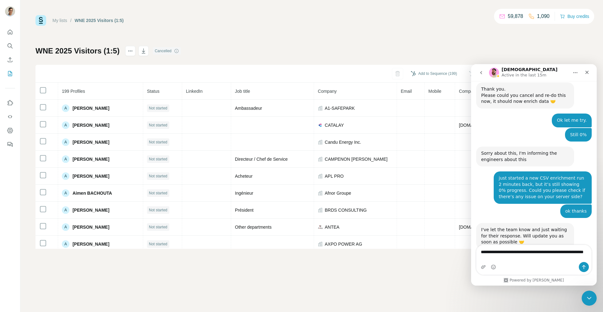
click at [571, 256] on textarea "**********" at bounding box center [534, 253] width 115 height 17
click at [572, 260] on textarea "**********" at bounding box center [534, 253] width 115 height 17
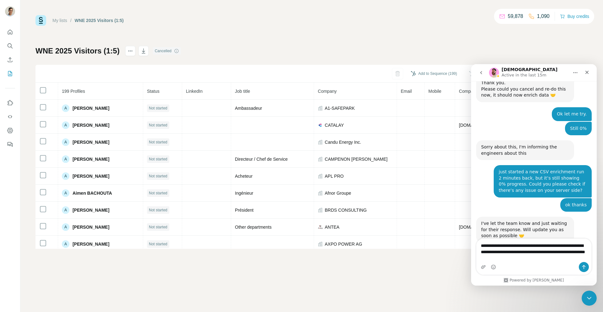
type textarea "**********"
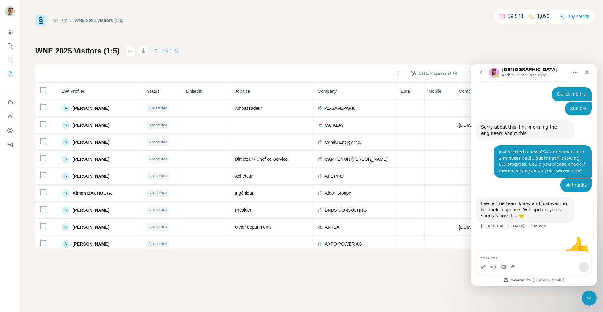
scroll to position [1283, 0]
click at [531, 234] on div "👍 yuvraj.sharma@metroscope.tech • 20m ago" at bounding box center [534, 249] width 116 height 31
click at [10, 113] on icon "Use Surfe API" at bounding box center [10, 116] width 6 height 6
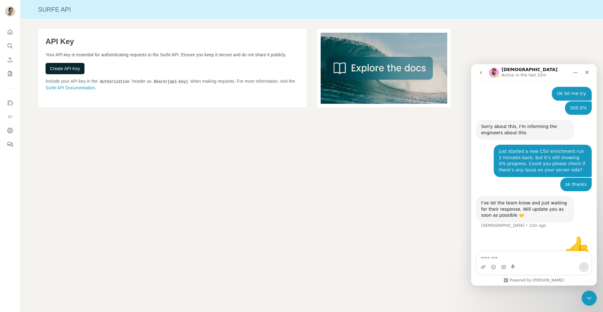
click at [71, 70] on button "Create API Key" at bounding box center [65, 68] width 39 height 11
click at [88, 125] on div "API Key Your API key is essential for authenticating requests to the Surfe API.…" at bounding box center [311, 78] width 583 height 119
click at [10, 116] on icon "Use Surfe API" at bounding box center [10, 116] width 6 height 6
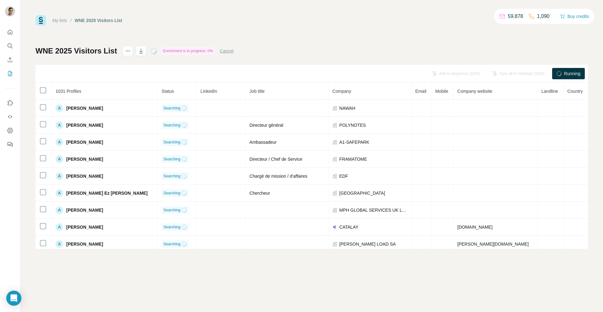
click at [234, 51] on button "Cancel" at bounding box center [227, 51] width 14 height 6
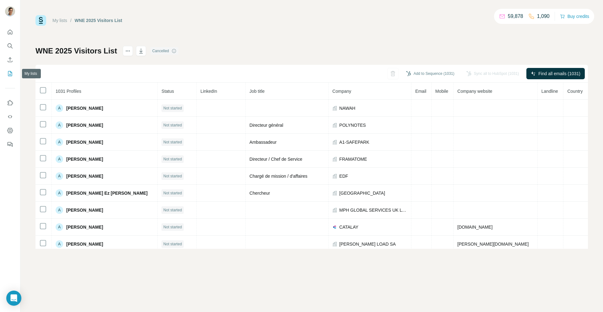
click at [7, 69] on button "My lists" at bounding box center [10, 73] width 10 height 11
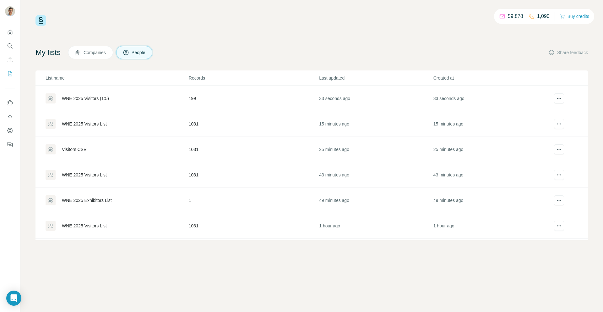
click at [96, 90] on td "WNE 2025 Visitors (1:5)" at bounding box center [112, 98] width 153 height 25
click at [96, 99] on div "WNE 2025 Visitors (1:5)" at bounding box center [85, 98] width 47 height 6
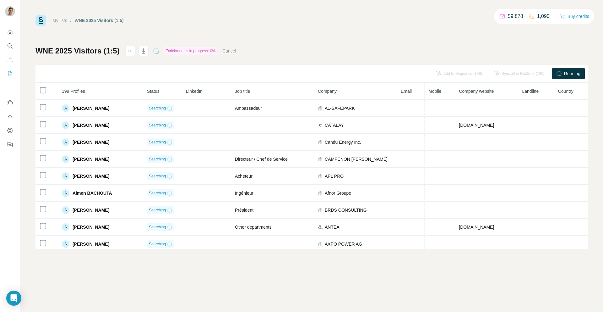
click at [233, 54] on div "Cancel" at bounding box center [230, 51] width 14 height 8
click at [228, 52] on button "Cancel" at bounding box center [230, 51] width 14 height 6
click at [65, 17] on div "My lists / WNE 2025 Visitors (1:5)" at bounding box center [80, 20] width 88 height 11
click at [59, 20] on link "My lists" at bounding box center [59, 20] width 15 height 5
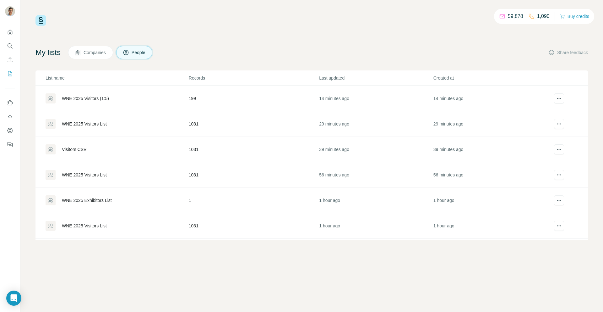
click at [90, 102] on div "WNE 2025 Visitors (1:5)" at bounding box center [117, 98] width 143 height 10
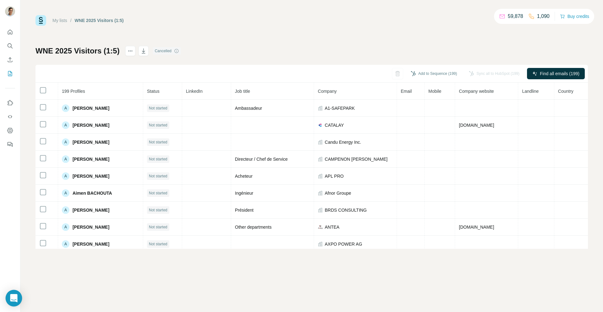
click at [21, 292] on body "My lists / WNE 2025 Visitors (1:5) 59,878 1,090 Buy credits WNE 2025 Visitors (…" at bounding box center [301, 156] width 603 height 312
click at [11, 296] on icon "Open Intercom Messenger" at bounding box center [13, 298] width 7 height 8
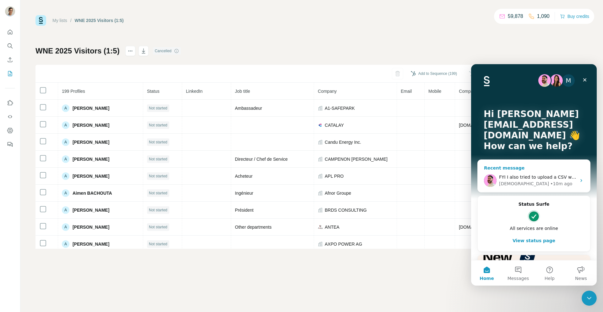
click at [538, 159] on div "Recent message FYI I also tried to upload a CSV with fewer records (199 records…" at bounding box center [534, 175] width 113 height 33
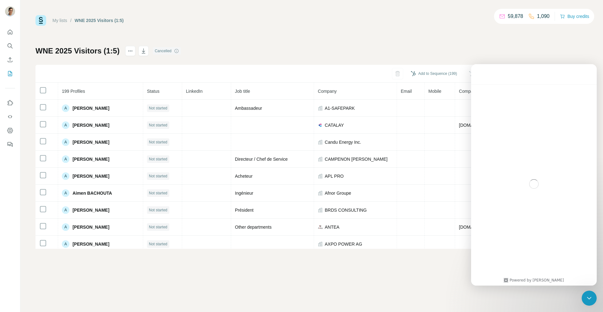
click at [522, 174] on div "Intercom messenger" at bounding box center [534, 183] width 126 height 199
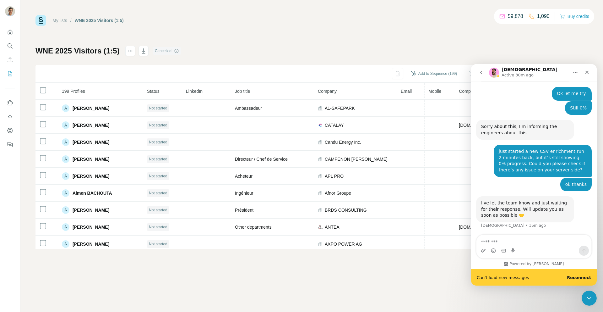
scroll to position [1299, 0]
